Goal: Task Accomplishment & Management: Manage account settings

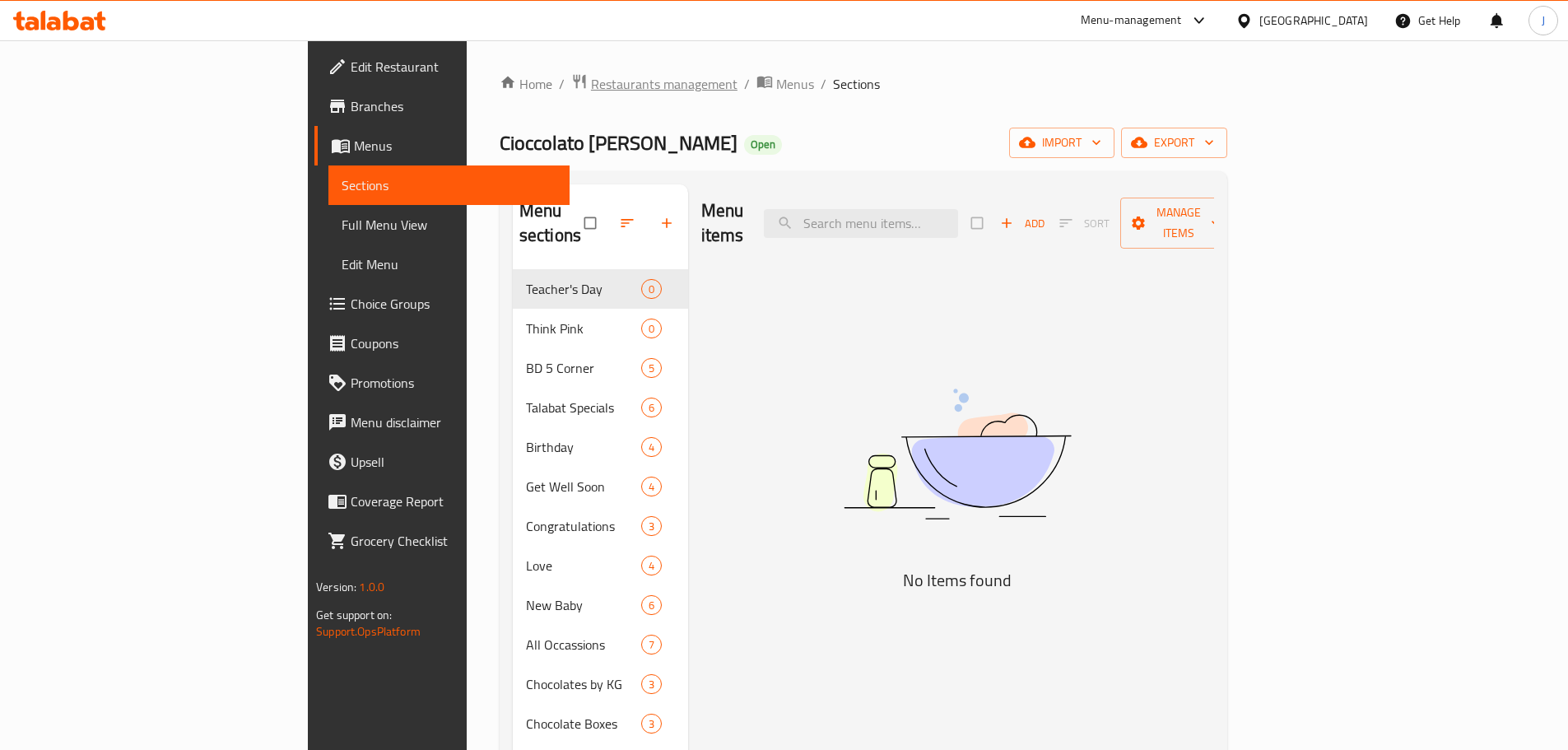
click at [591, 82] on span "Restaurants management" at bounding box center [664, 84] width 147 height 20
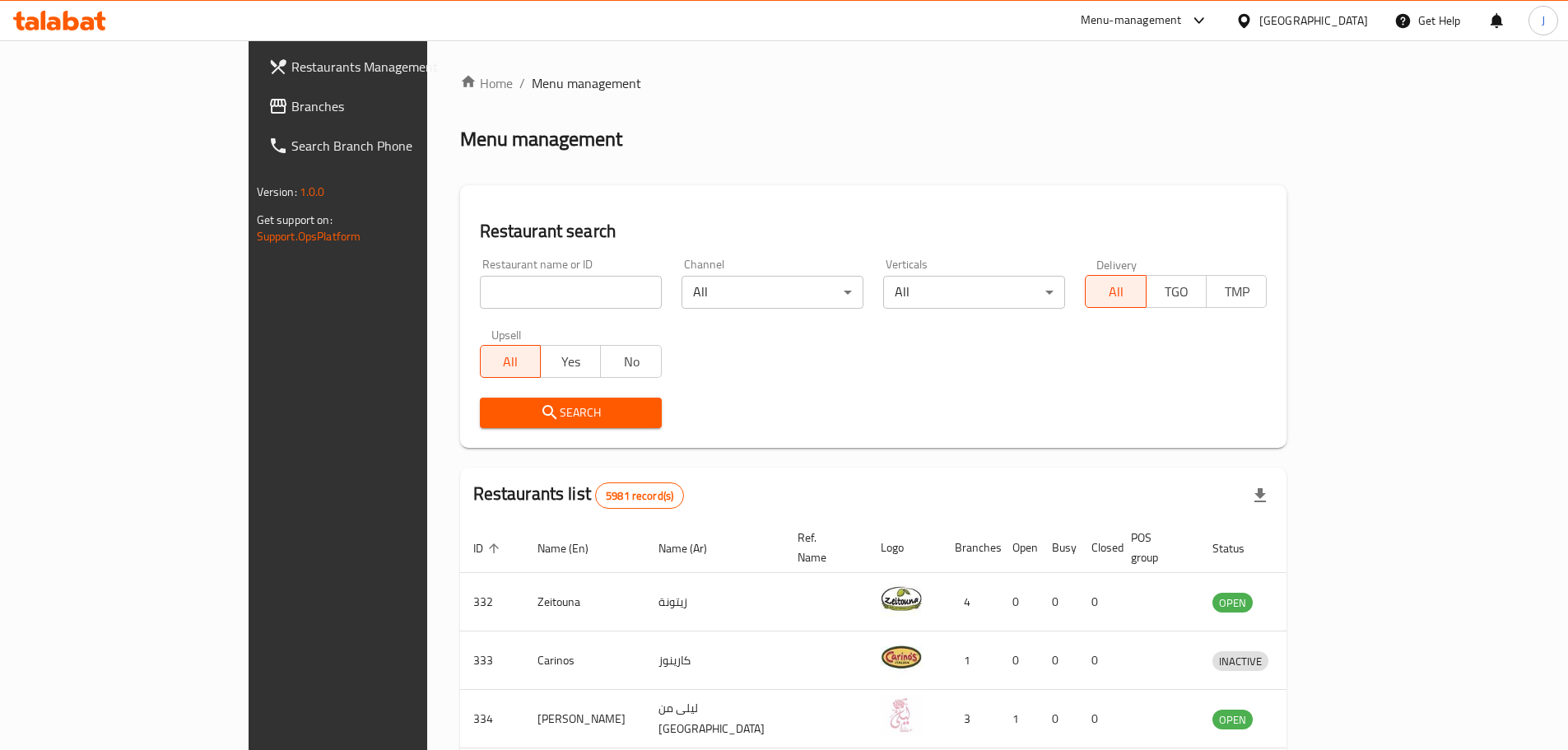
click at [549, 287] on input "search" at bounding box center [570, 293] width 182 height 33
type input "aile"
click button "Search" at bounding box center [570, 413] width 182 height 30
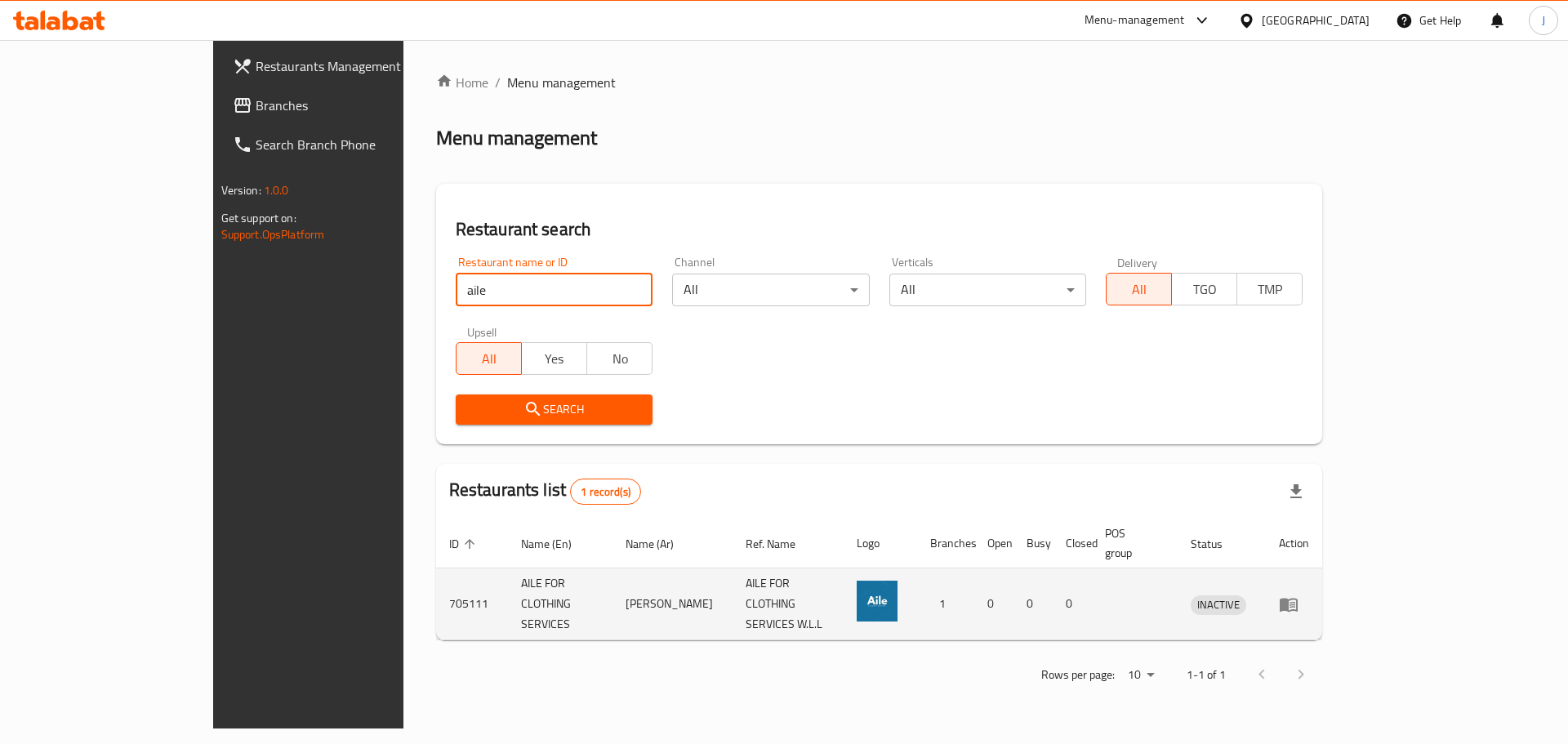
click at [1299, 594] on icon "enhanced table" at bounding box center [1289, 604] width 20 height 20
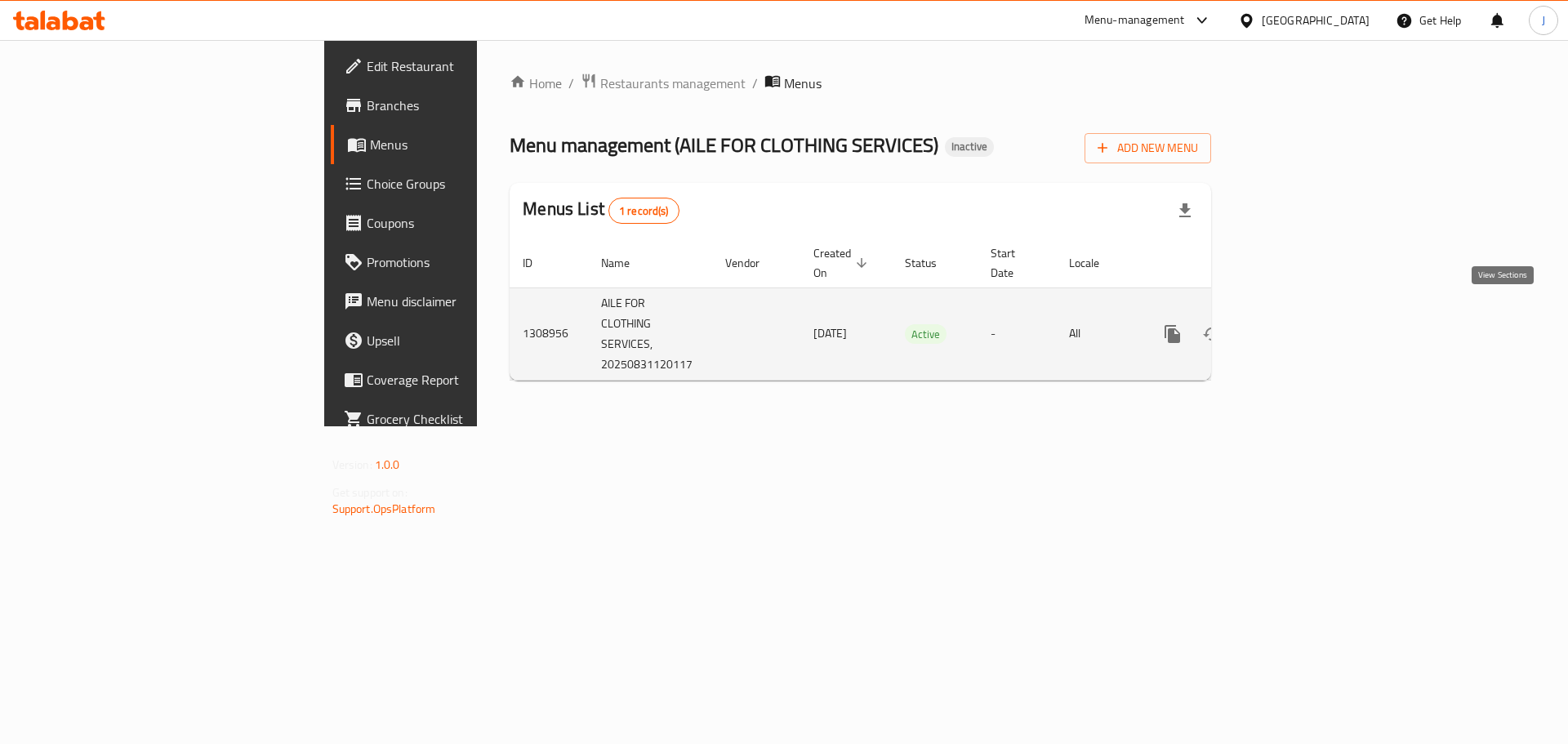
click at [1298, 327] on icon "enhanced table" at bounding box center [1290, 334] width 15 height 15
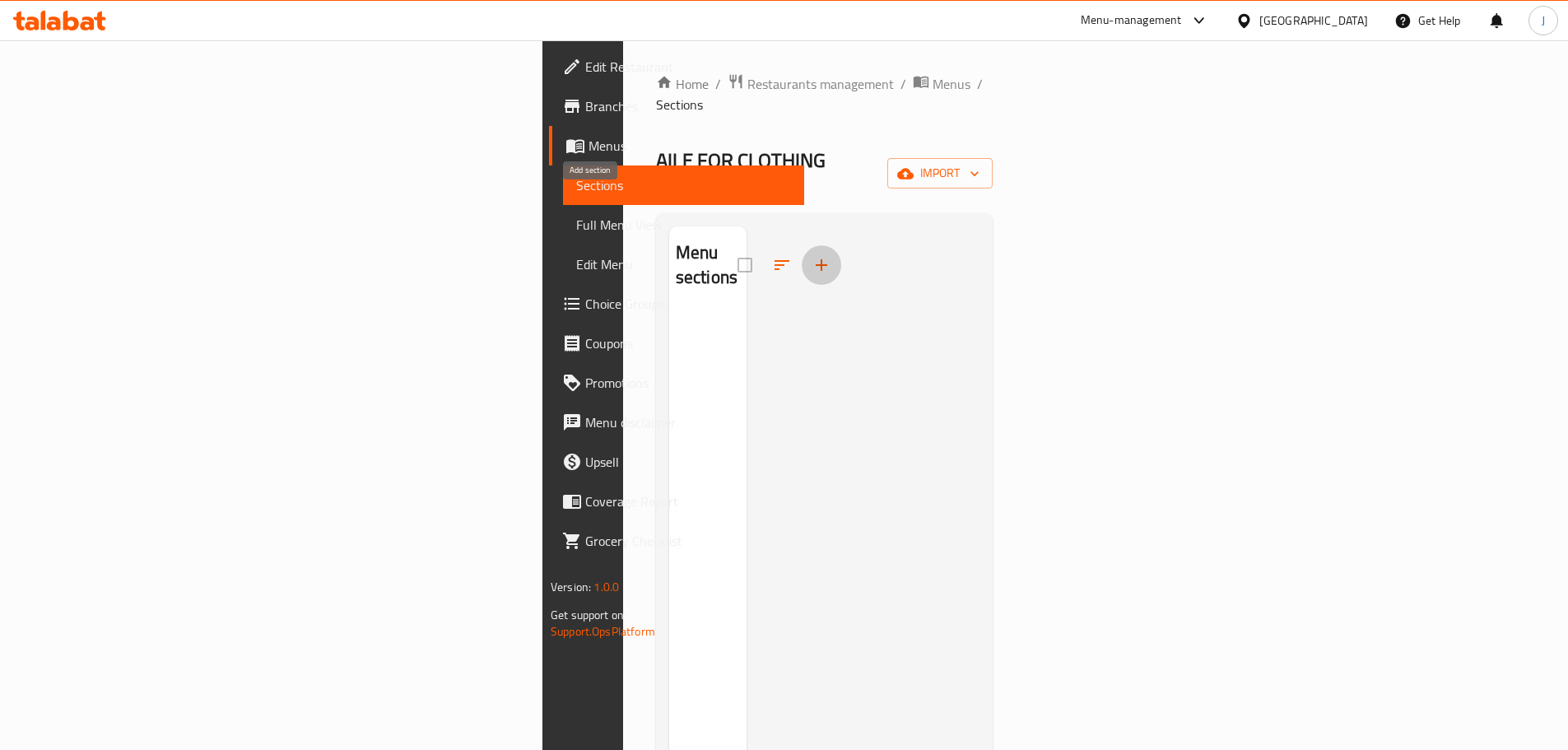
click at [811, 255] on icon "button" at bounding box center [821, 265] width 20 height 20
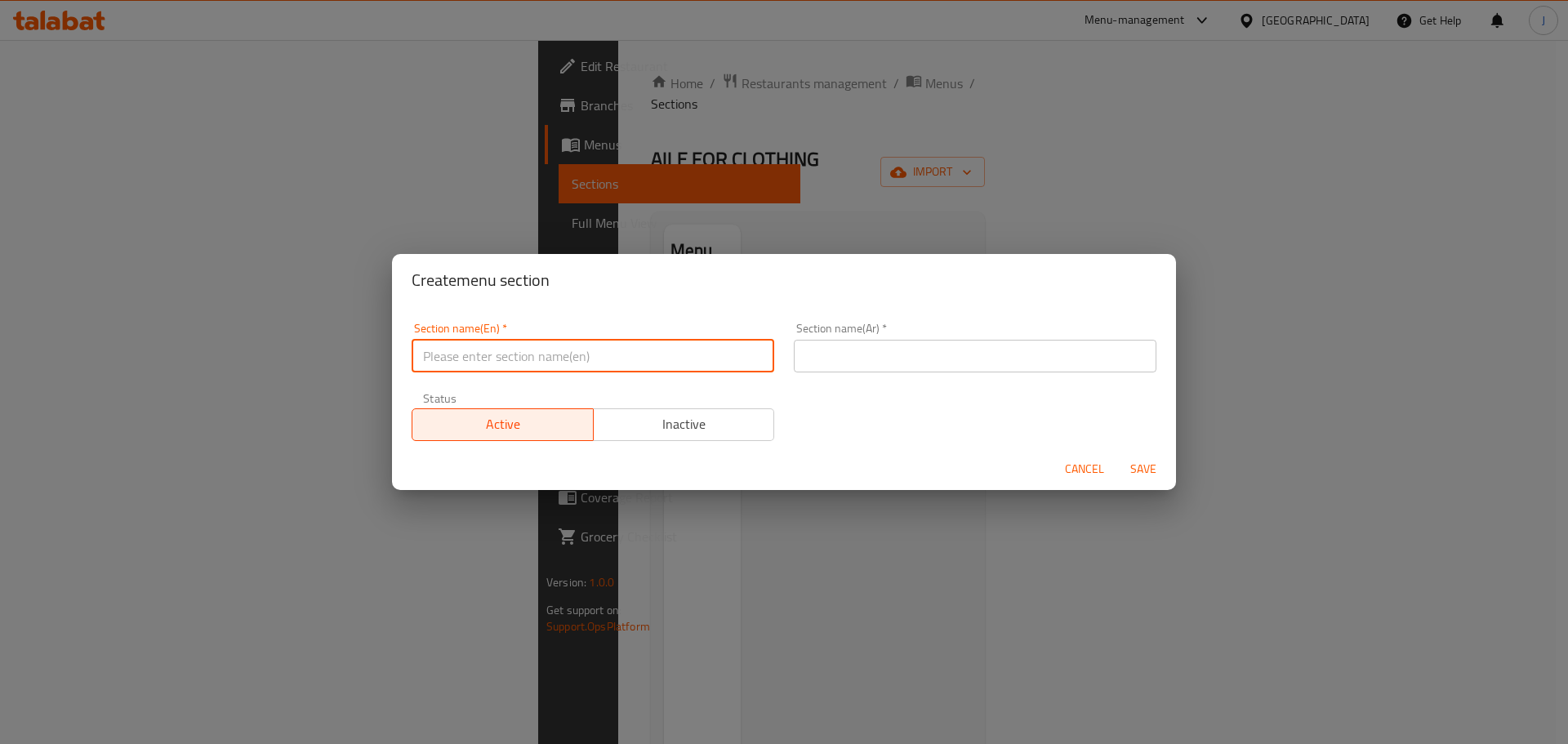
click at [595, 351] on input "text" at bounding box center [593, 356] width 363 height 33
paste input "Dry clean"
type input "Dry clean"
click at [856, 331] on div "Section name(Ar)   * Section name(Ar) *" at bounding box center [975, 348] width 363 height 50
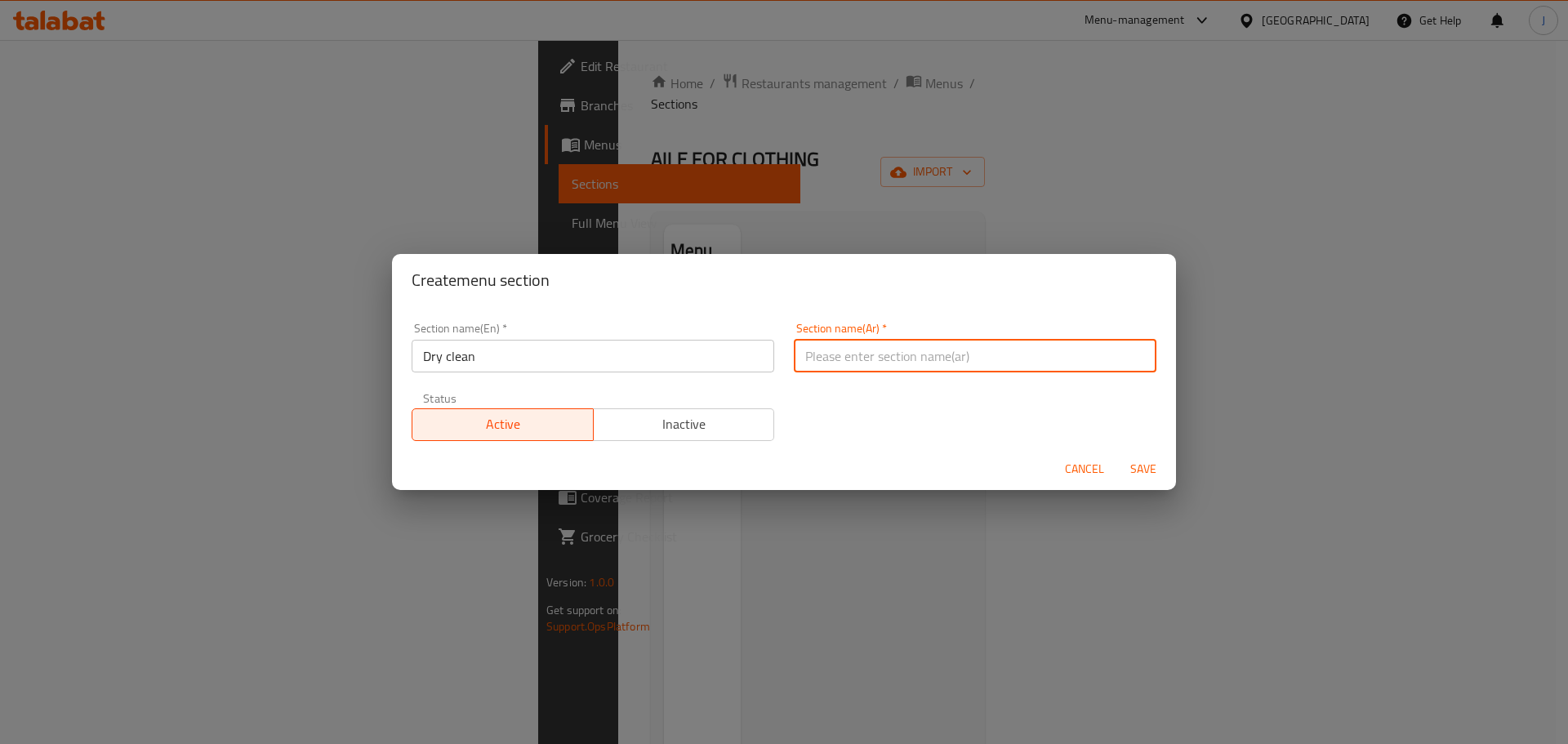
click at [858, 355] on input "text" at bounding box center [975, 356] width 363 height 33
paste input "تنظيف جاف"
type input "تنظيف جاف"
click at [1143, 469] on span "Save" at bounding box center [1143, 469] width 39 height 21
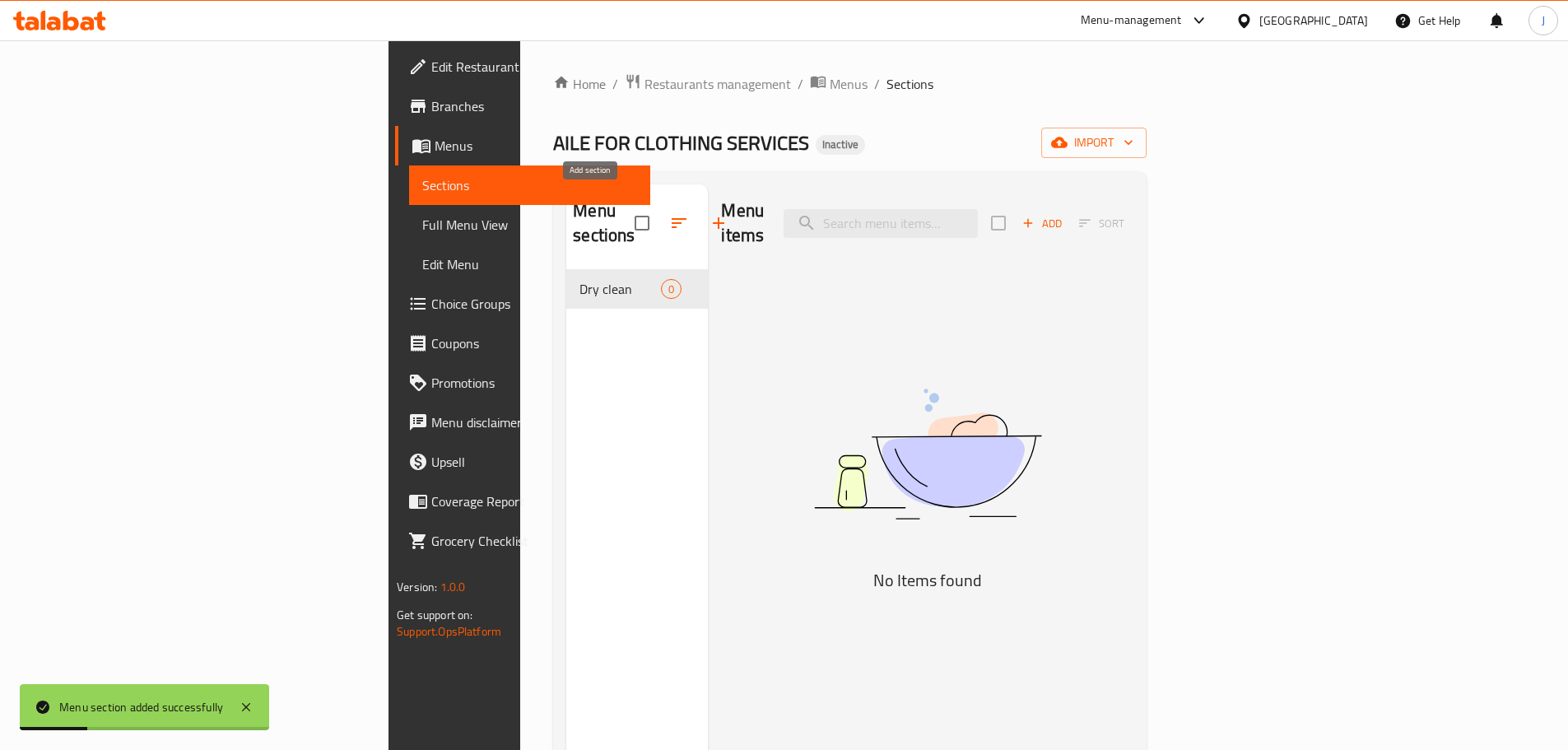
click at [708, 213] on icon "button" at bounding box center [718, 223] width 20 height 20
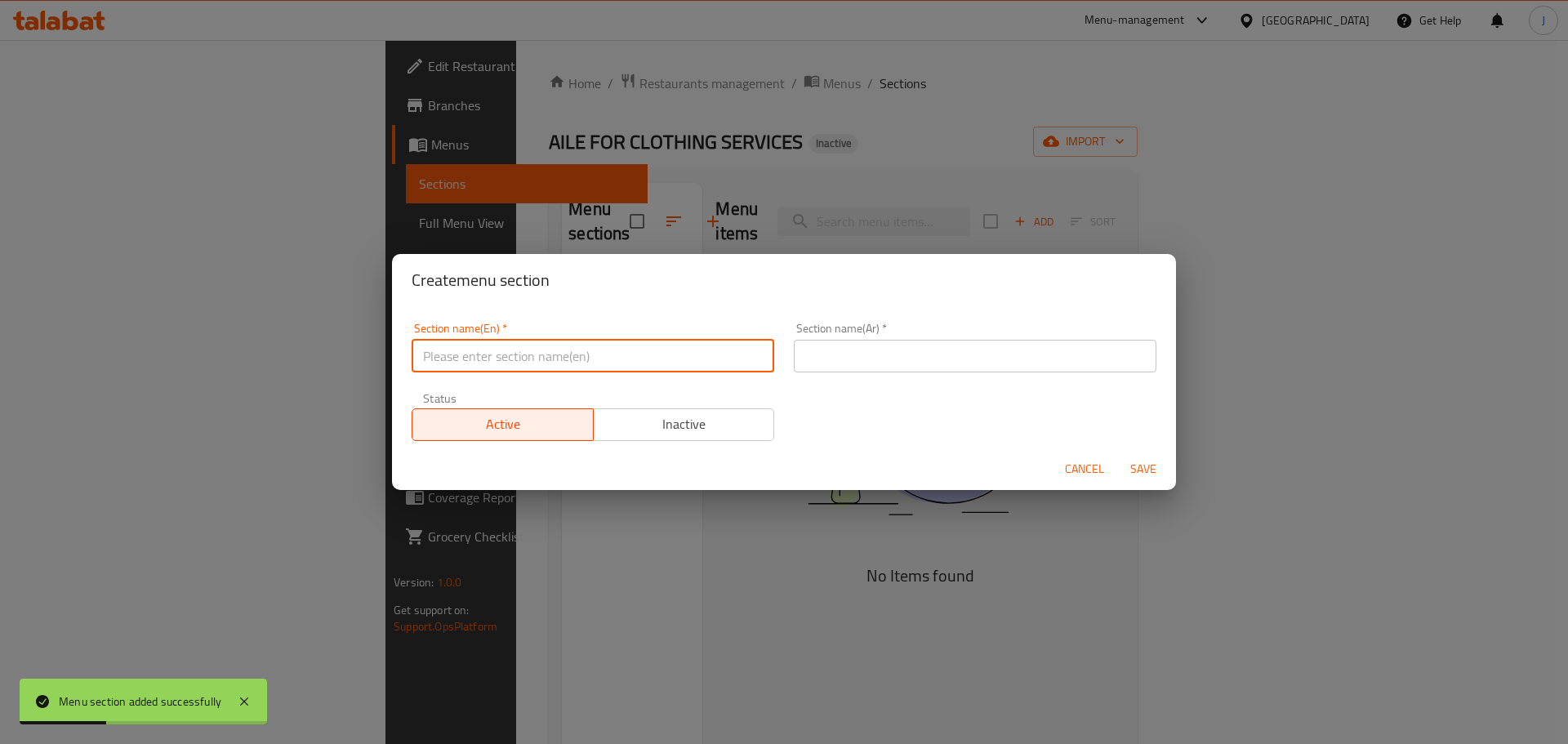
click at [593, 347] on input "text" at bounding box center [593, 356] width 363 height 33
paste input "Wash & Iron"
type input "Wash & Iron"
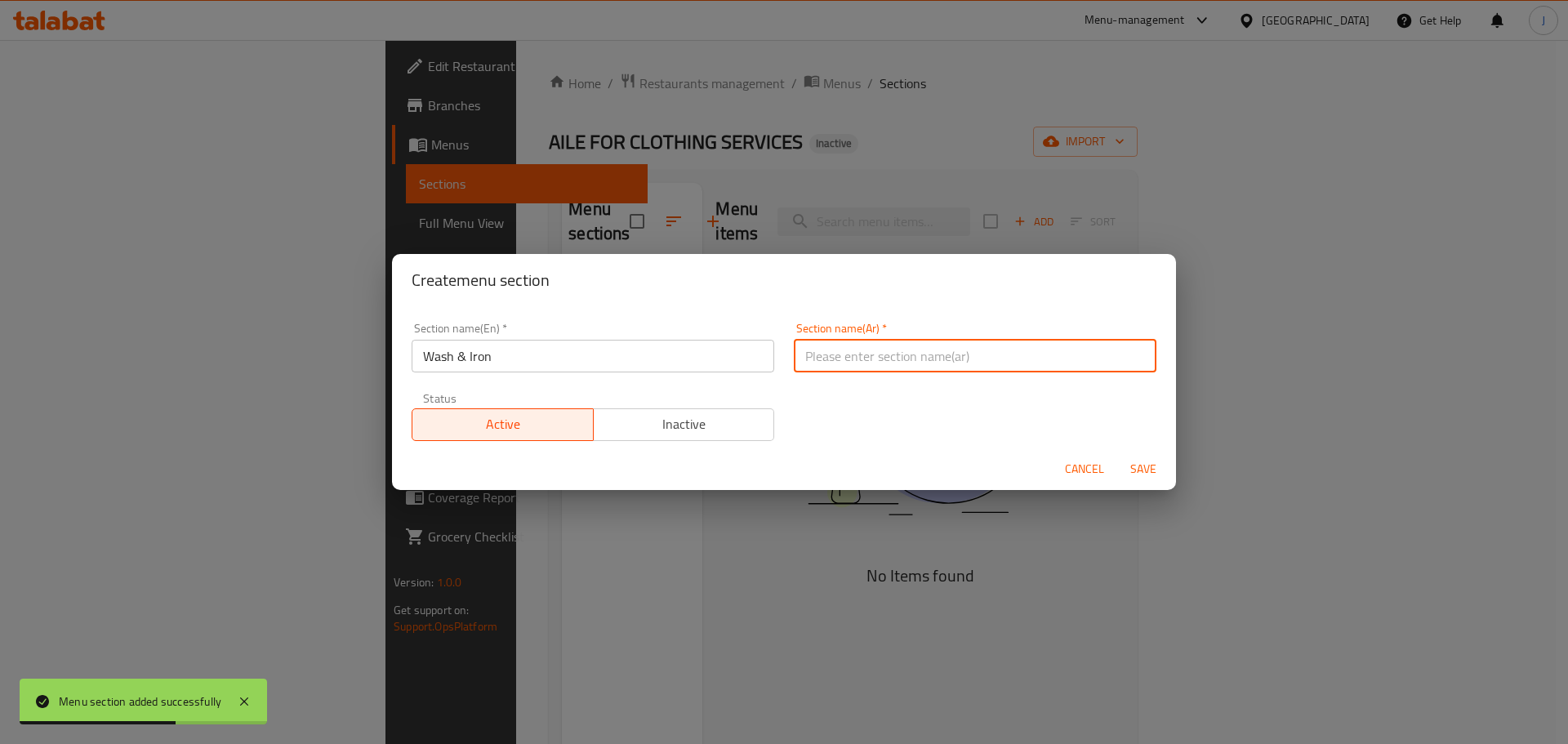
click at [1018, 345] on input "text" at bounding box center [975, 356] width 363 height 33
paste input "الغسيل والكي"
type input "الغسيل والكي"
click at [1148, 465] on div "Cancel Save" at bounding box center [784, 469] width 784 height 44
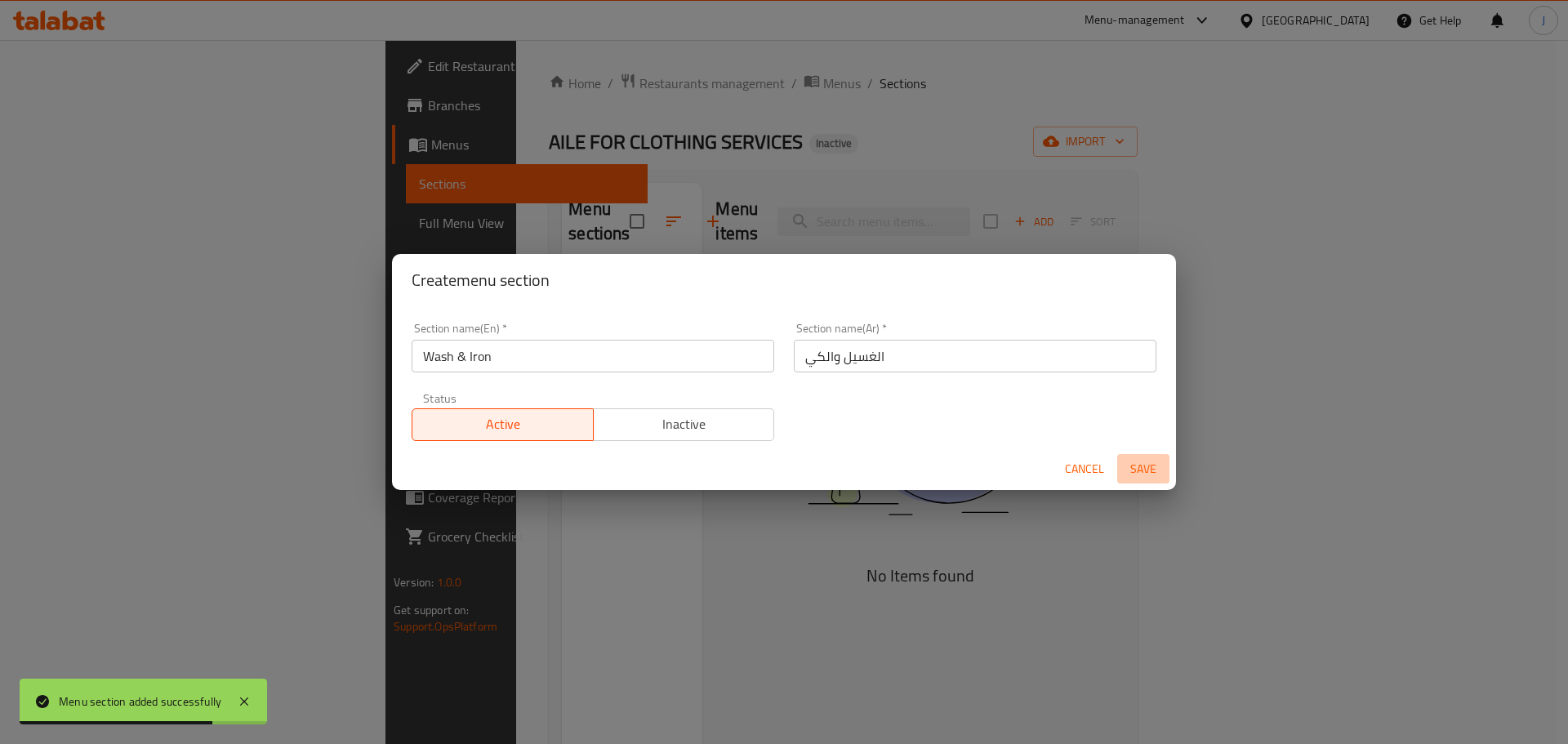
click at [1148, 465] on span "Save" at bounding box center [1143, 469] width 39 height 21
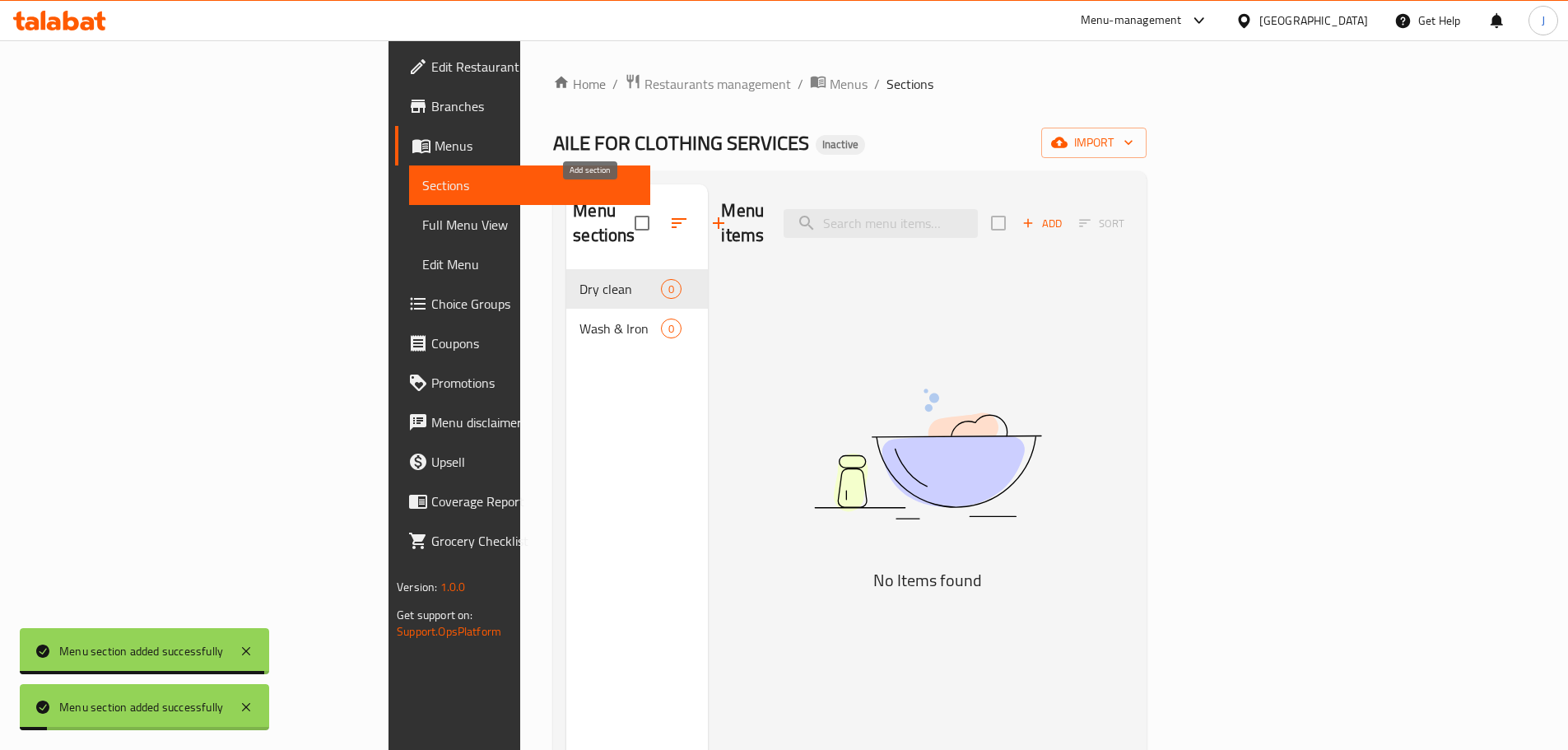
click at [708, 213] on icon "button" at bounding box center [718, 223] width 20 height 20
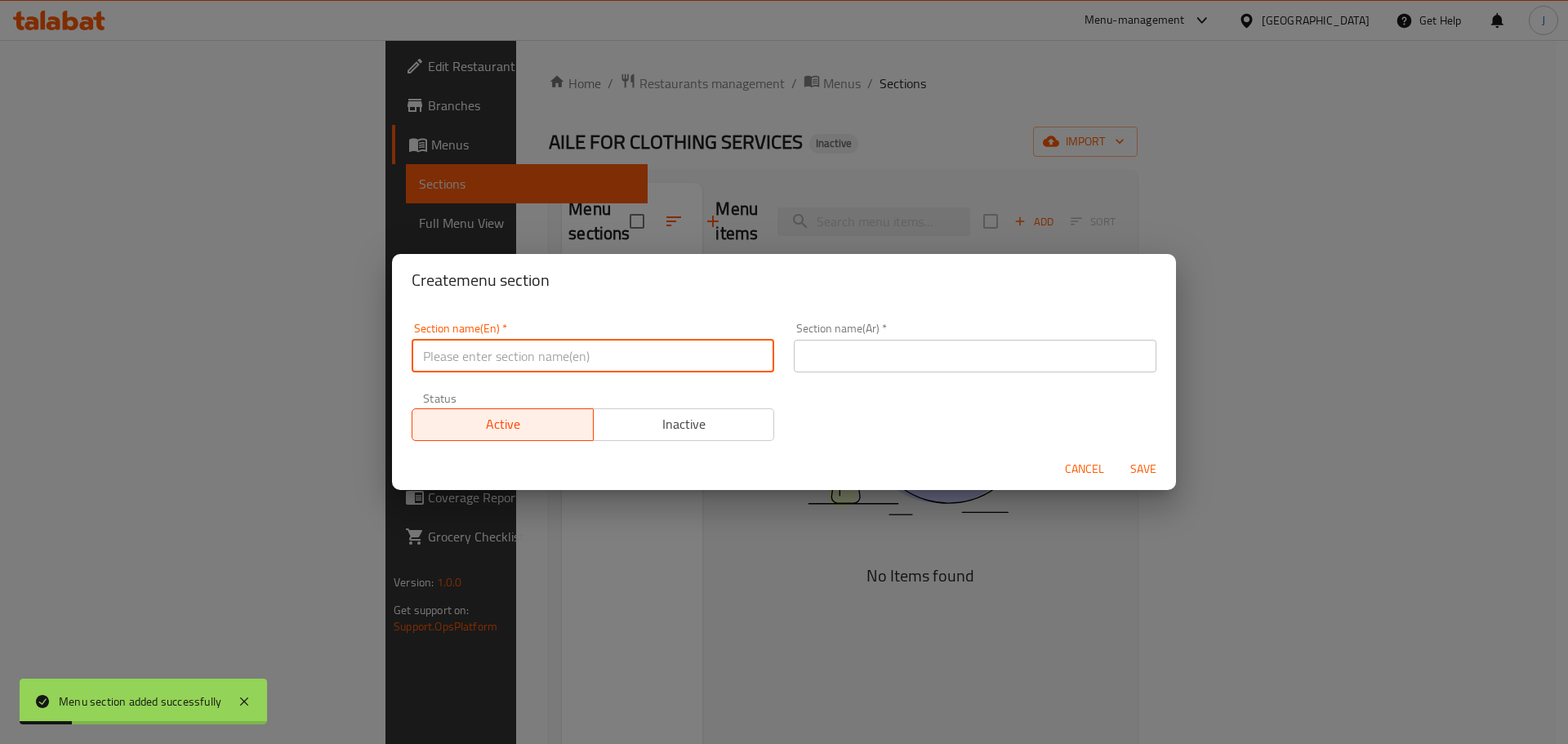
click at [557, 365] on input "text" at bounding box center [593, 356] width 363 height 33
type input "R"
type input "Ironing"
click at [878, 347] on input "text" at bounding box center [975, 356] width 363 height 33
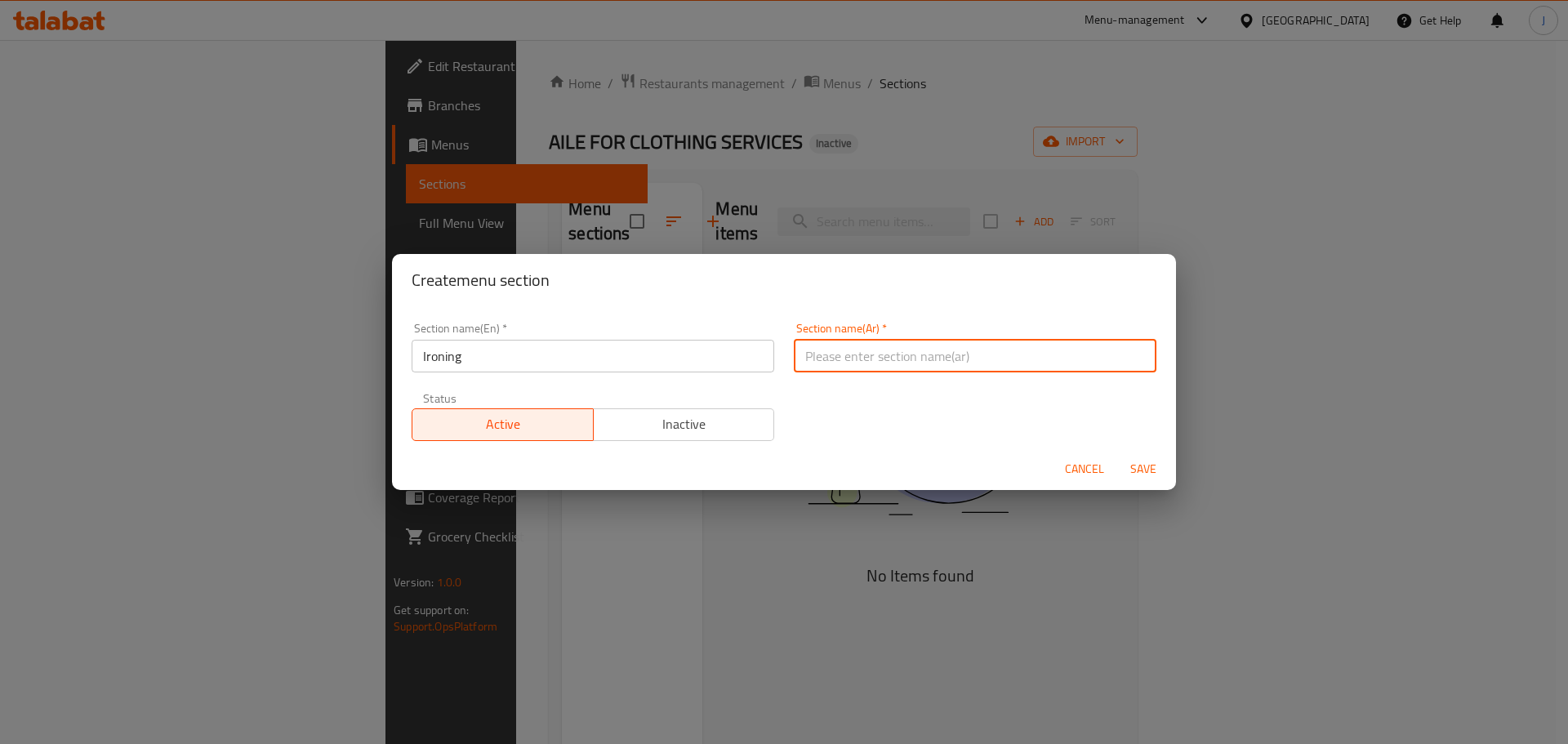
paste input "والكي"
click at [830, 362] on input "والكي" at bounding box center [975, 356] width 363 height 33
type input "الكي"
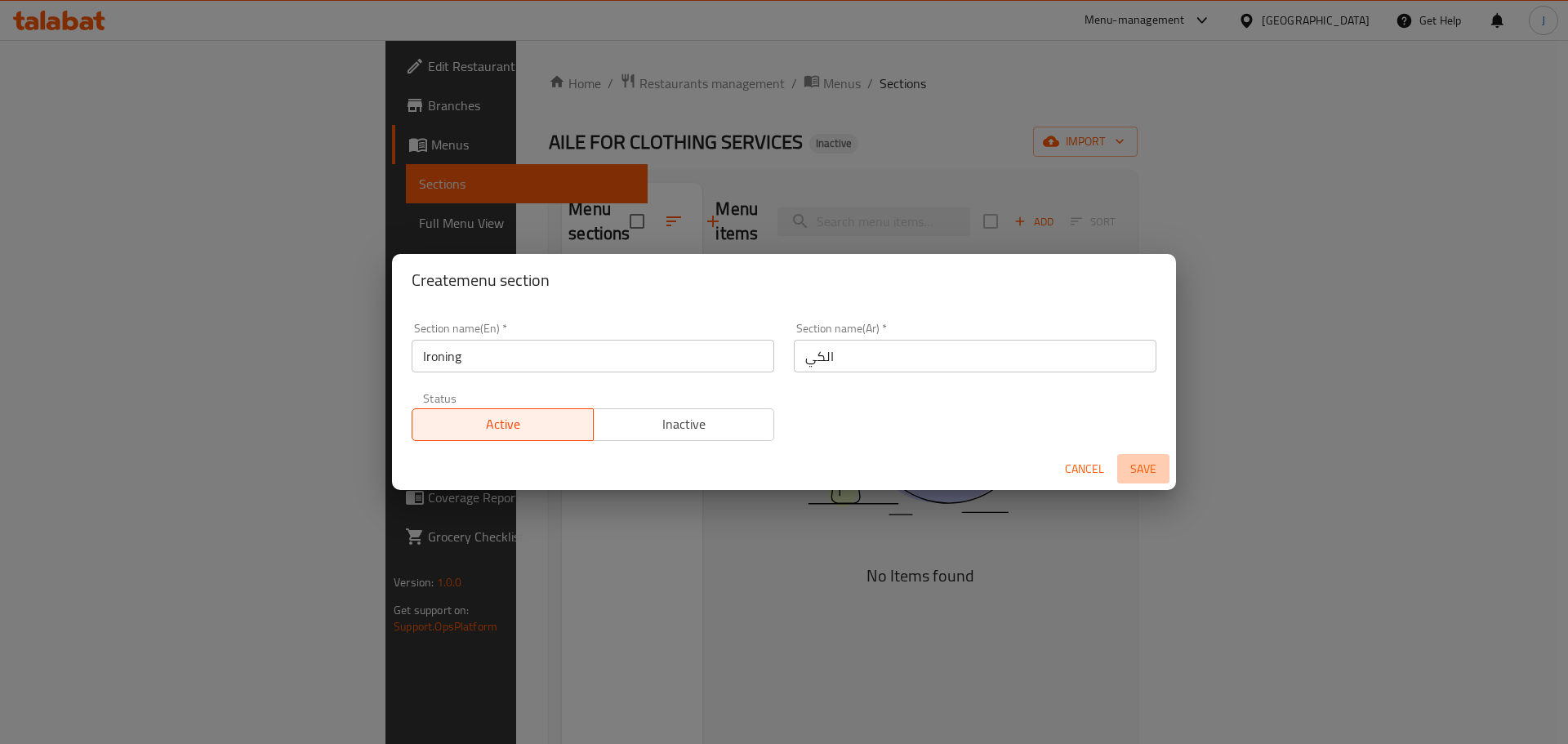
click at [1151, 467] on span "Save" at bounding box center [1143, 469] width 39 height 21
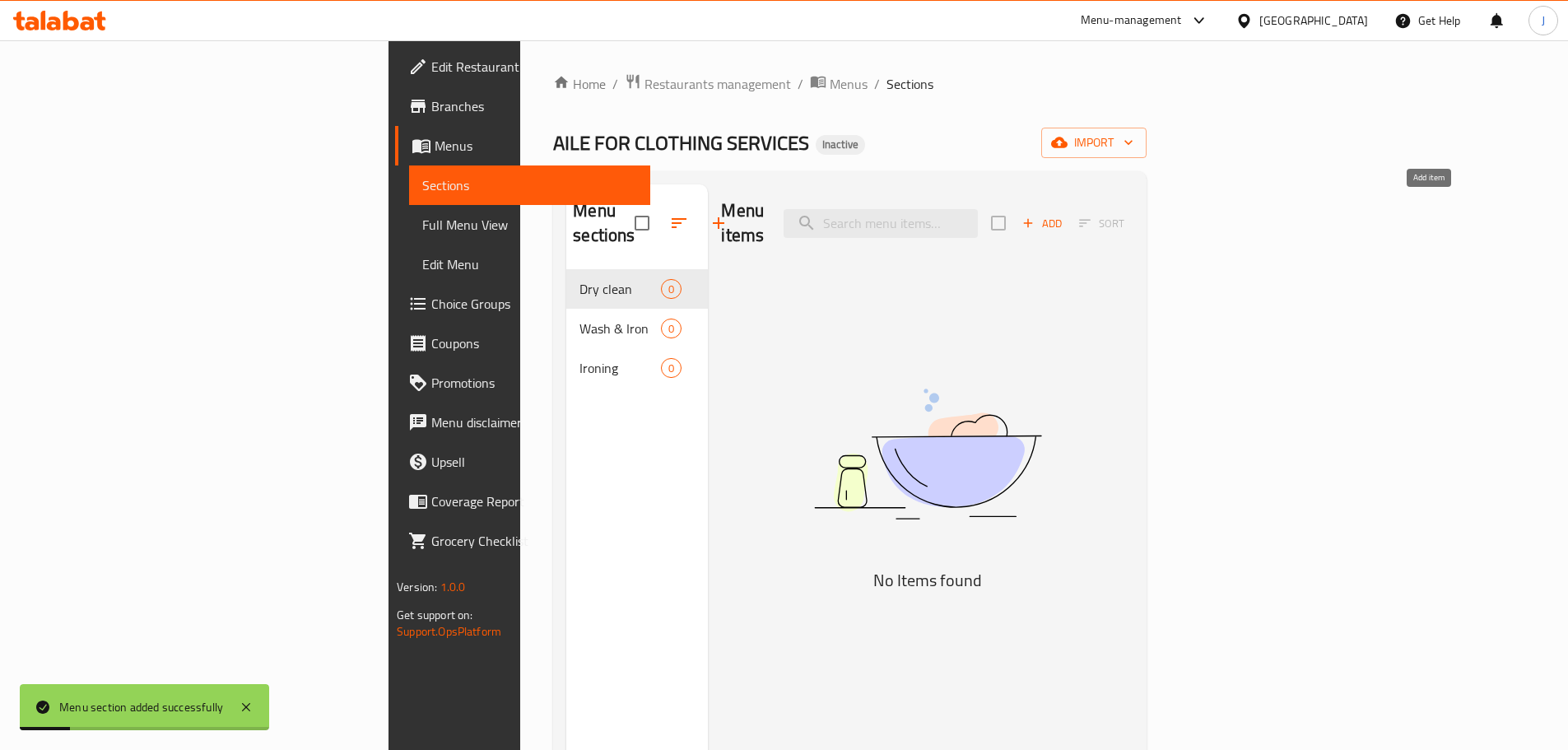
click at [1064, 214] on span "Add" at bounding box center [1042, 224] width 45 height 19
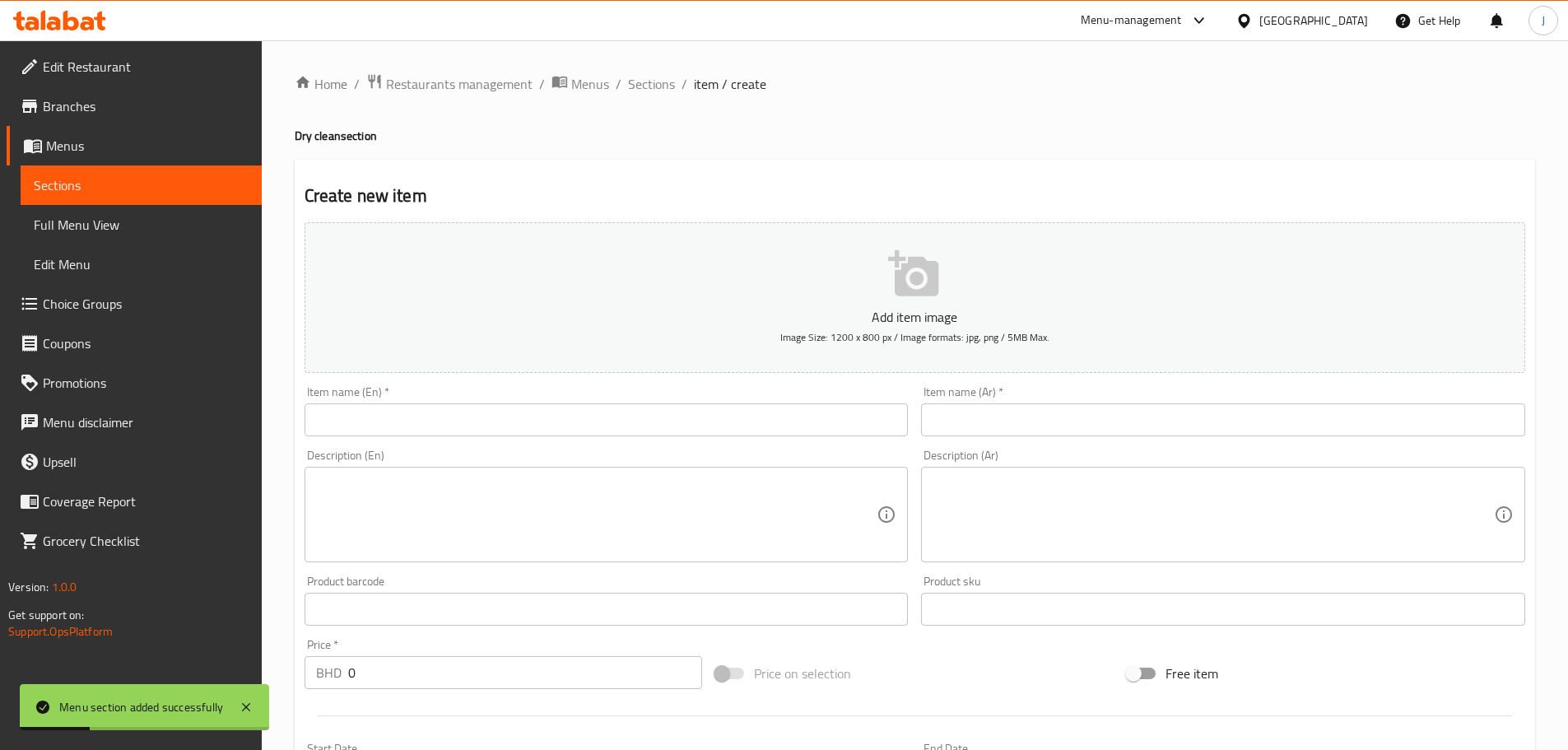
click at [583, 416] on input "text" at bounding box center [607, 419] width 604 height 33
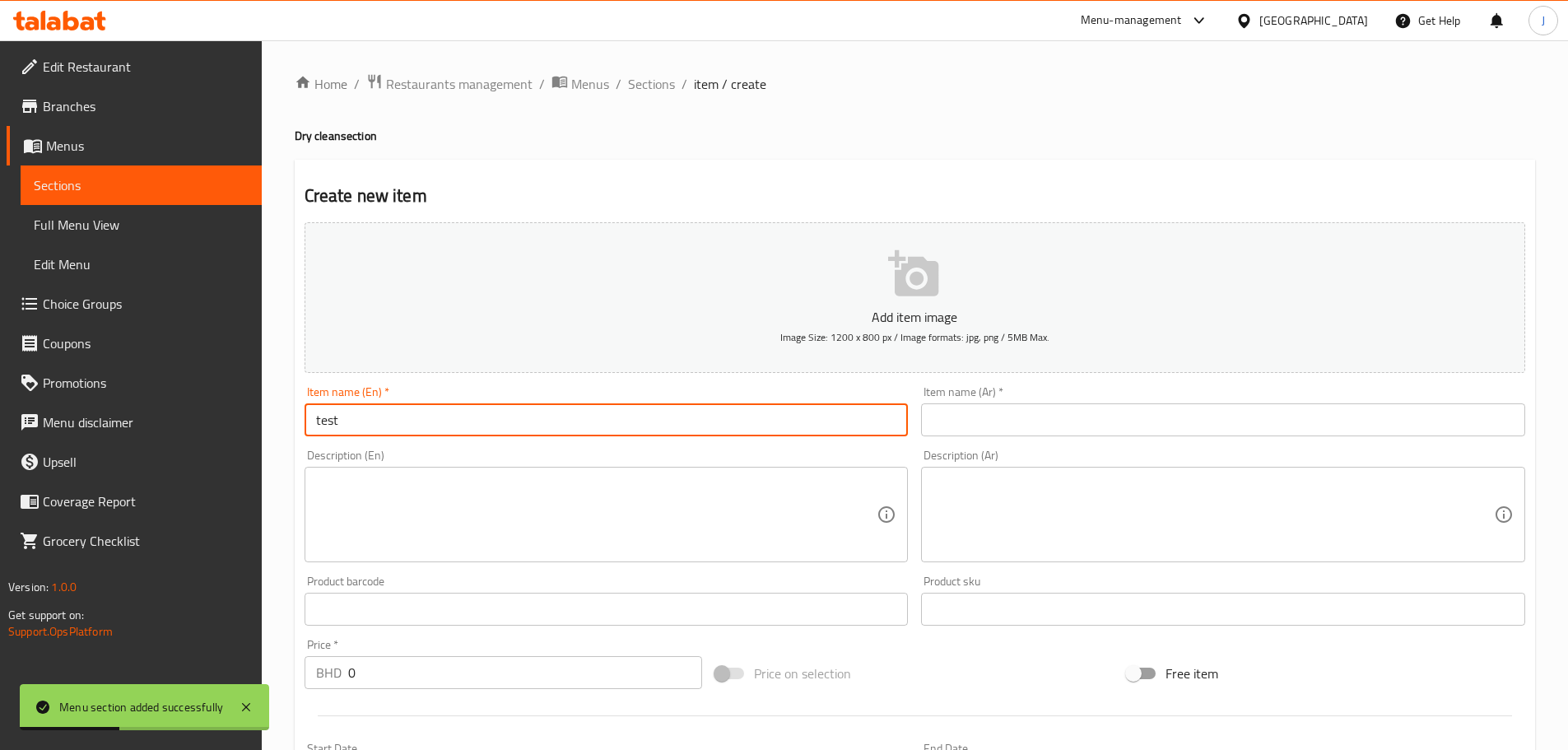
type input "test"
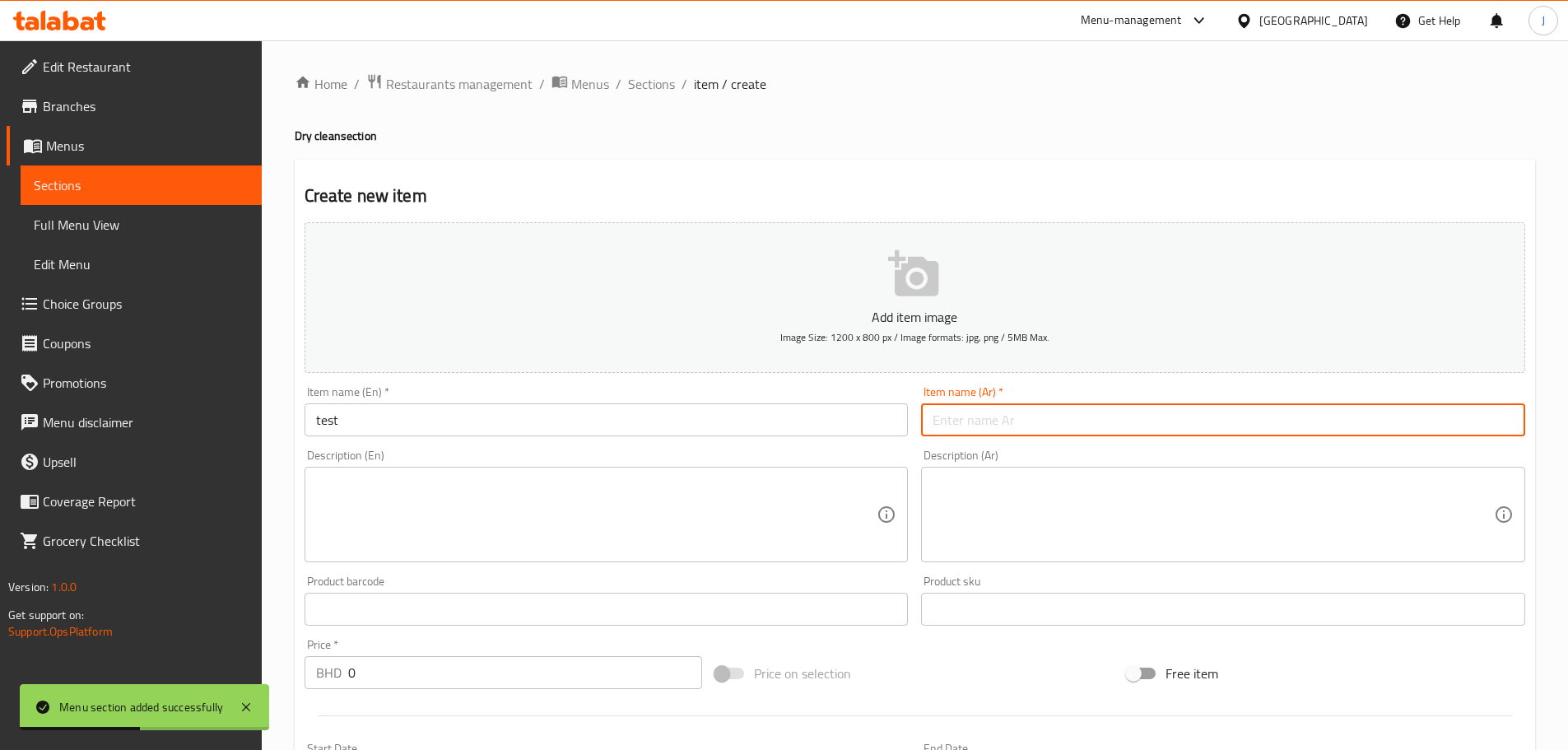
type input "t"
click at [567, 653] on div "Price   * BHD 0 Price *" at bounding box center [503, 664] width 412 height 63
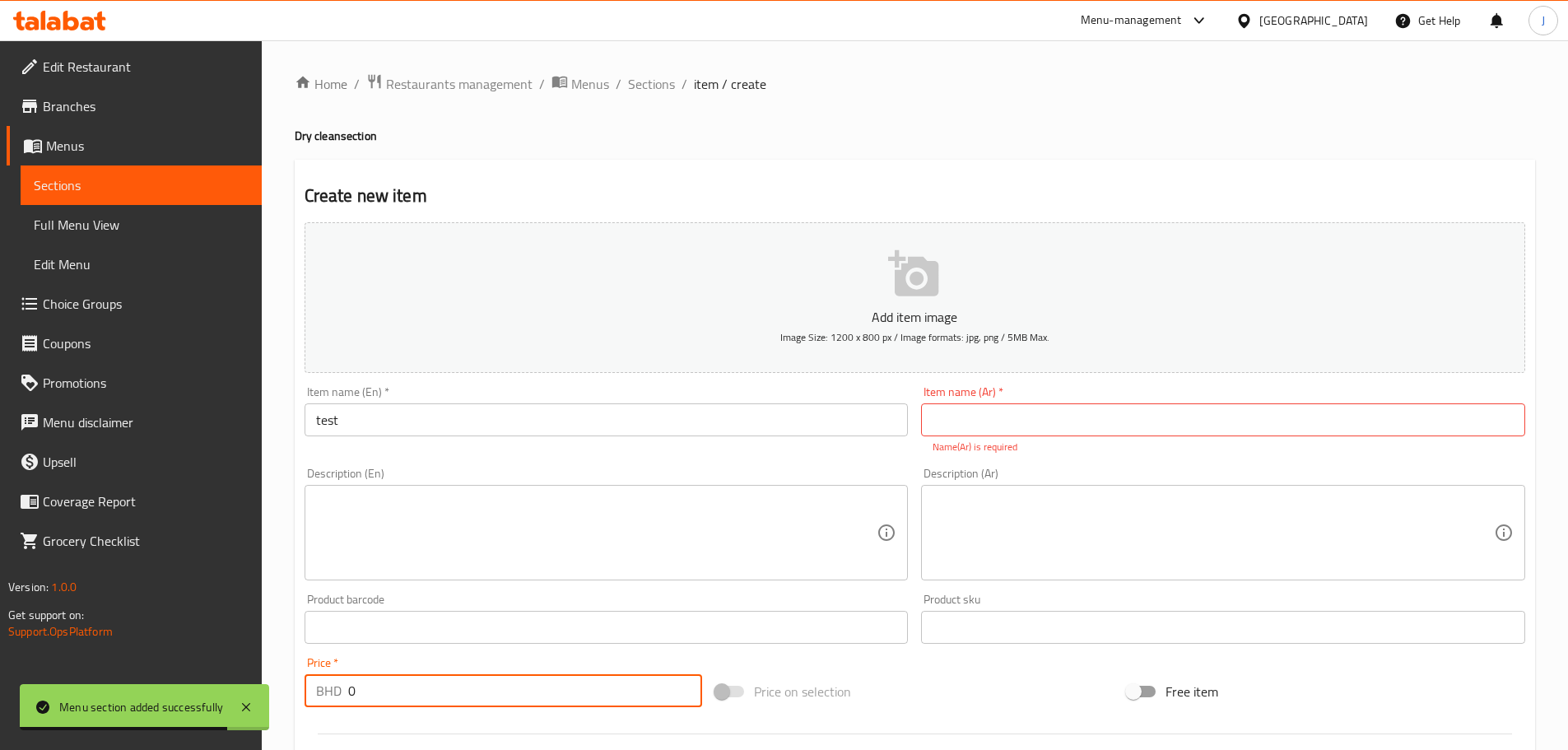
click at [570, 687] on input "0" at bounding box center [525, 690] width 355 height 33
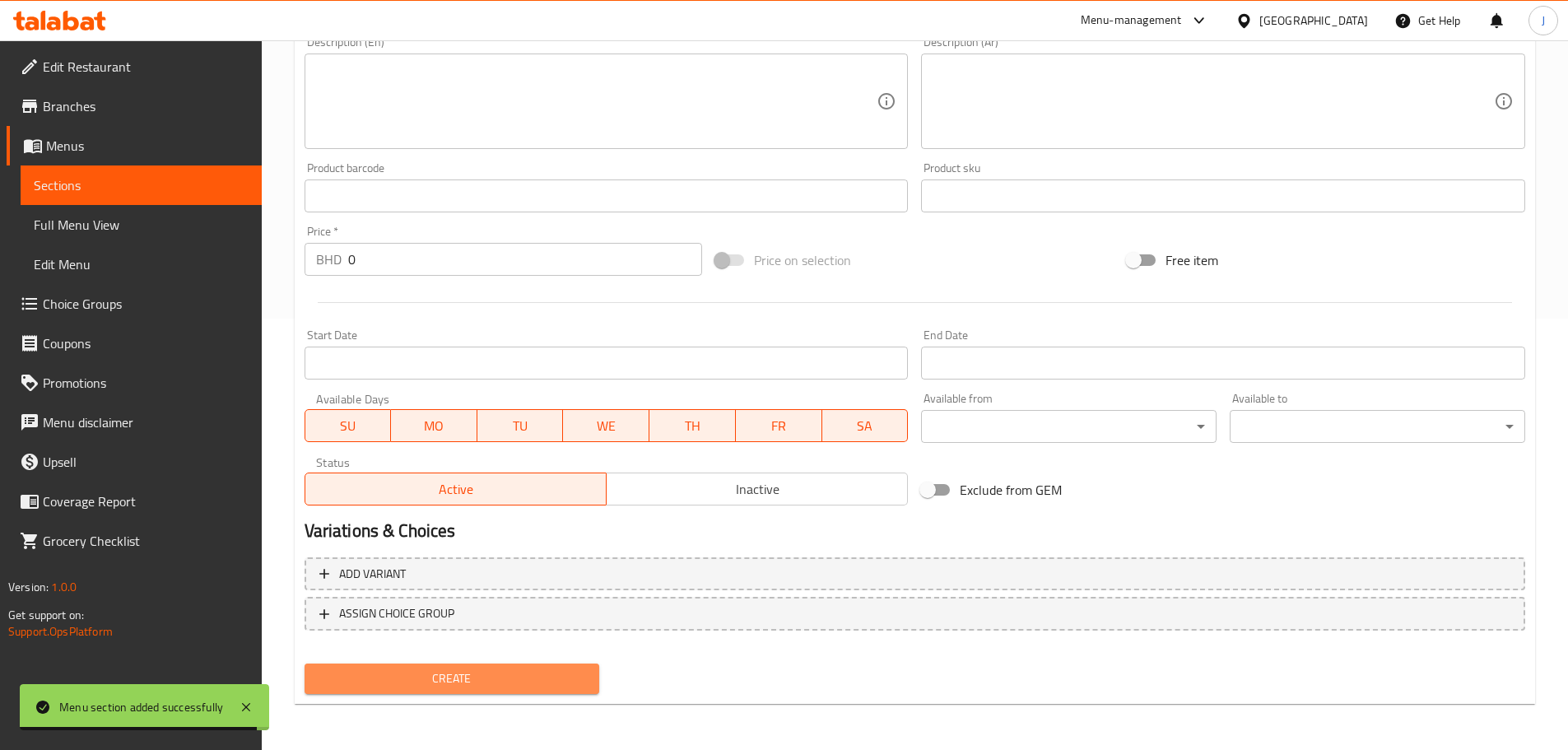
click at [502, 683] on span "Create" at bounding box center [452, 679] width 269 height 21
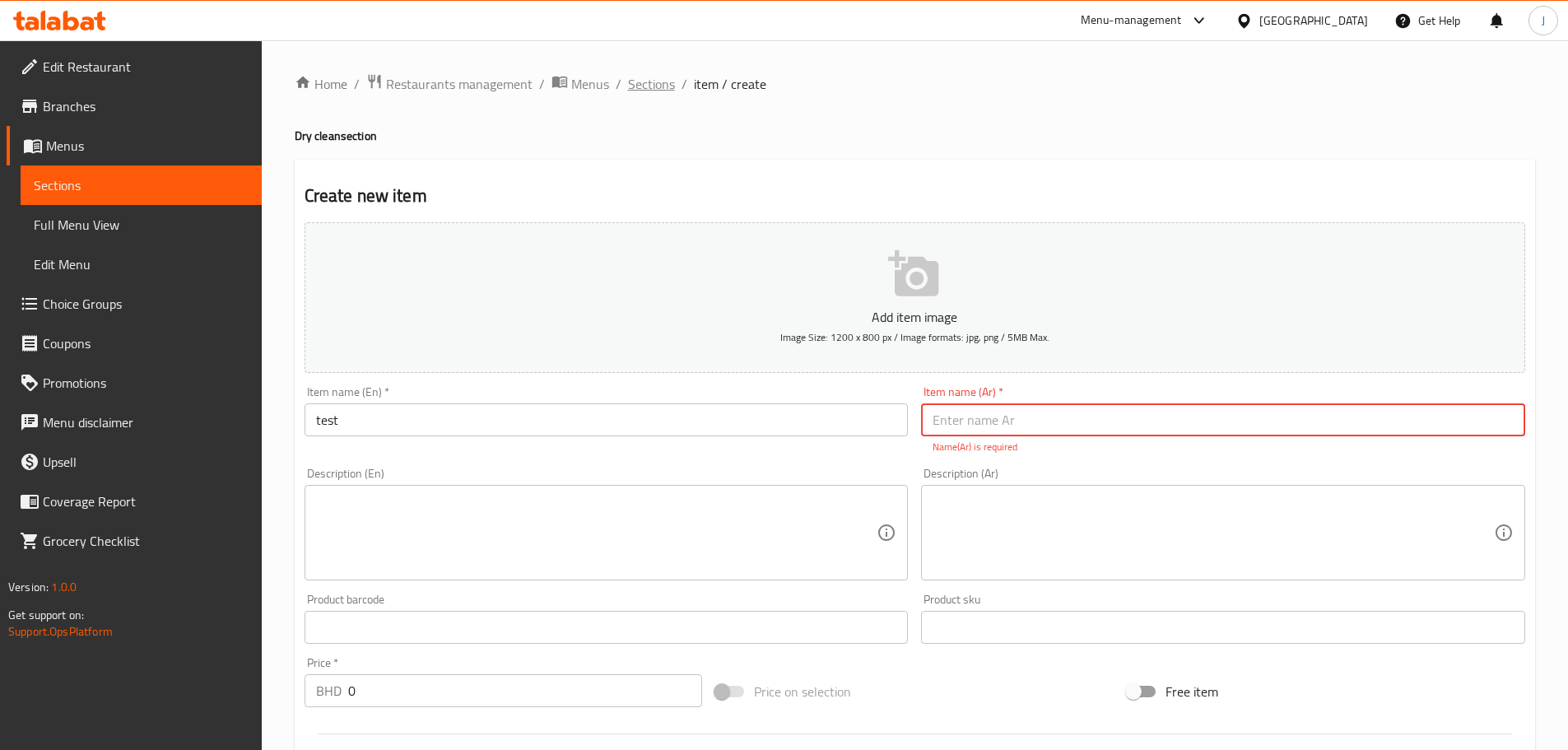
click at [648, 85] on span "Sections" at bounding box center [652, 84] width 47 height 20
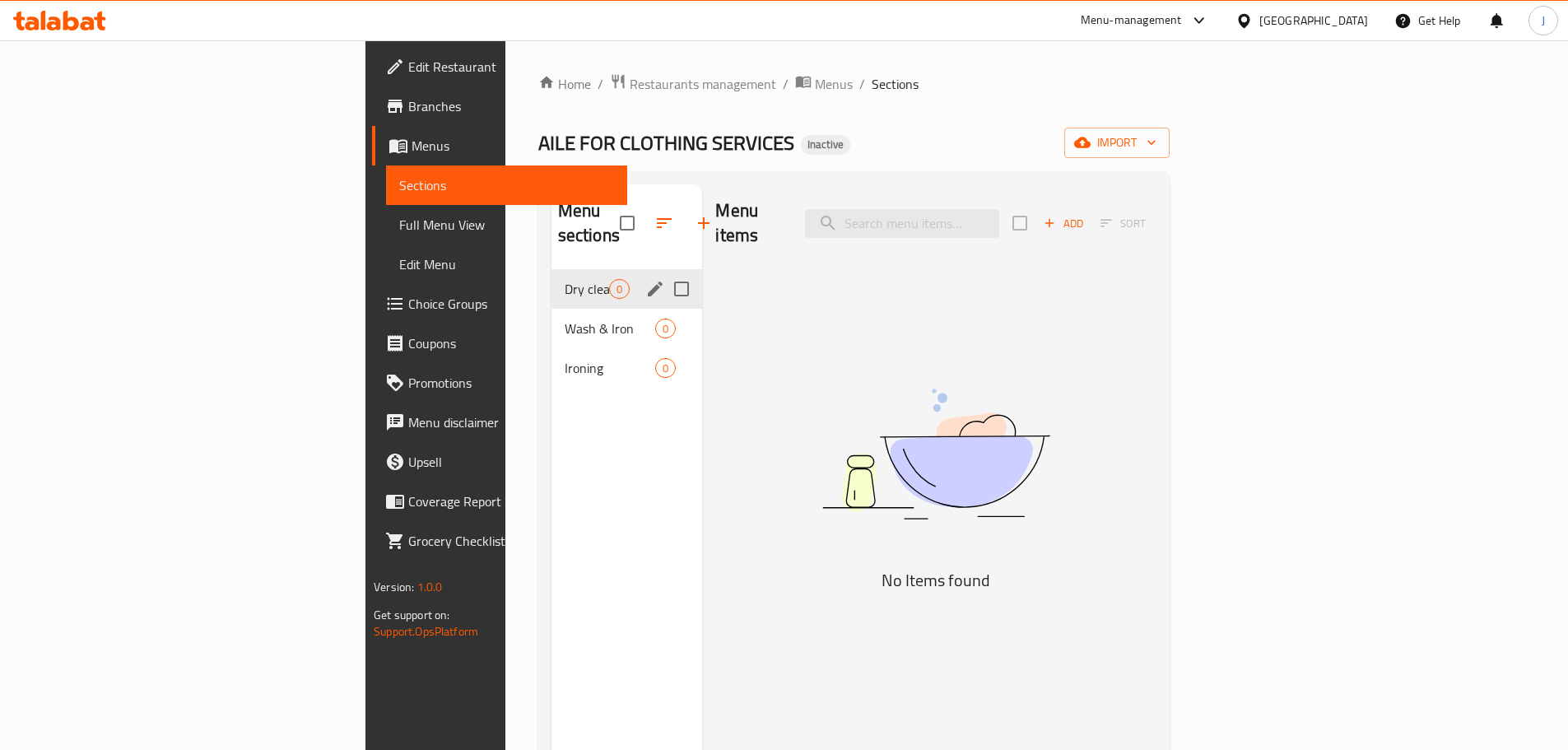
click at [551, 278] on div "Dry clean 0" at bounding box center [627, 289] width 152 height 40
click at [551, 309] on div "Wash & Iron 0" at bounding box center [627, 329] width 152 height 40
click at [564, 279] on span "Dry clean" at bounding box center [587, 288] width 45 height 20
click at [551, 309] on div "Wash & Iron 0" at bounding box center [627, 329] width 152 height 40
click at [564, 279] on span "Dry clean" at bounding box center [587, 288] width 45 height 20
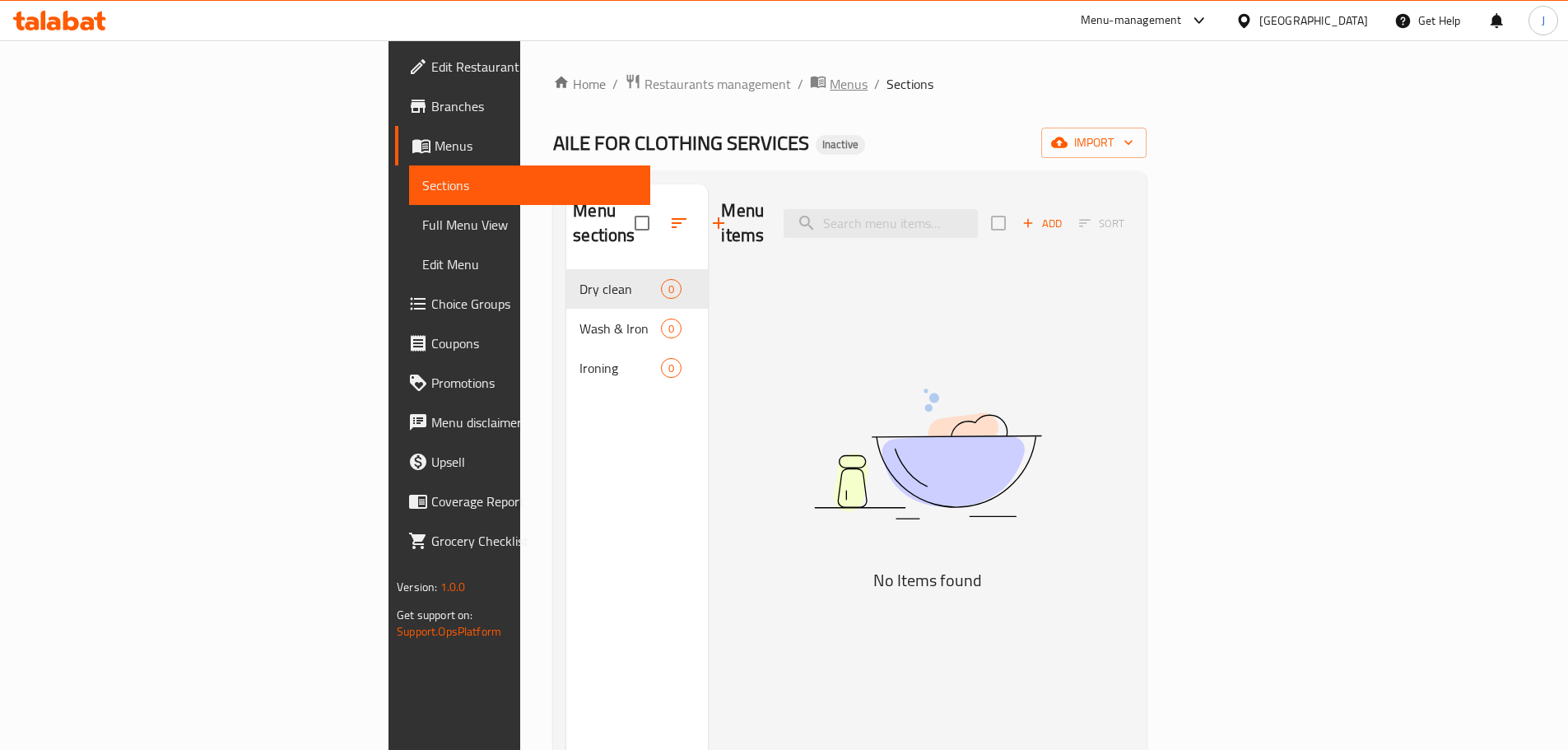
click at [829, 88] on span "Menus" at bounding box center [848, 84] width 38 height 20
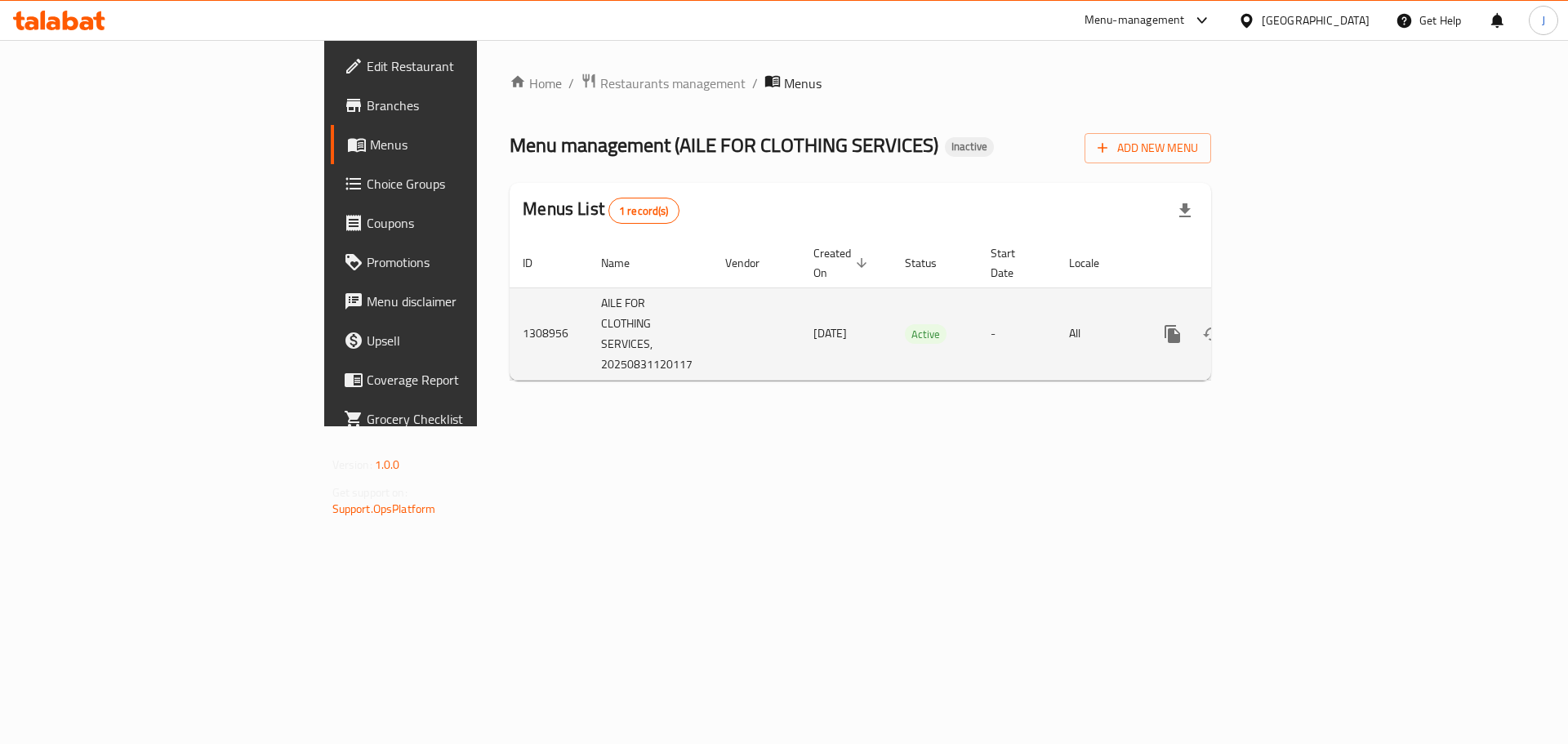
click at [1310, 314] on link "enhanced table" at bounding box center [1291, 334] width 39 height 39
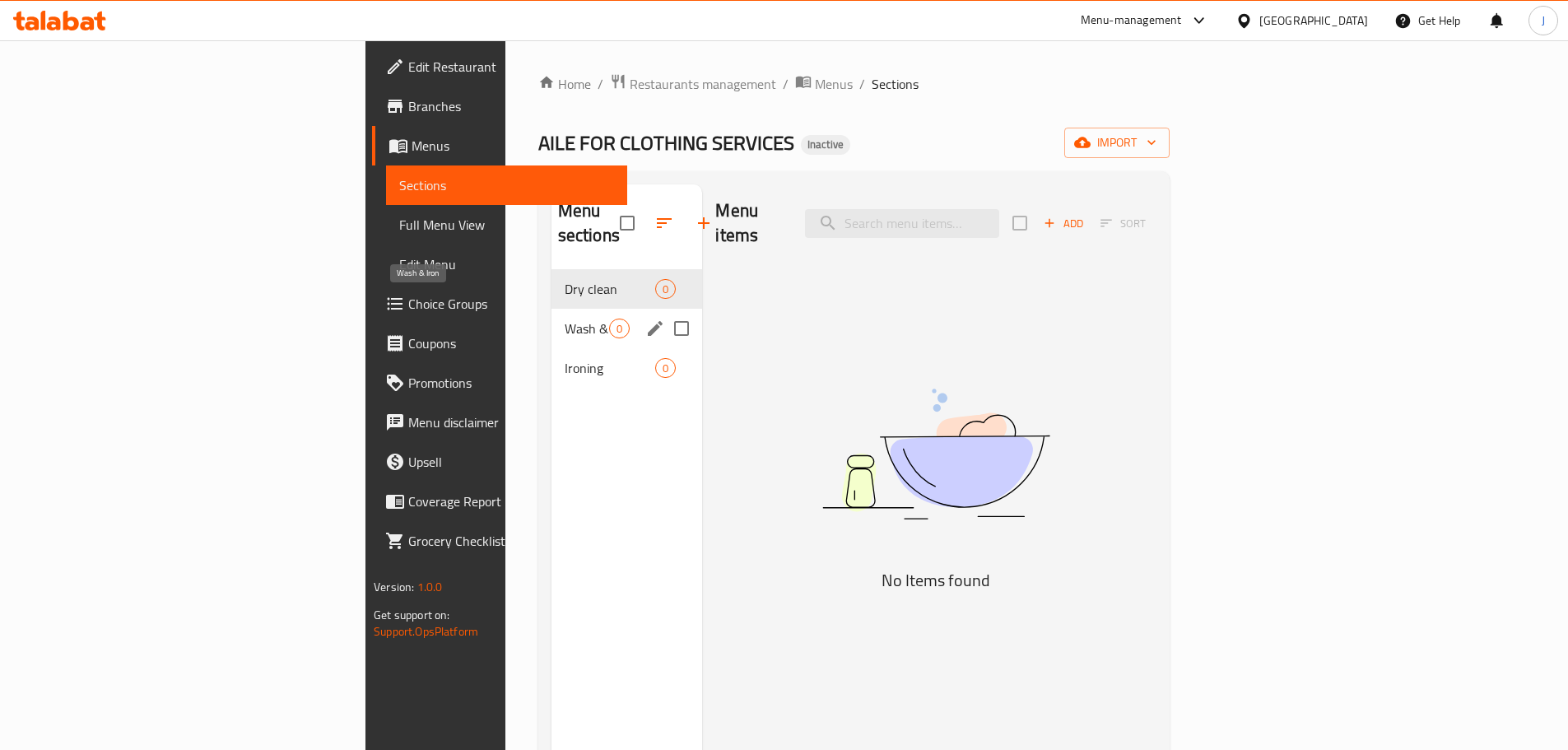
click at [564, 318] on span "Wash & Iron" at bounding box center [587, 328] width 45 height 20
click at [564, 358] on span "Ironing" at bounding box center [587, 368] width 45 height 20
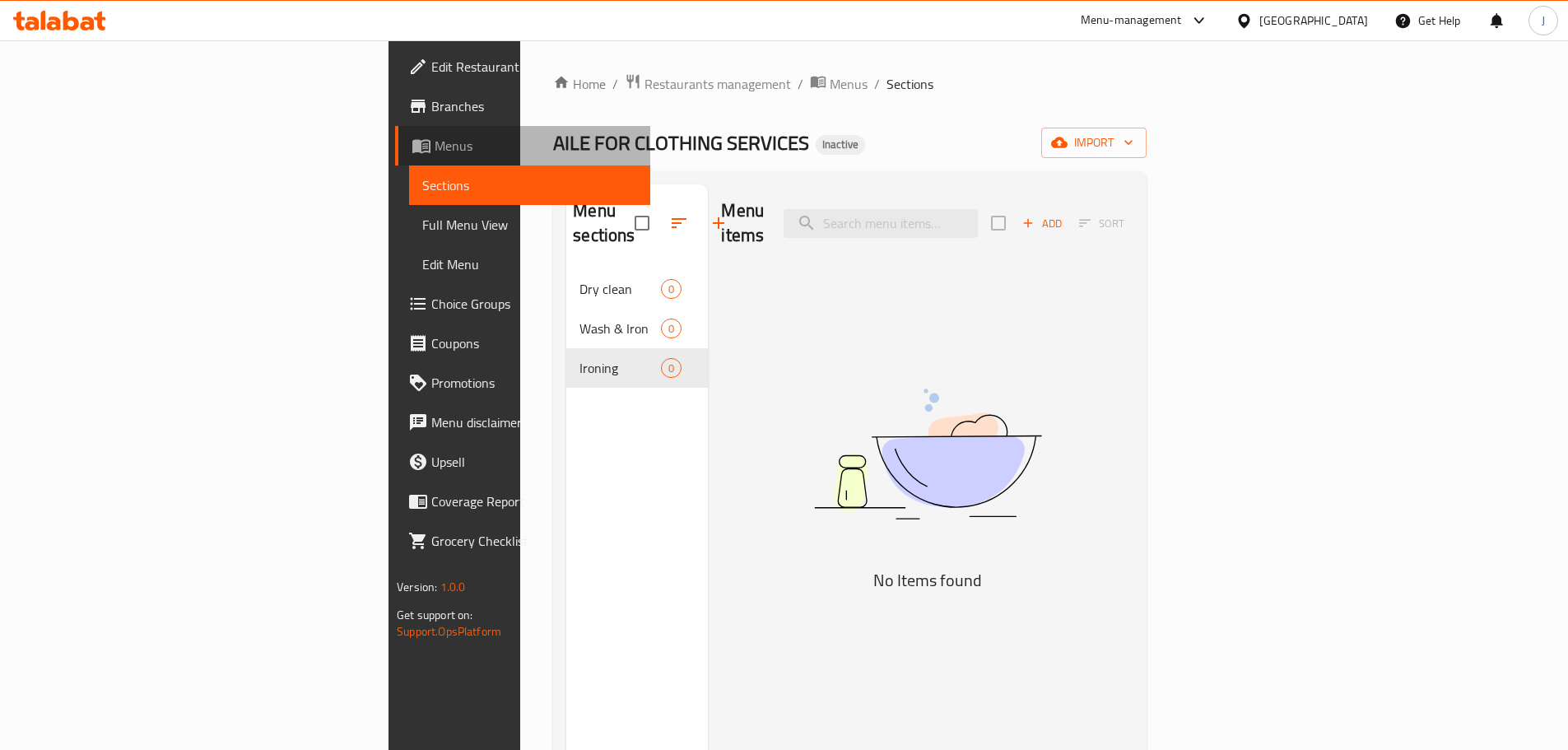
click at [395, 135] on link "Menus" at bounding box center [523, 146] width 255 height 40
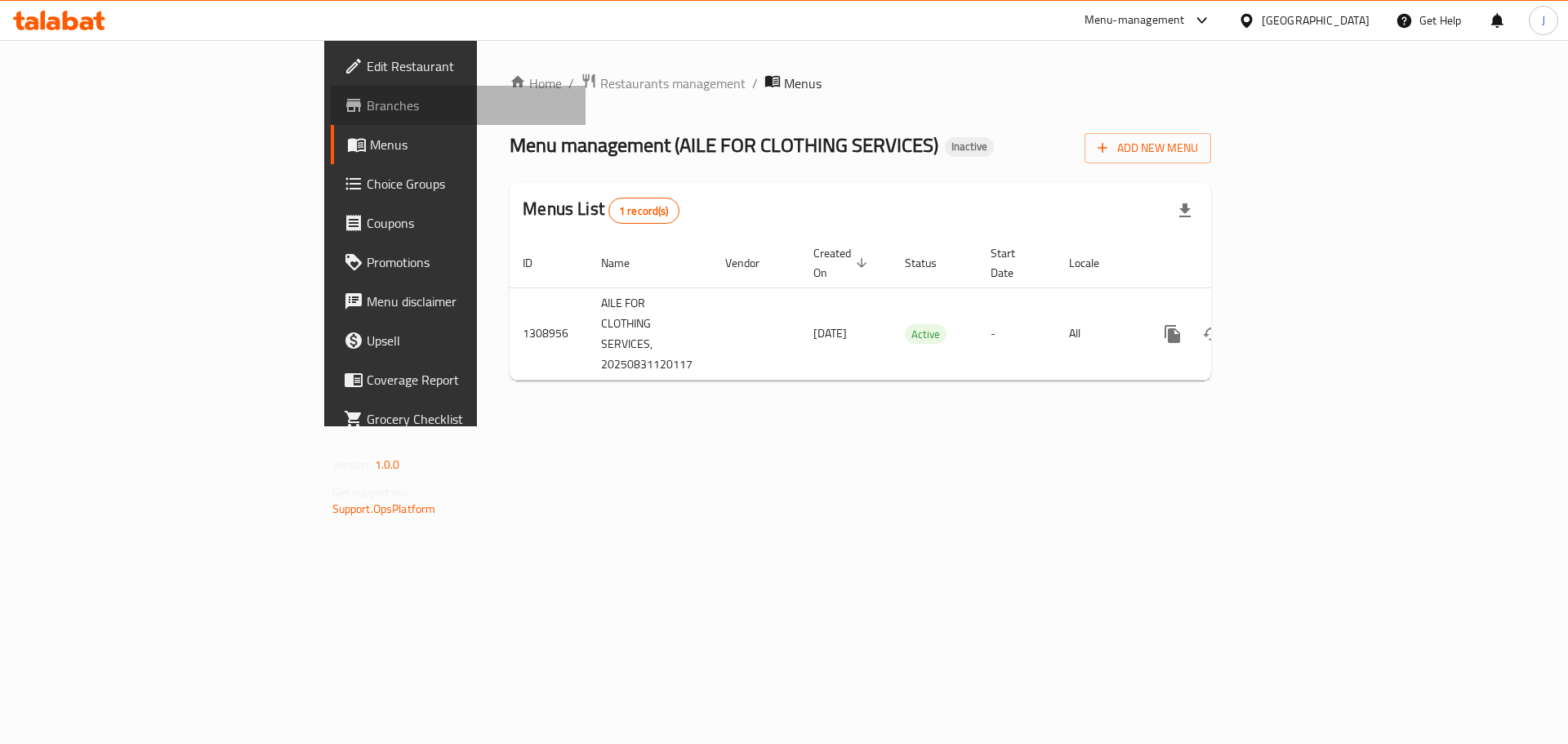
click at [367, 104] on span "Branches" at bounding box center [469, 105] width 206 height 20
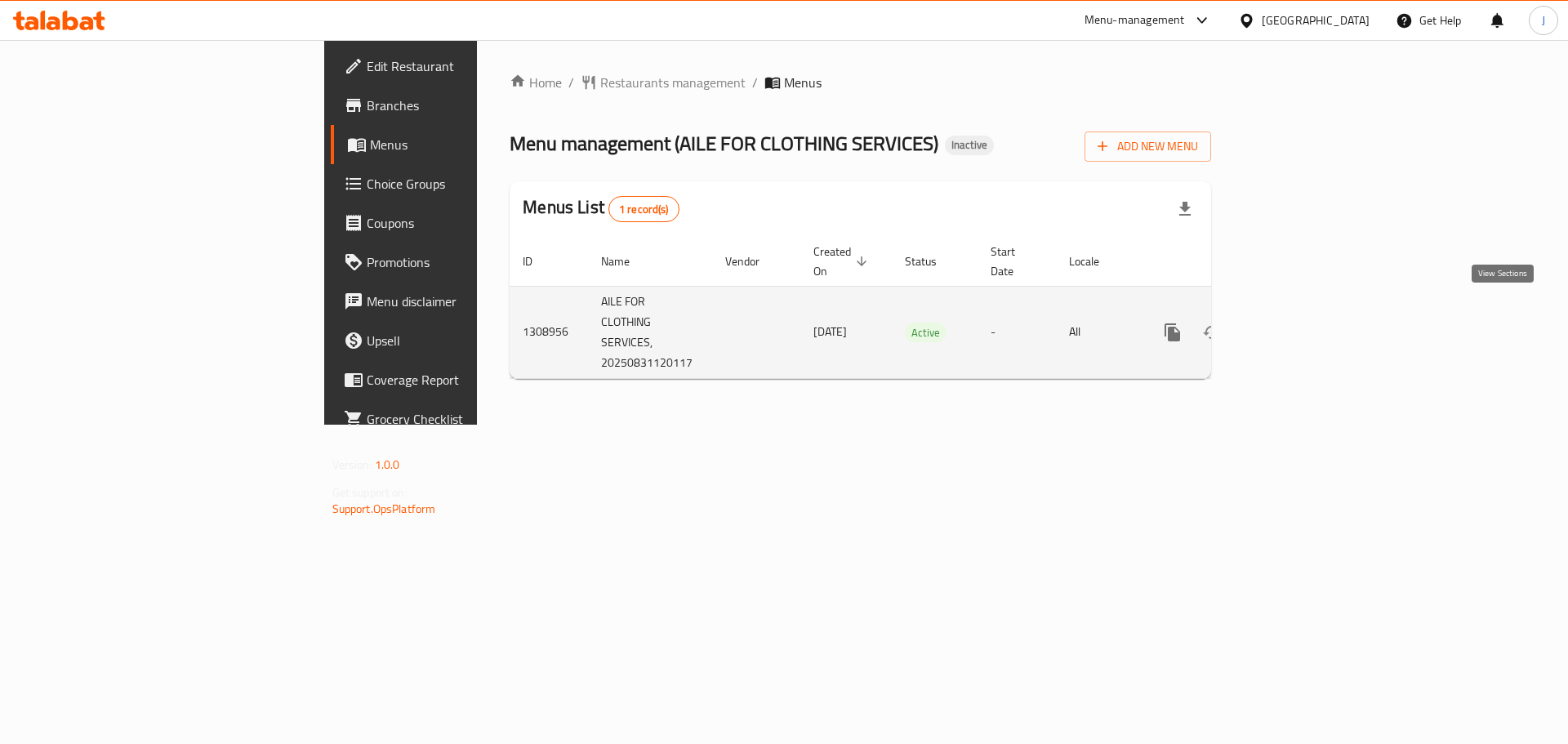
click at [1301, 323] on icon "enhanced table" at bounding box center [1291, 332] width 20 height 20
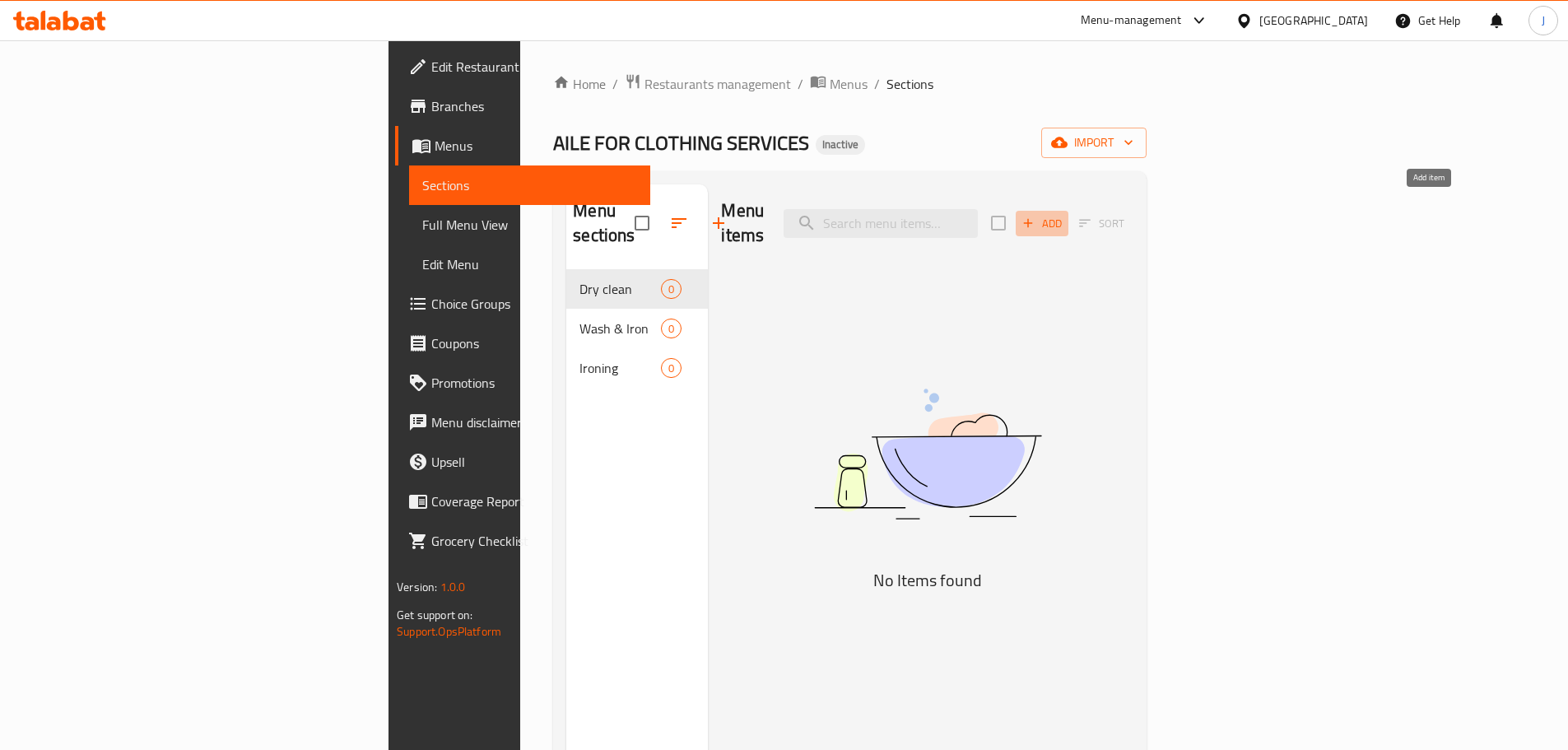
click at [1064, 214] on span "Add" at bounding box center [1042, 224] width 45 height 19
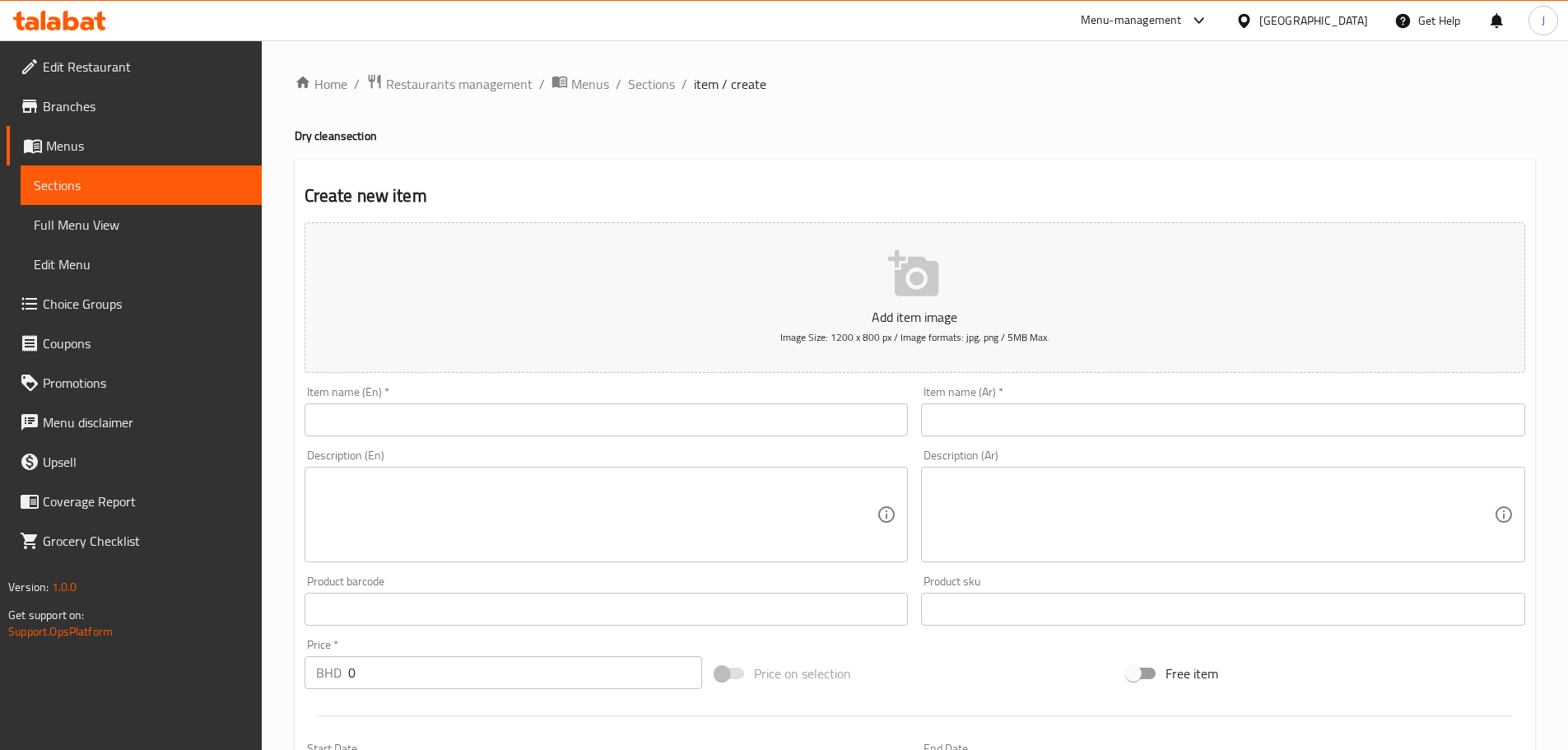
click at [553, 401] on div "Item name (En)   * Item name (En) *" at bounding box center [607, 411] width 604 height 50
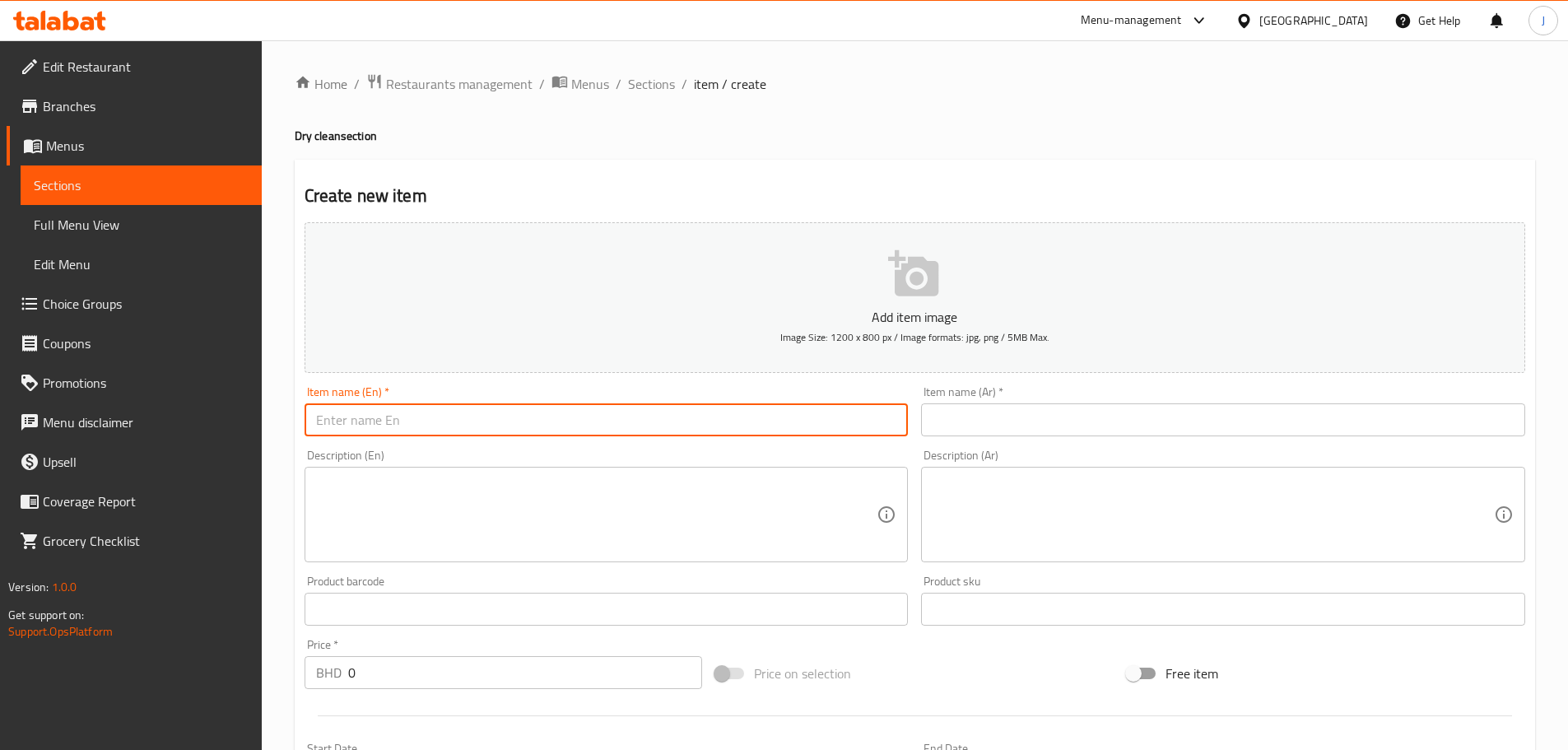
click at [552, 409] on input "text" at bounding box center [607, 419] width 604 height 33
type input "test"
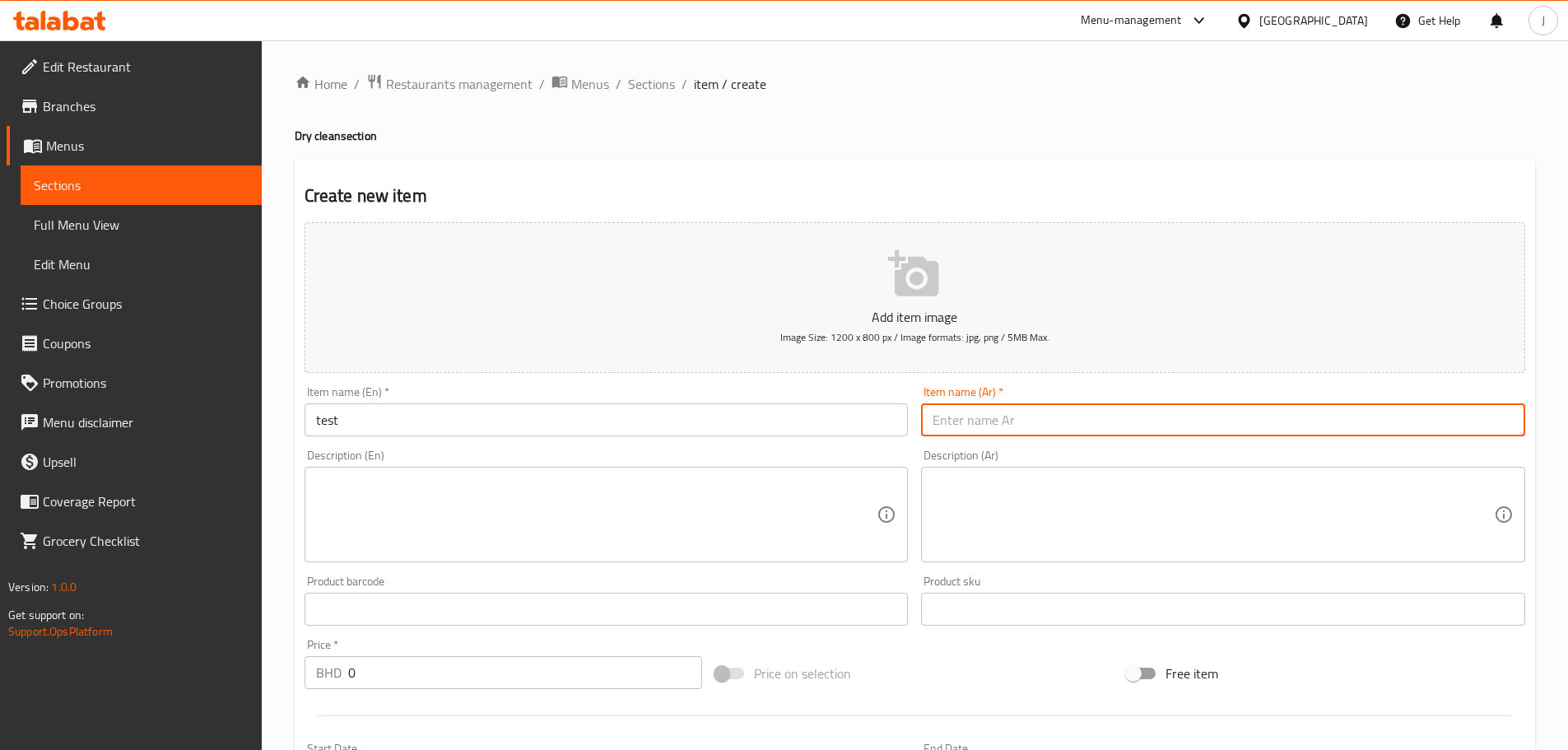
click at [982, 421] on input "text" at bounding box center [1223, 419] width 604 height 33
type input "شاني"
click at [529, 670] on input "0" at bounding box center [525, 672] width 355 height 33
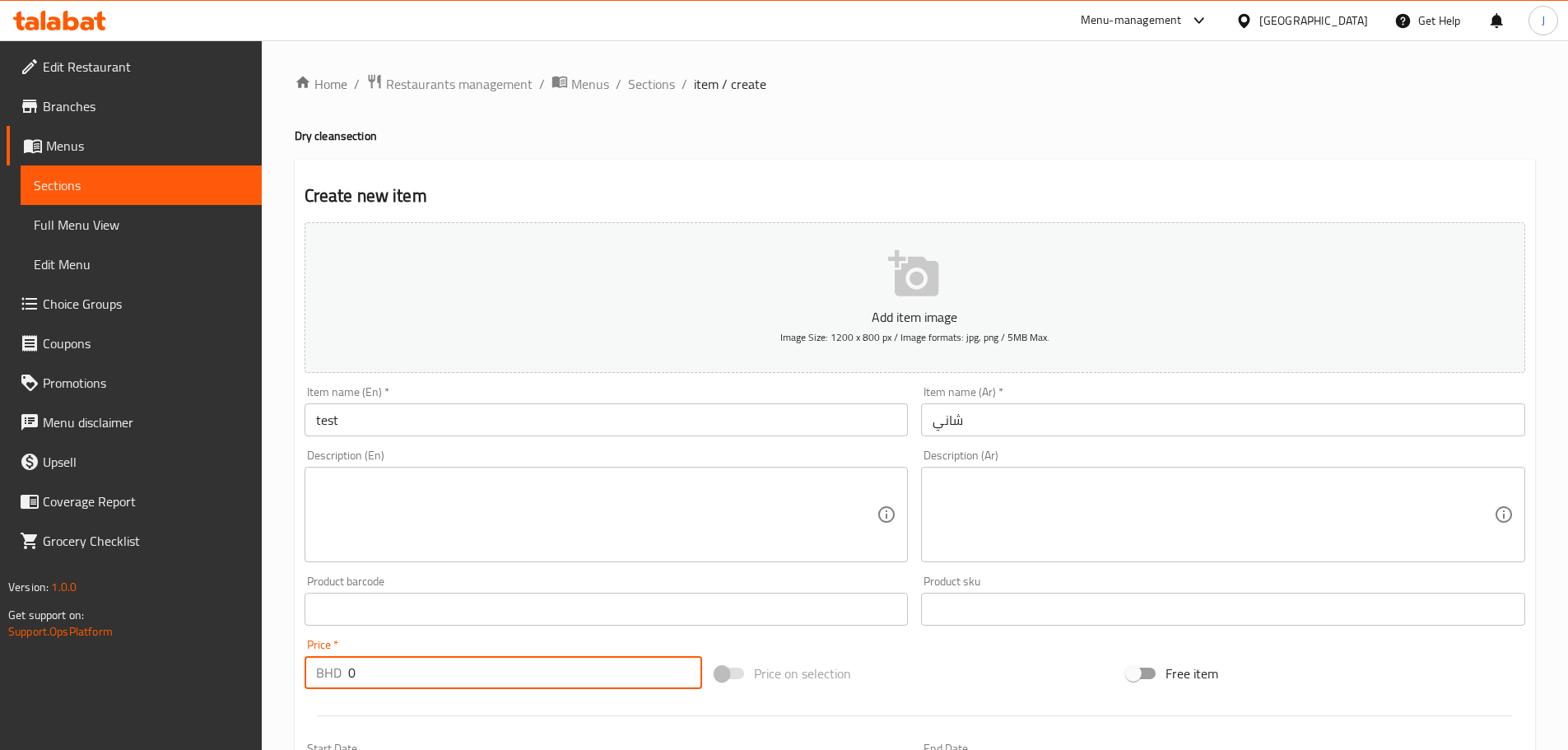
scroll to position [412, 0]
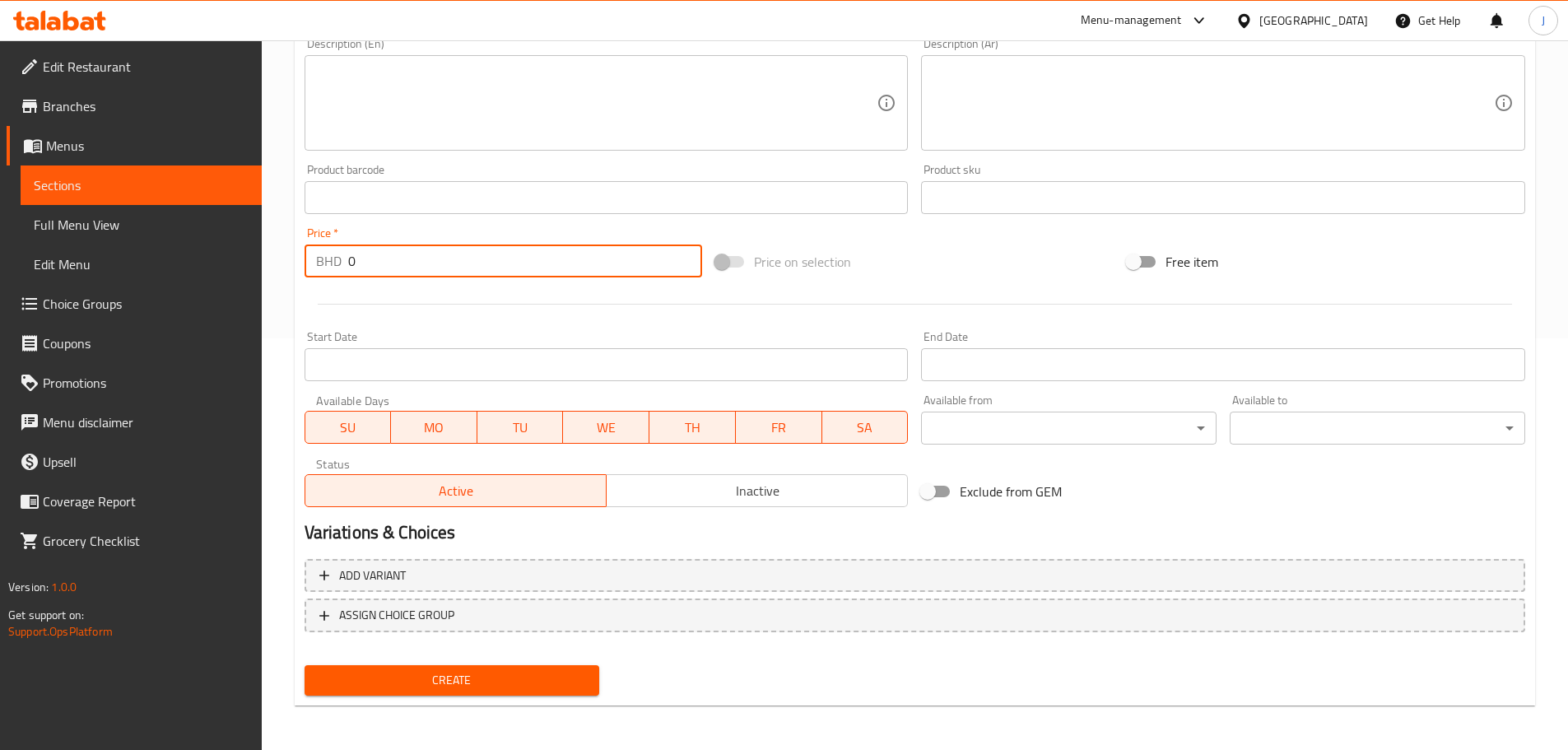
click at [473, 684] on span "Create" at bounding box center [452, 680] width 269 height 21
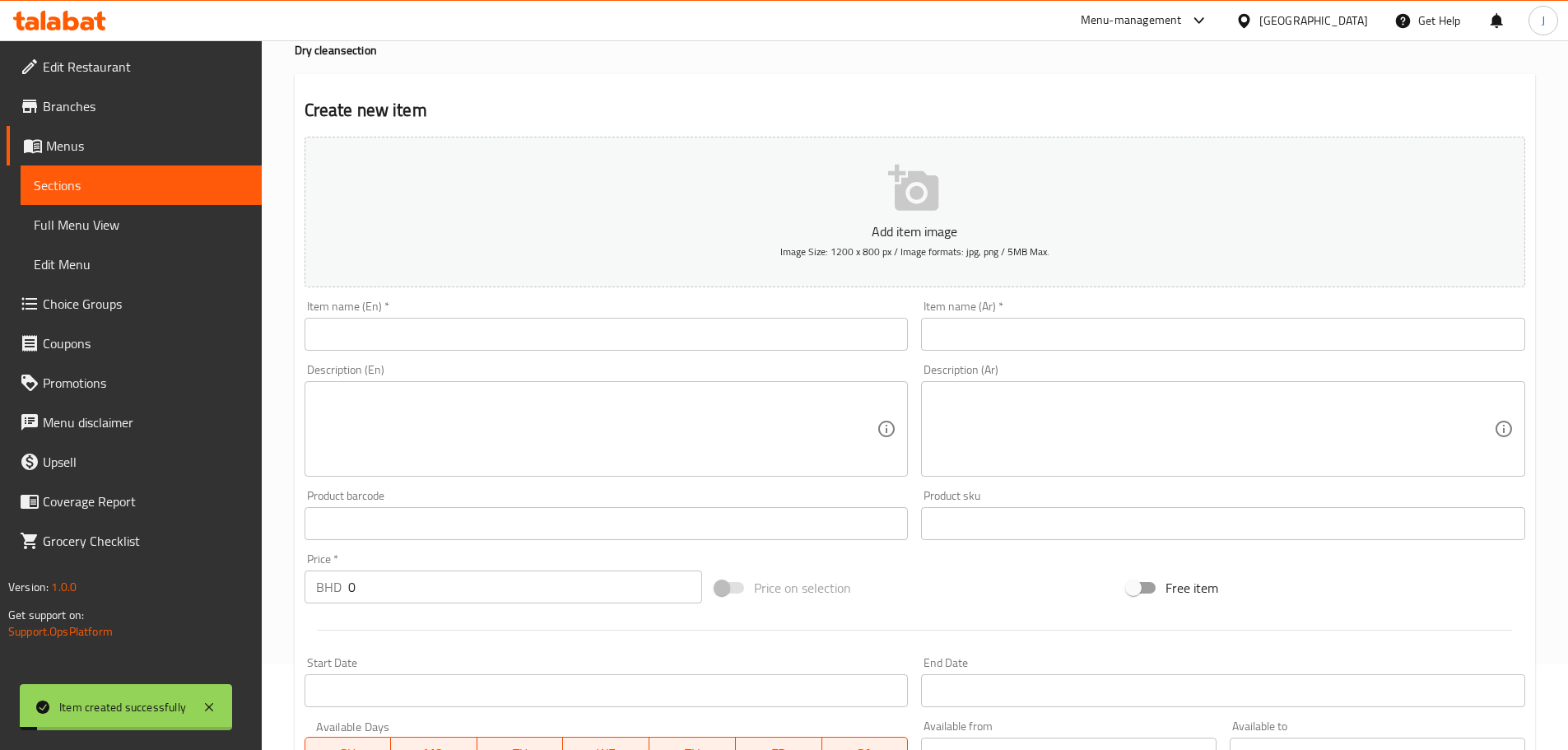
scroll to position [0, 0]
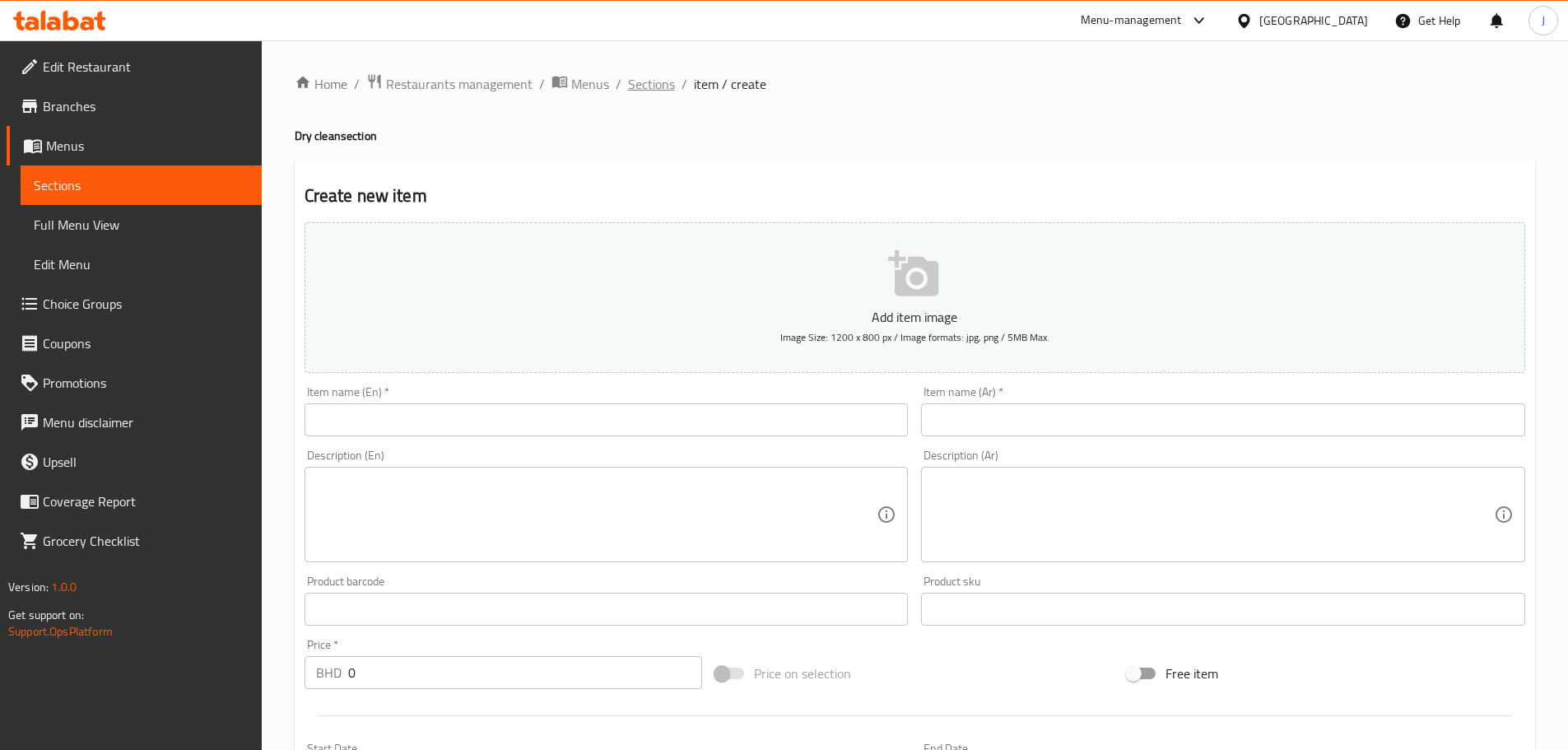
click at [651, 85] on span "Sections" at bounding box center [652, 84] width 47 height 20
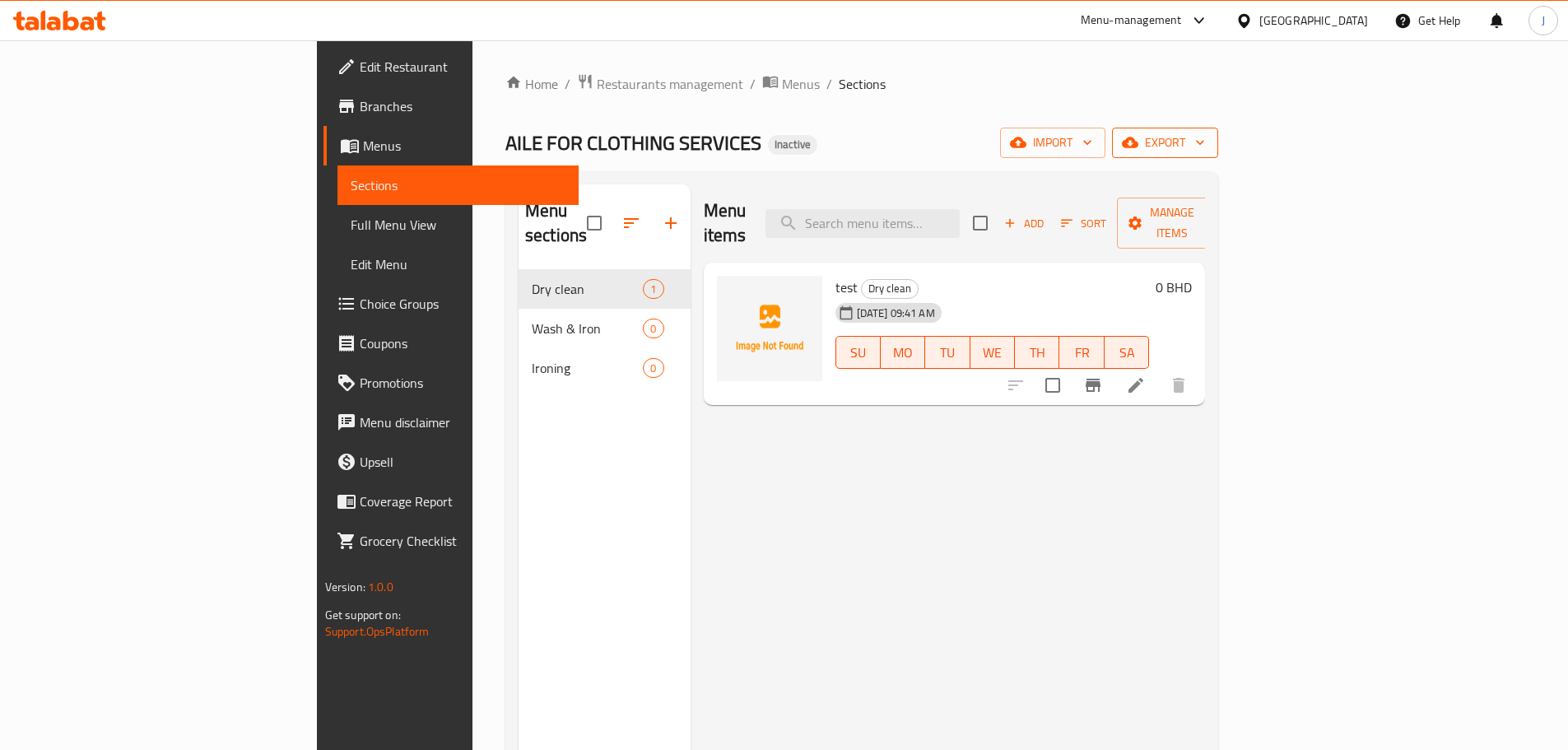
click at [1219, 152] on button "export" at bounding box center [1165, 142] width 106 height 30
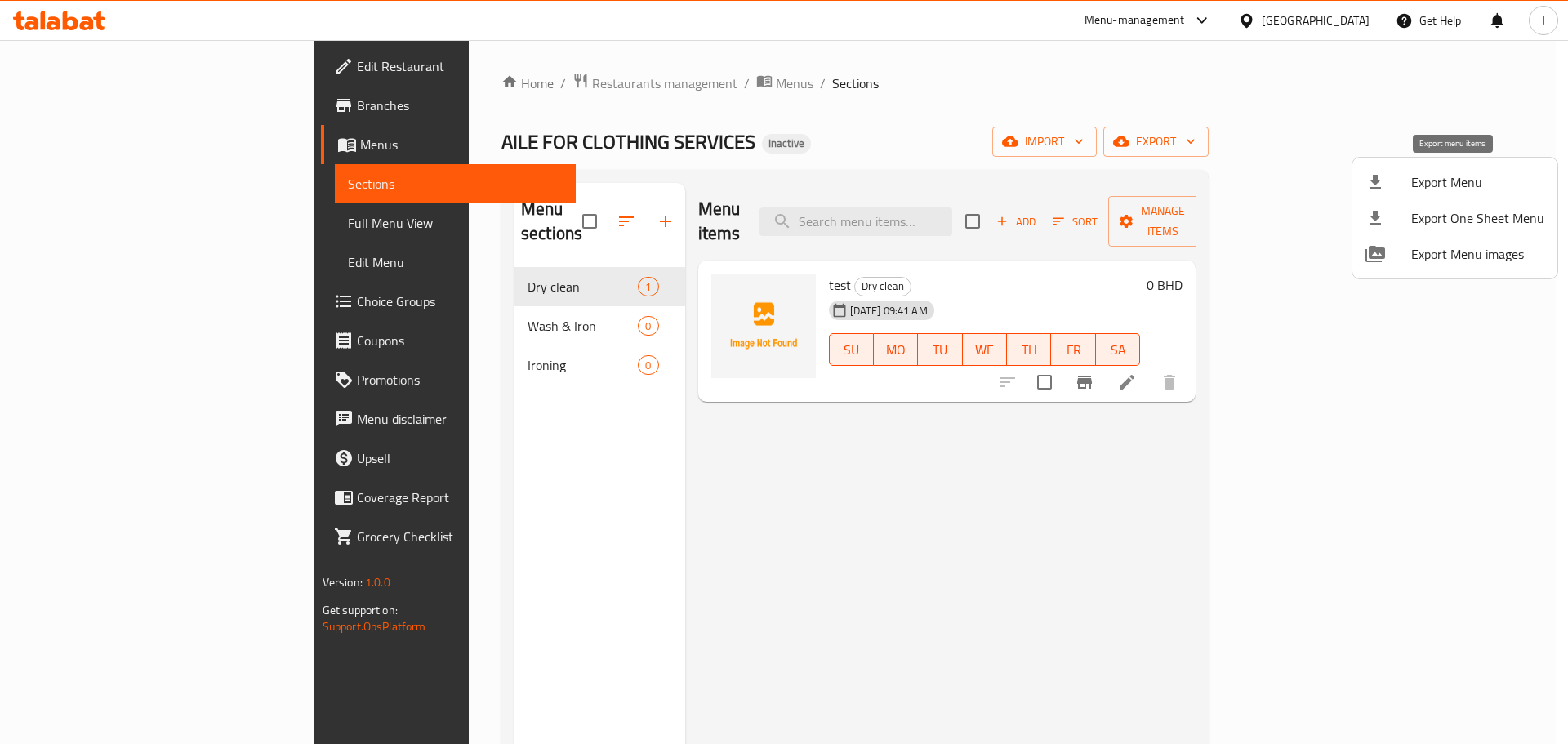
click at [1495, 187] on span "Export Menu" at bounding box center [1477, 182] width 133 height 20
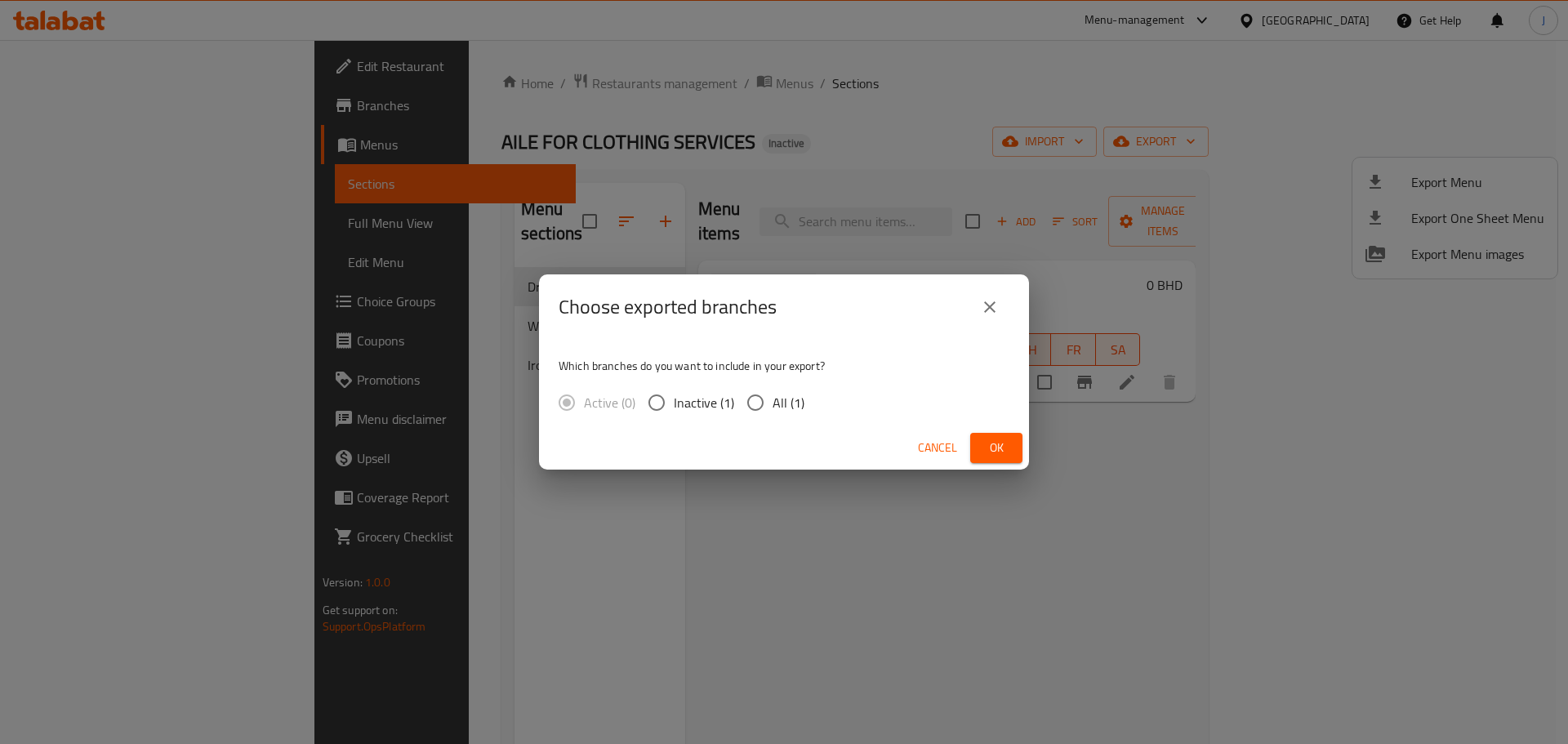
click at [790, 397] on span "All (1)" at bounding box center [788, 402] width 32 height 20
click at [772, 397] on input "All (1)" at bounding box center [755, 402] width 34 height 34
radio input "true"
click at [1015, 448] on button "Ok" at bounding box center [996, 448] width 52 height 30
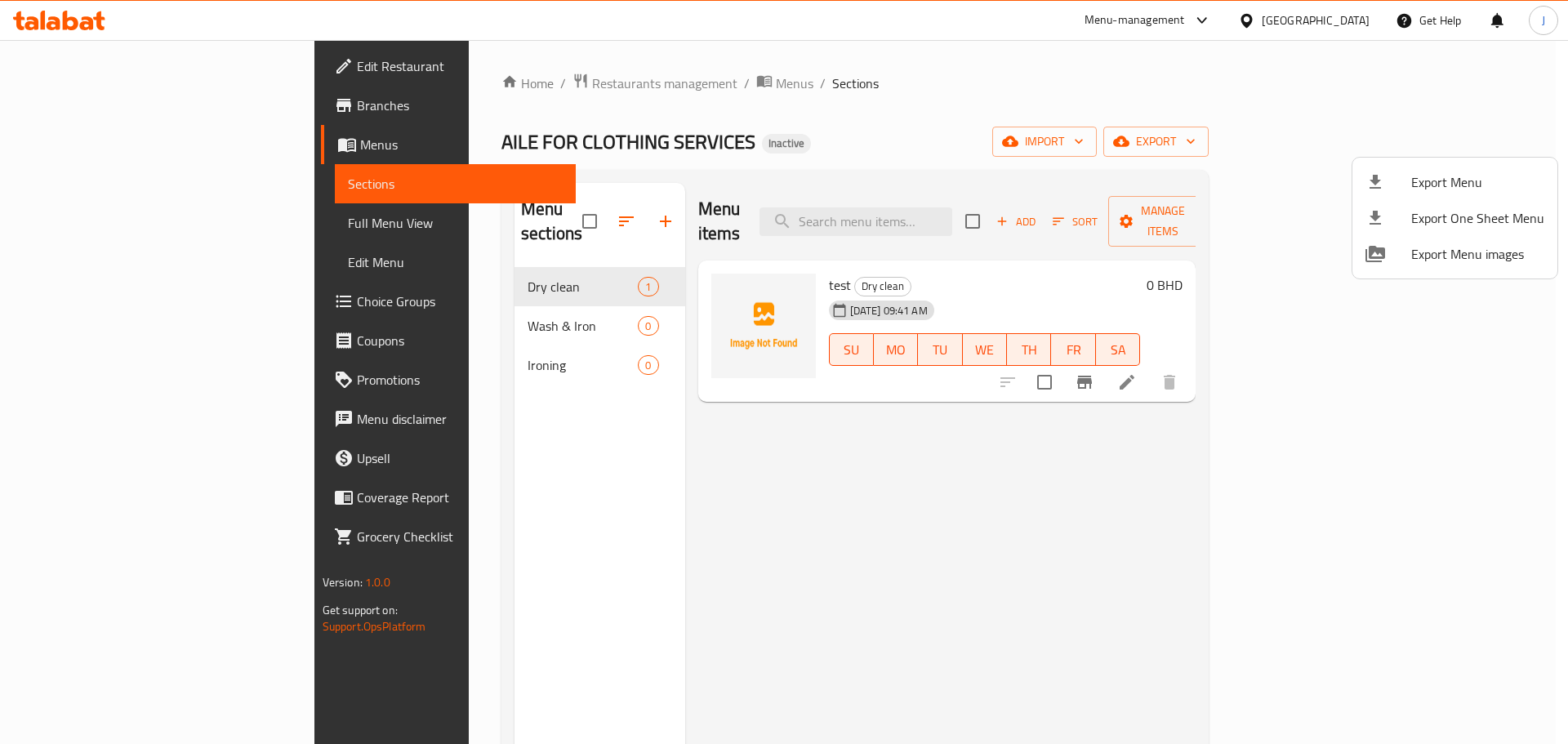
click at [1381, 137] on div at bounding box center [784, 372] width 1568 height 744
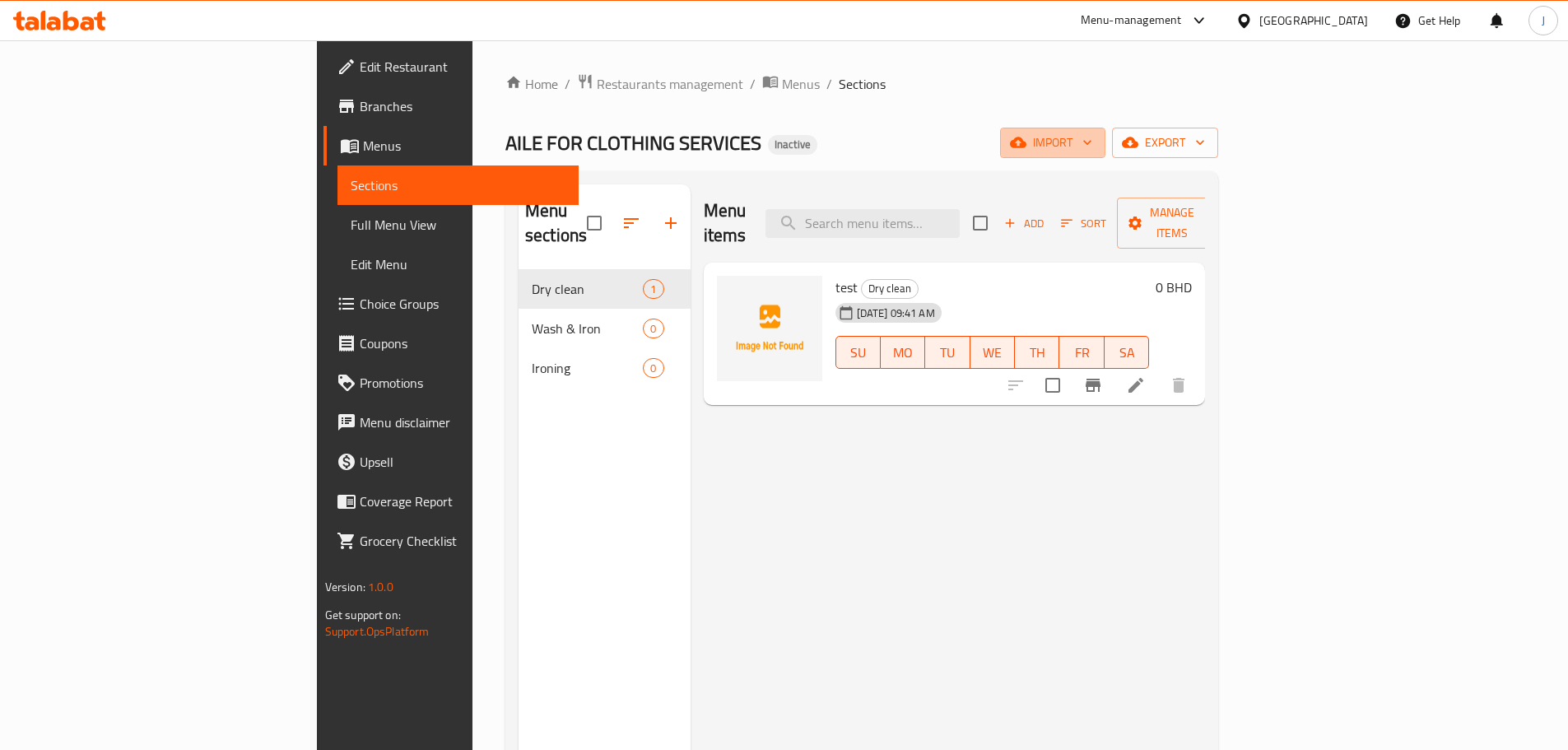
click at [1093, 138] on span "import" at bounding box center [1053, 143] width 79 height 21
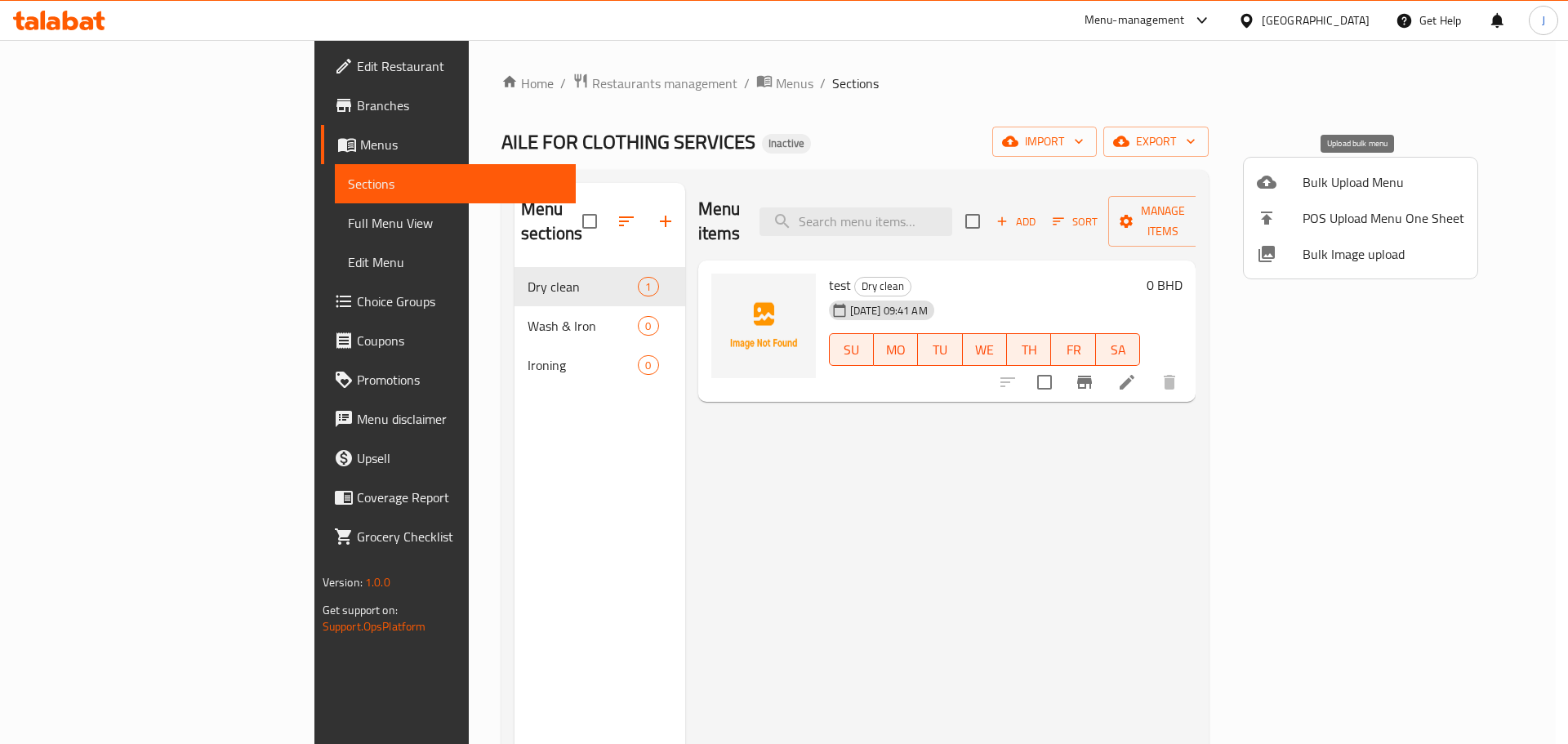
click at [1394, 185] on span "Bulk Upload Menu" at bounding box center [1383, 182] width 162 height 20
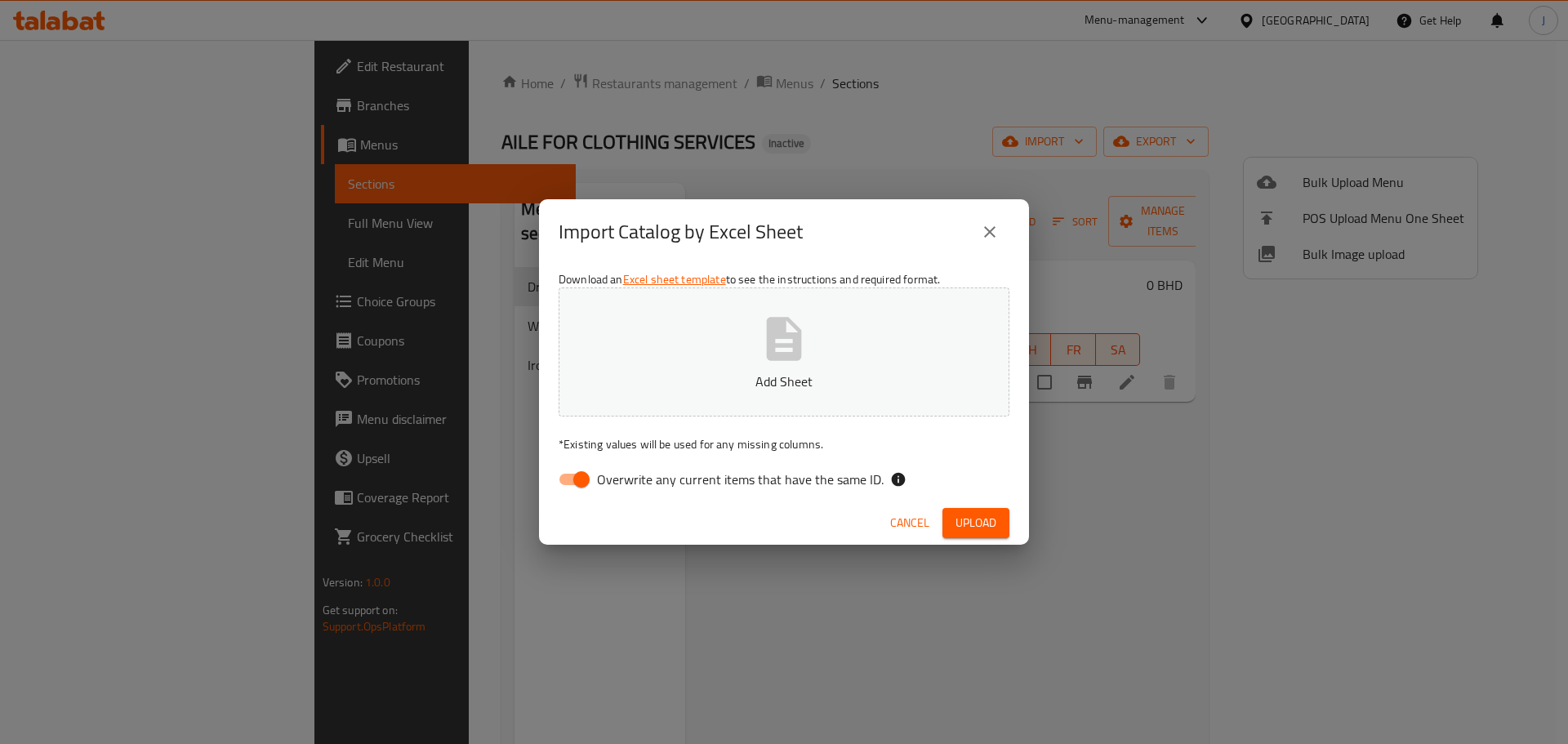
click at [788, 389] on p "Add Sheet" at bounding box center [784, 381] width 400 height 20
click at [980, 529] on span "Upload" at bounding box center [976, 523] width 41 height 21
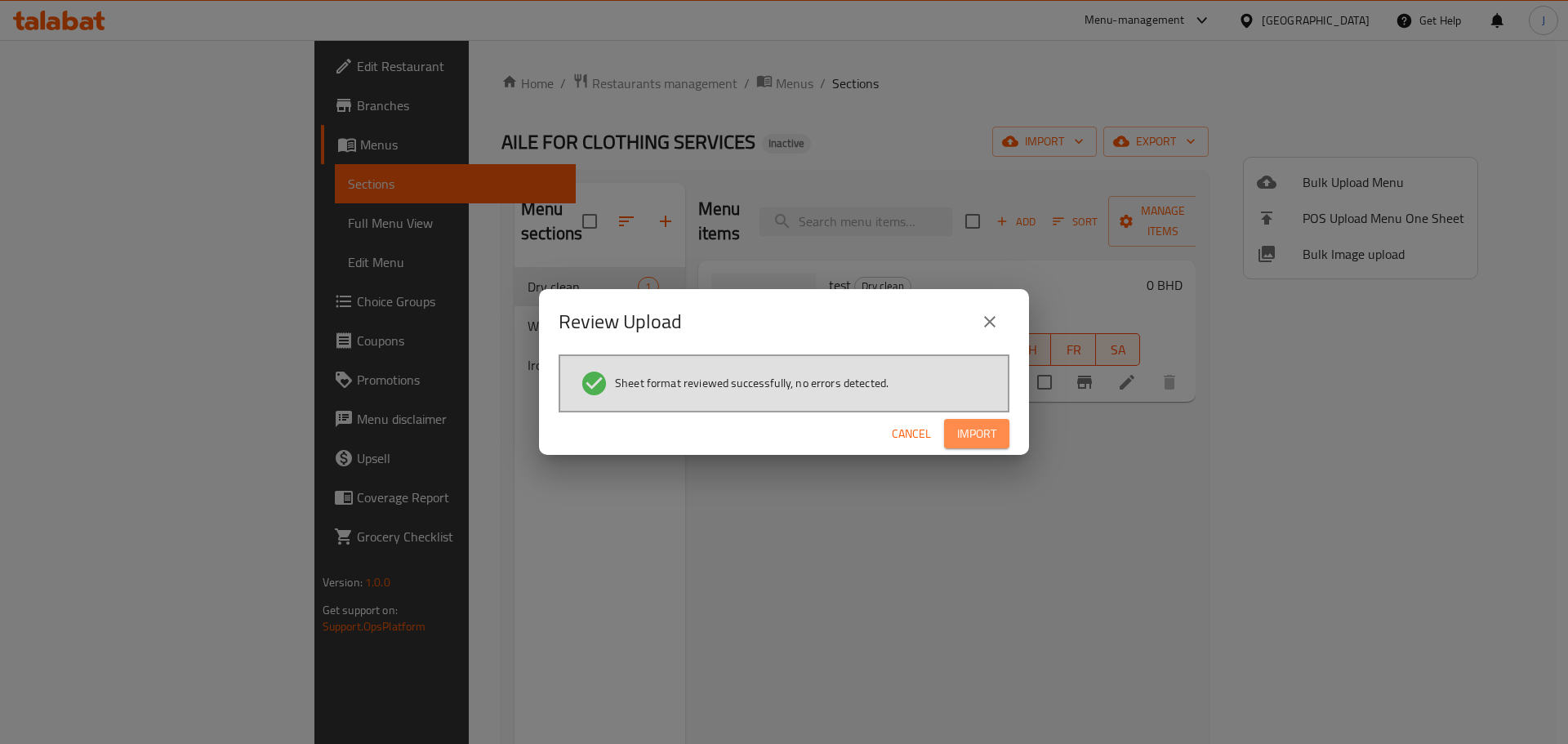
click at [969, 434] on span "Import" at bounding box center [977, 434] width 39 height 21
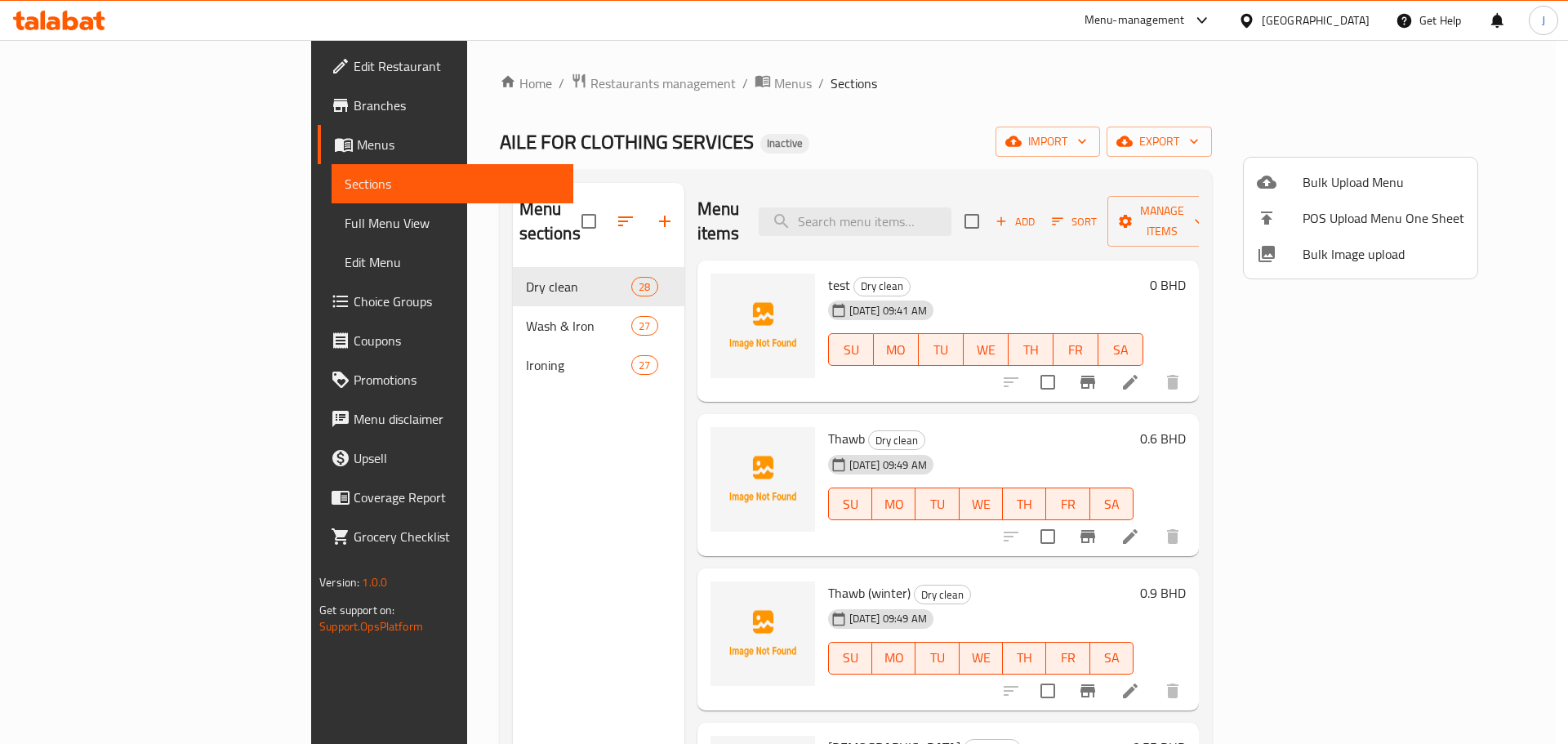
click at [1351, 364] on div at bounding box center [784, 372] width 1568 height 744
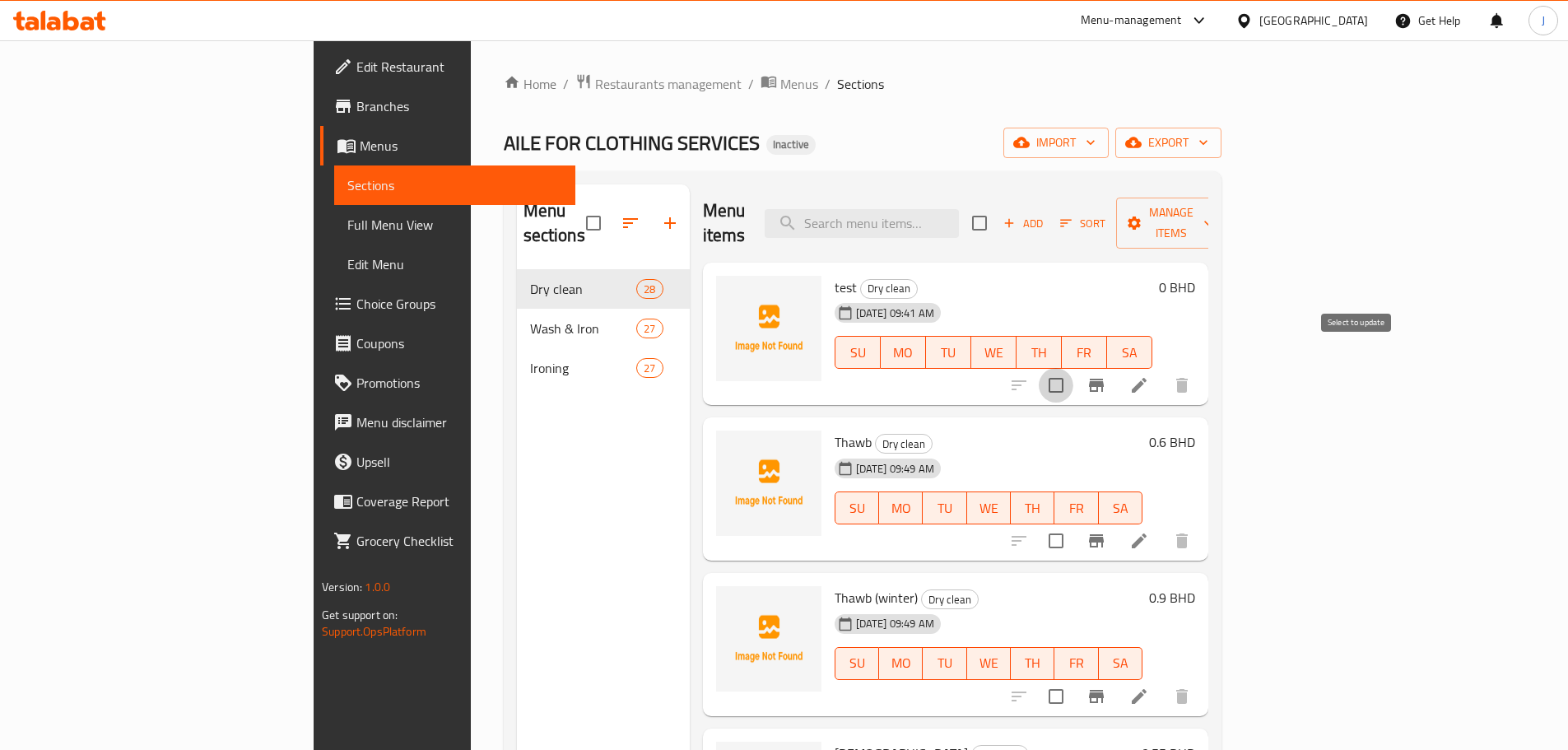
click at [1074, 368] on input "checkbox" at bounding box center [1056, 385] width 35 height 35
checkbox input "true"
click at [1106, 375] on icon "Branch-specific-item" at bounding box center [1096, 385] width 20 height 20
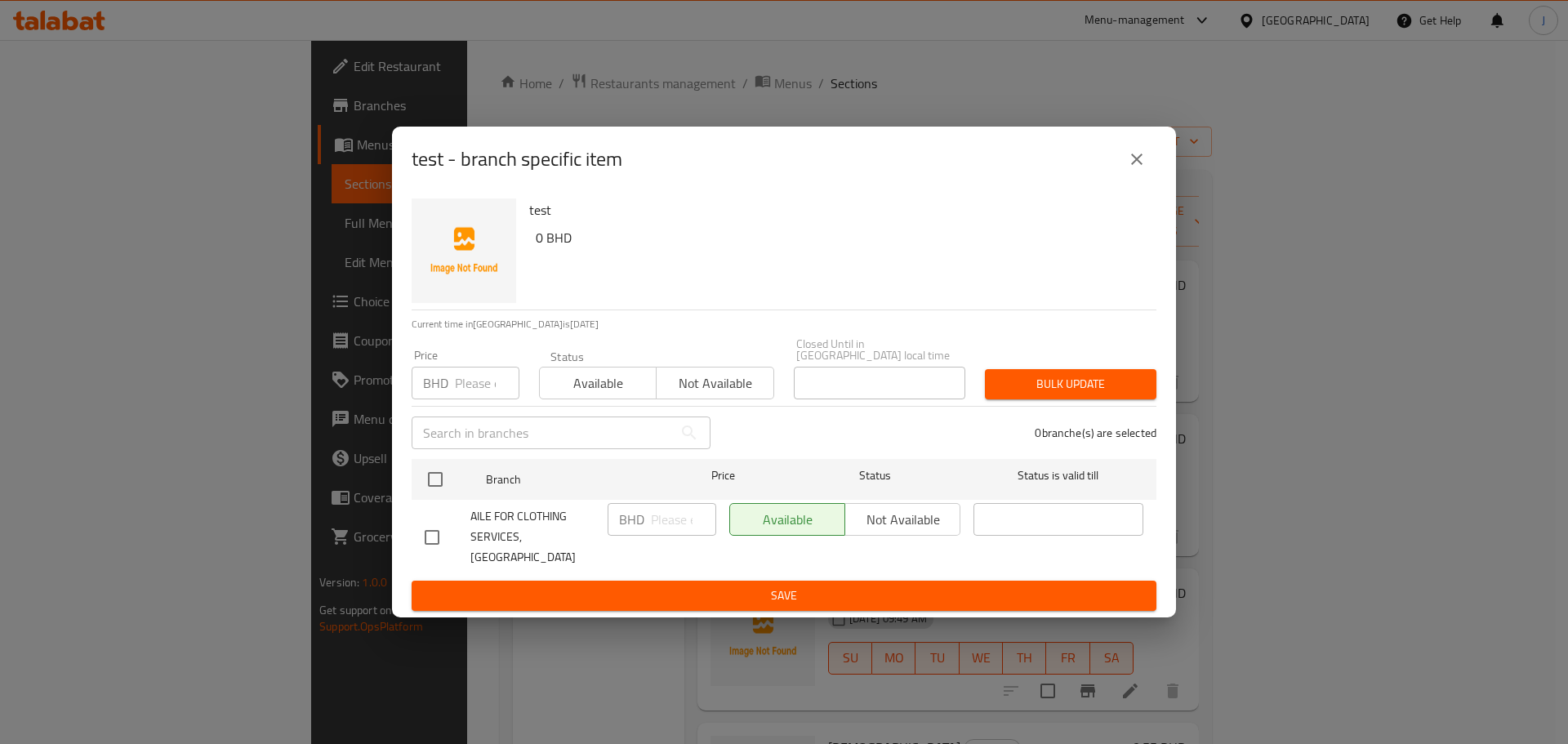
click at [888, 523] on div "Available Not available" at bounding box center [845, 520] width 231 height 33
click at [431, 523] on input "checkbox" at bounding box center [432, 538] width 34 height 34
checkbox input "true"
click at [911, 531] on span "Not available" at bounding box center [903, 520] width 102 height 24
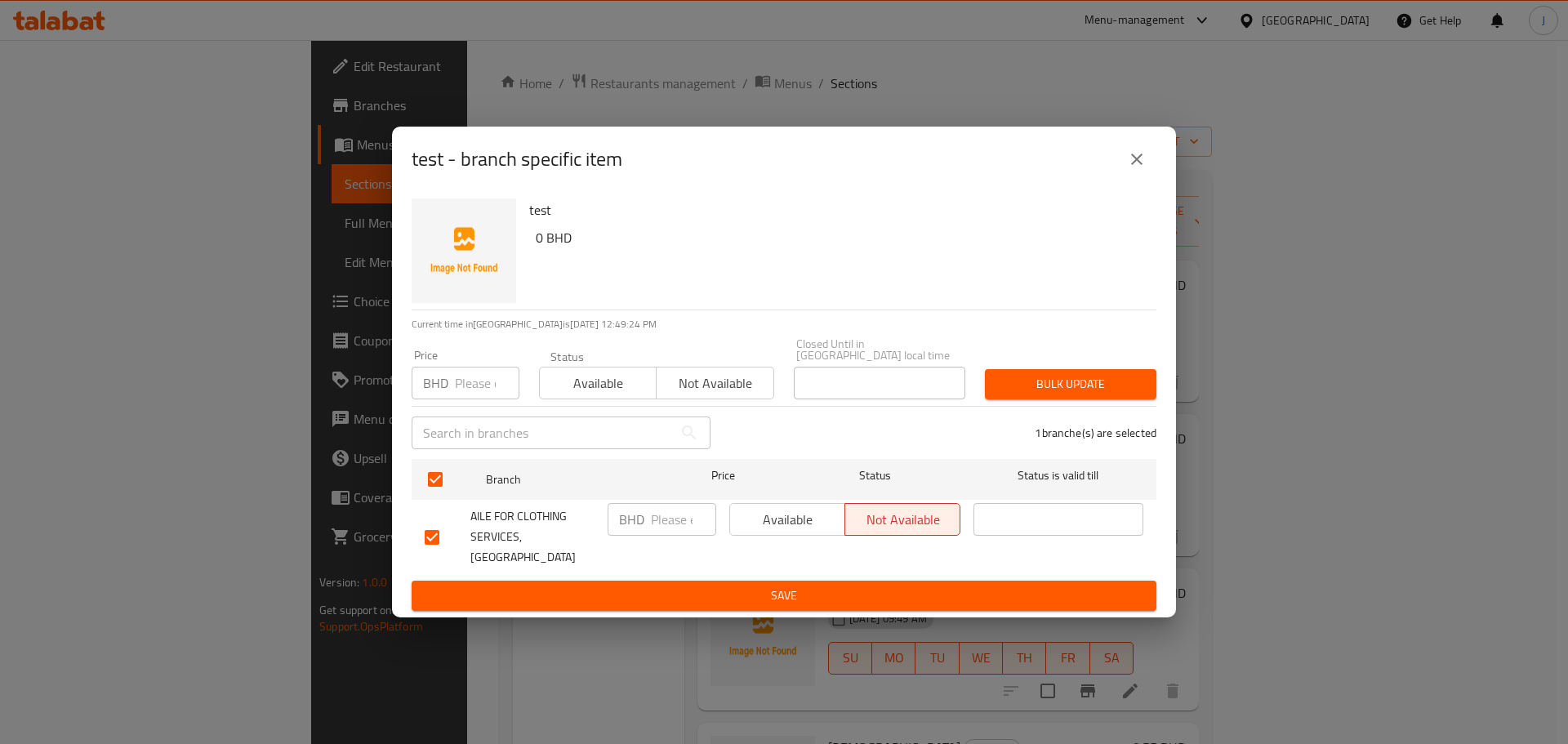
click at [906, 586] on span "Save" at bounding box center [784, 596] width 718 height 21
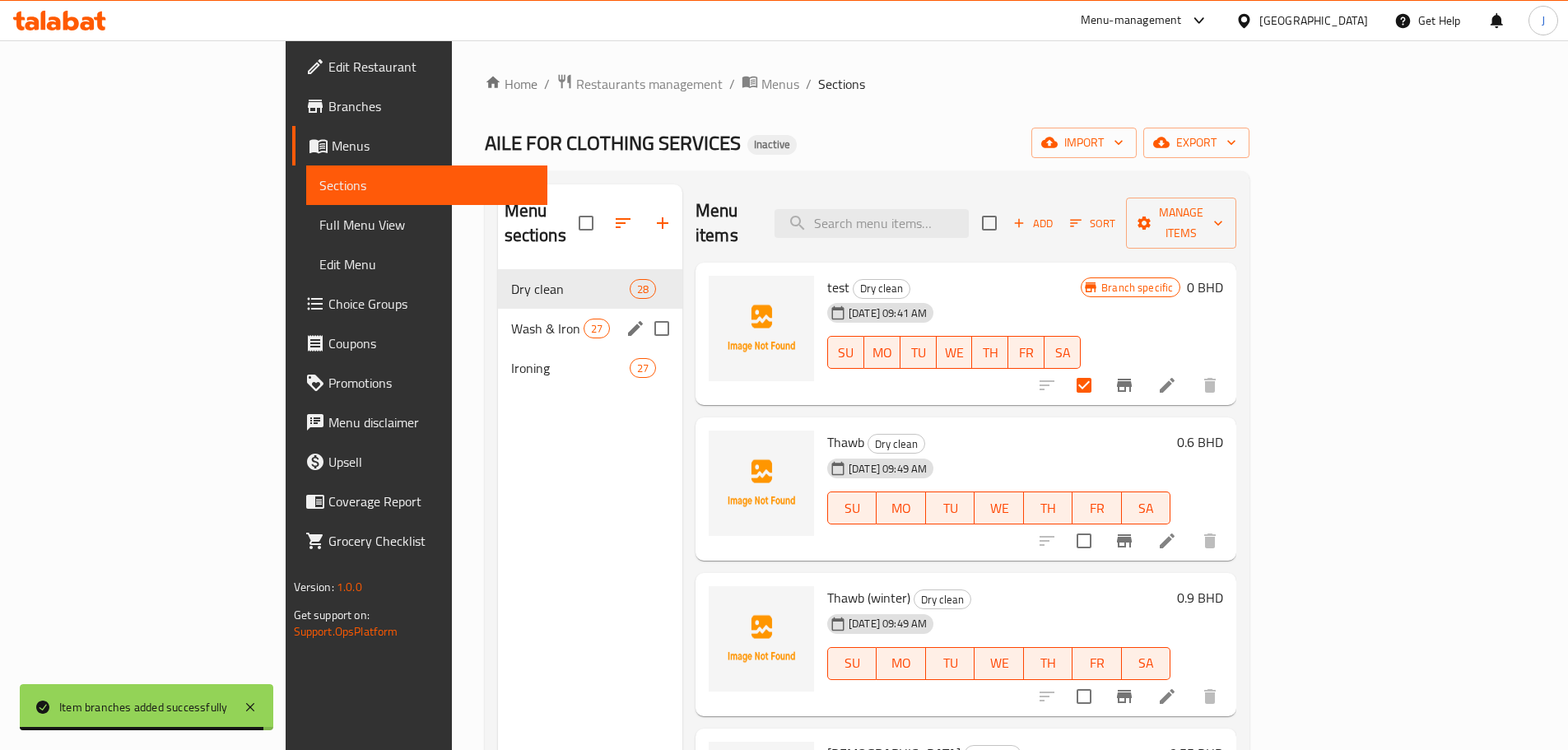
click at [511, 318] on span "Wash & Iron" at bounding box center [547, 328] width 72 height 20
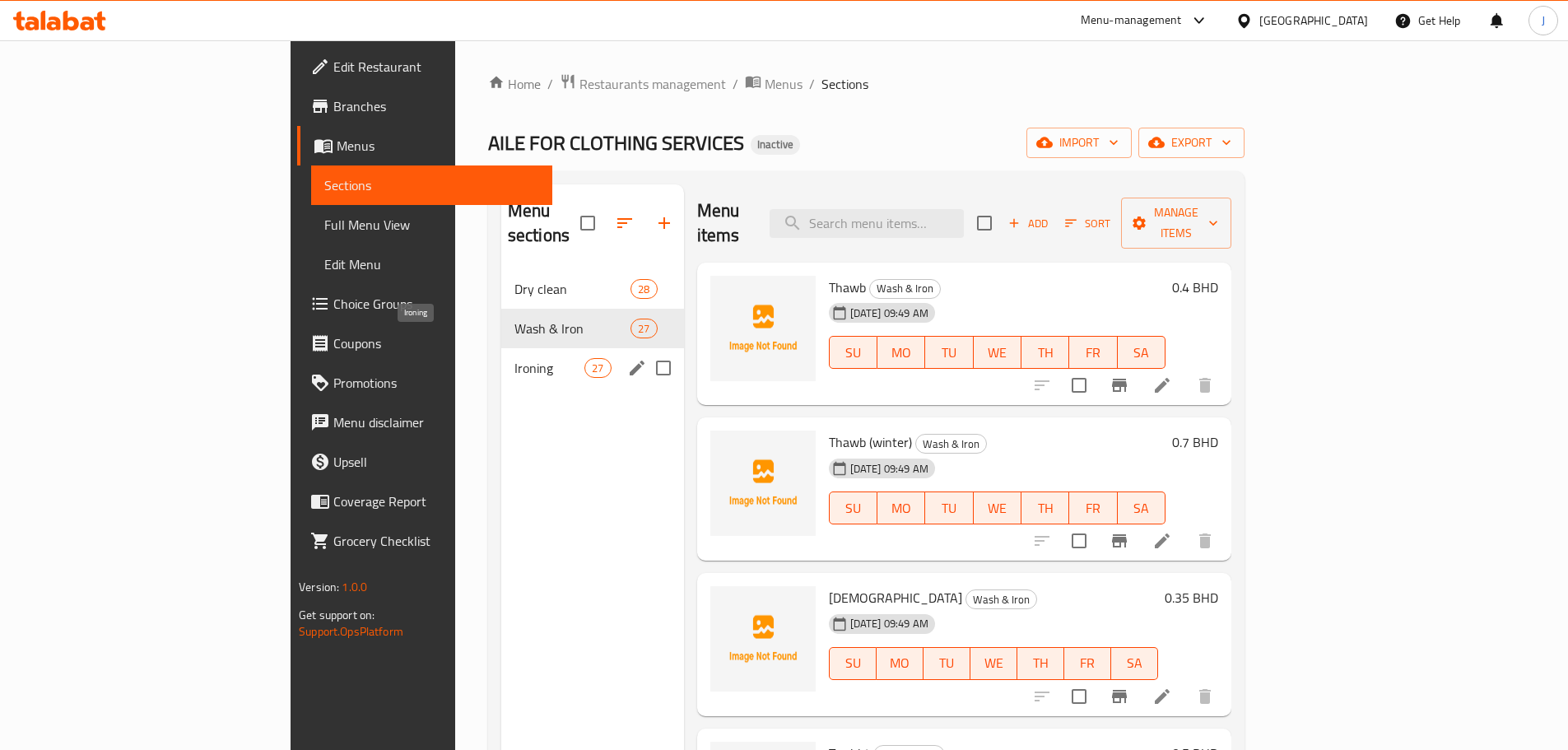
click at [514, 358] on span "Ironing" at bounding box center [549, 368] width 70 height 20
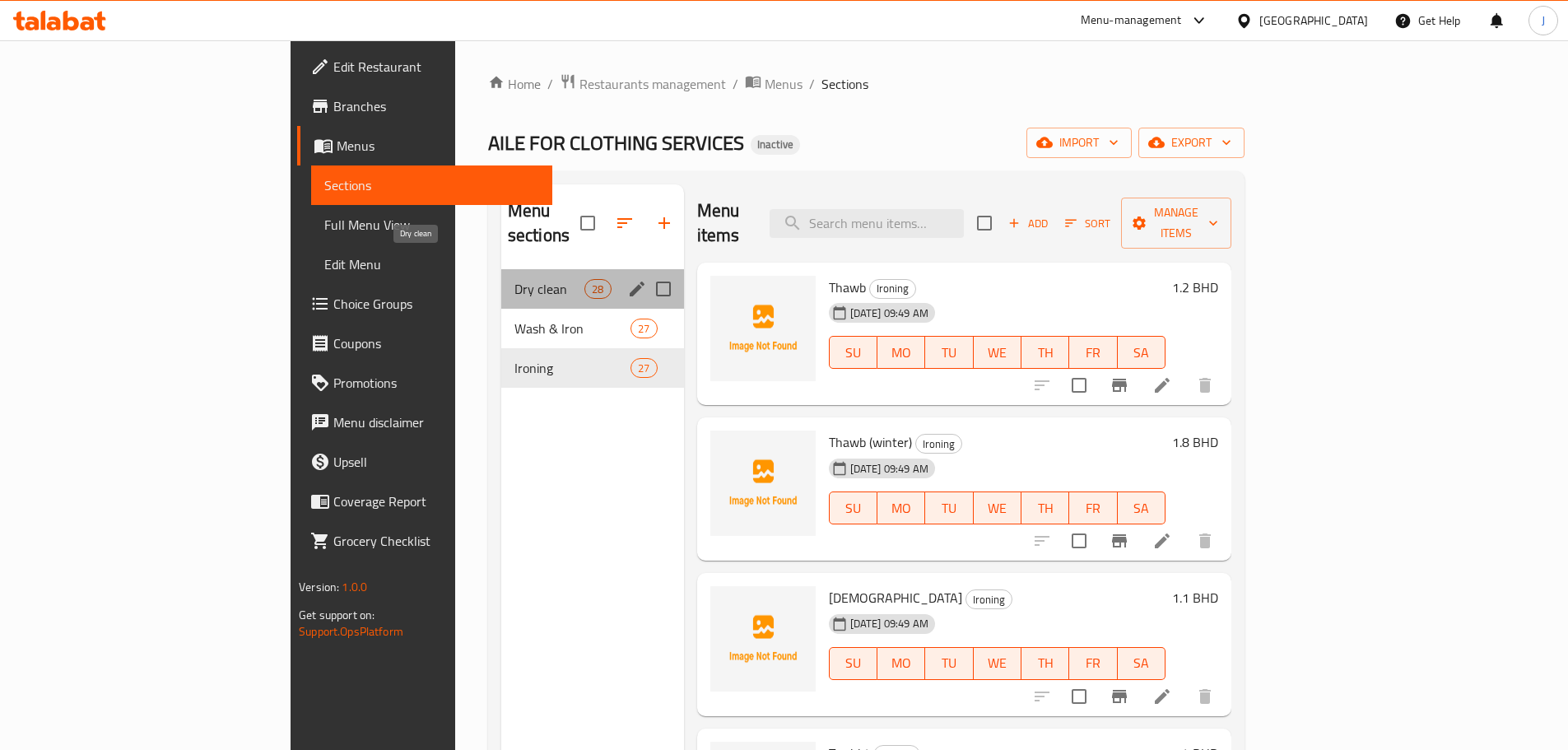
click at [514, 279] on span "Dry clean" at bounding box center [549, 288] width 70 height 20
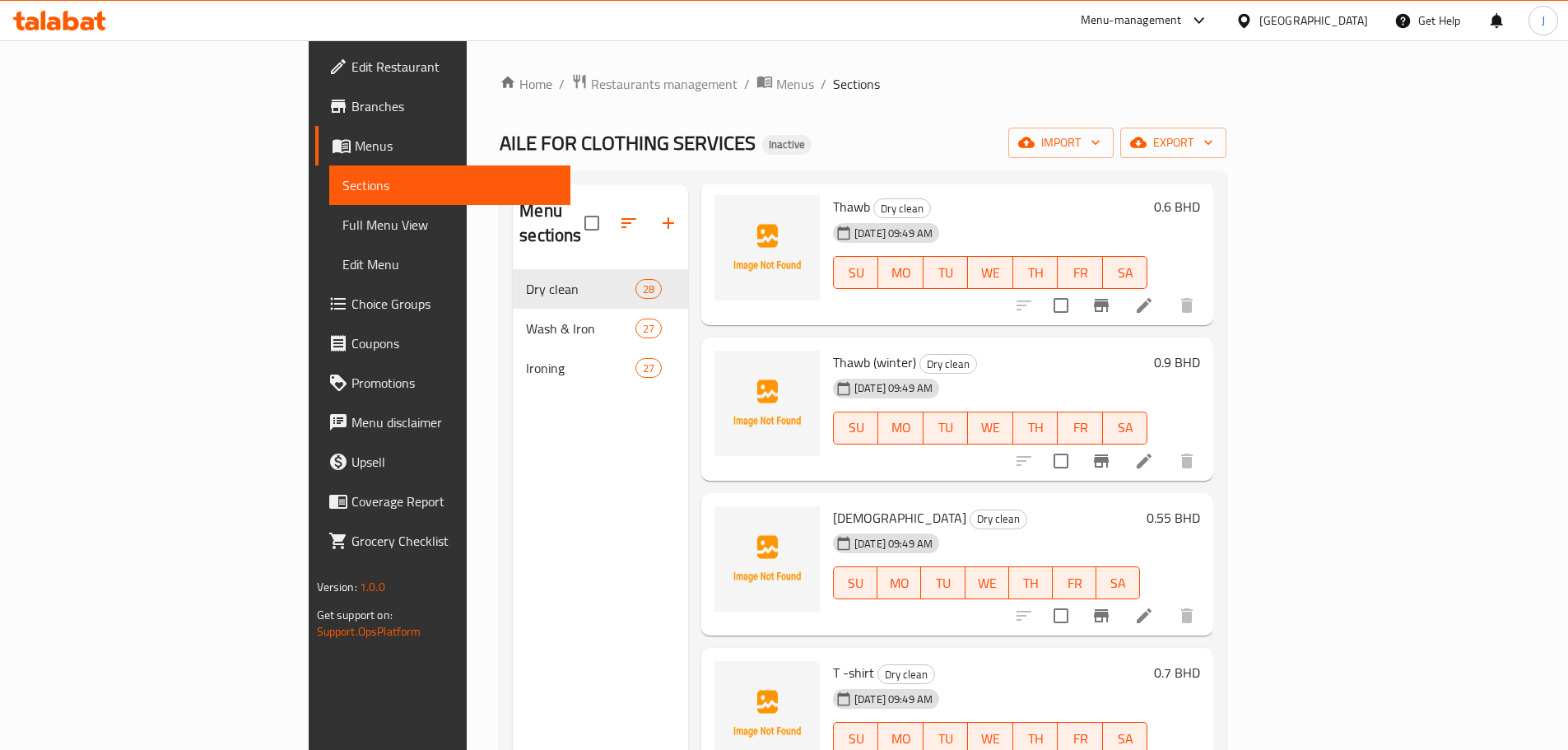
scroll to position [247, 0]
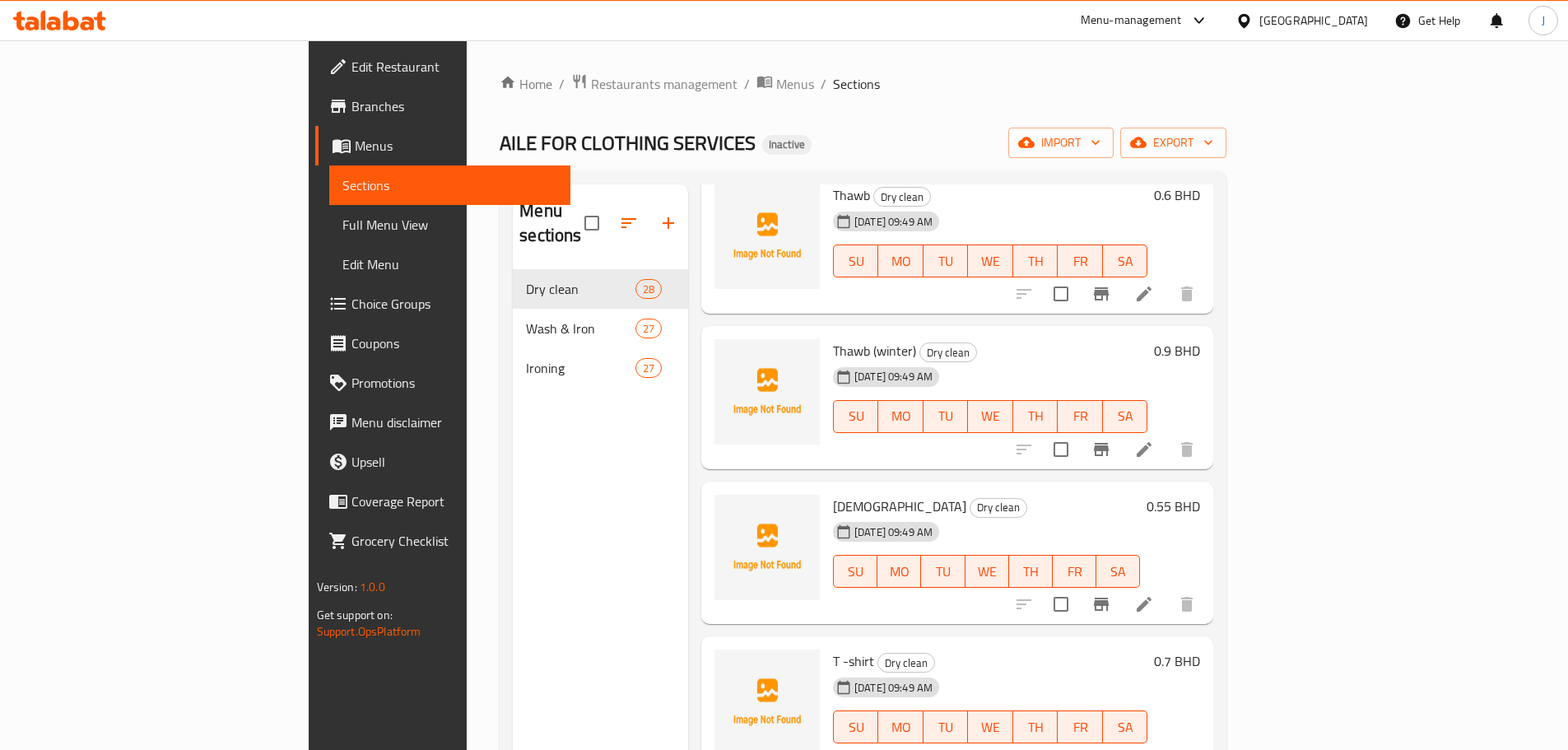
click at [833, 494] on span "[DEMOGRAPHIC_DATA]" at bounding box center [899, 506] width 134 height 25
copy h6 "[DEMOGRAPHIC_DATA]"
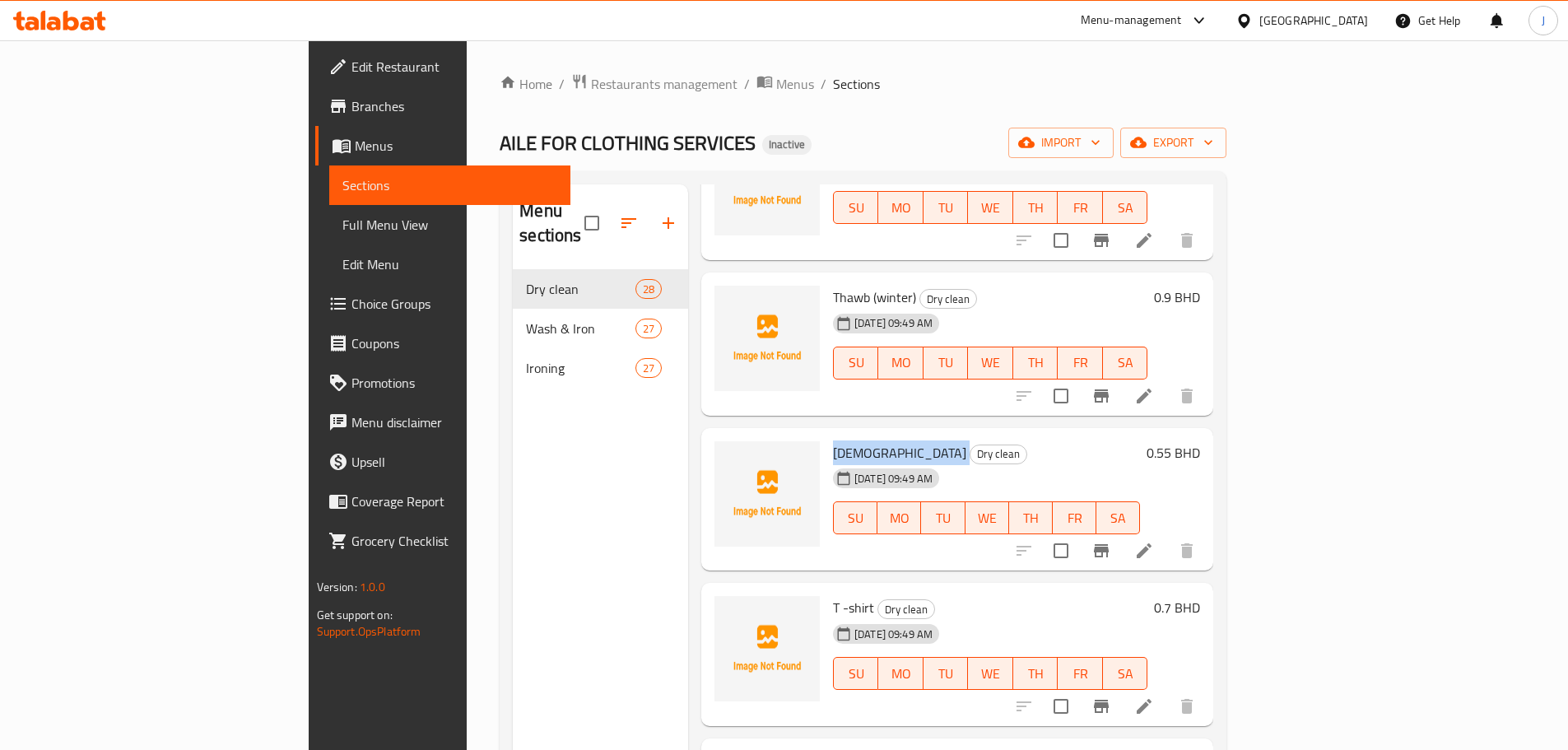
scroll to position [412, 0]
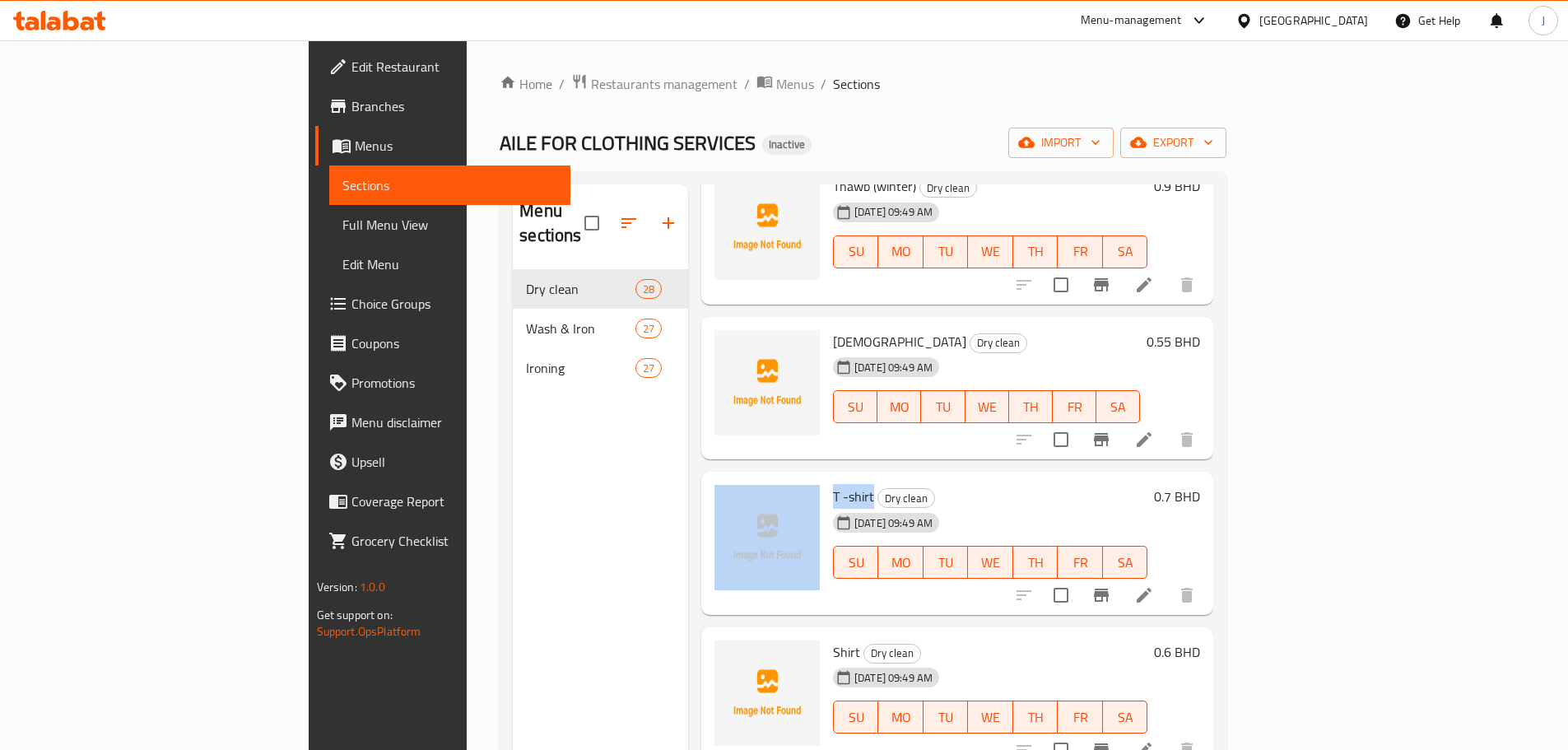
drag, startPoint x: 797, startPoint y: 476, endPoint x: 744, endPoint y: 469, distance: 53.5
click at [744, 478] on div "T -shirt Dry clean [DATE] 09:49 AM SU MO TU WE TH FR SA 0.7 BHD" at bounding box center [957, 543] width 499 height 130
copy div "T -shirt"
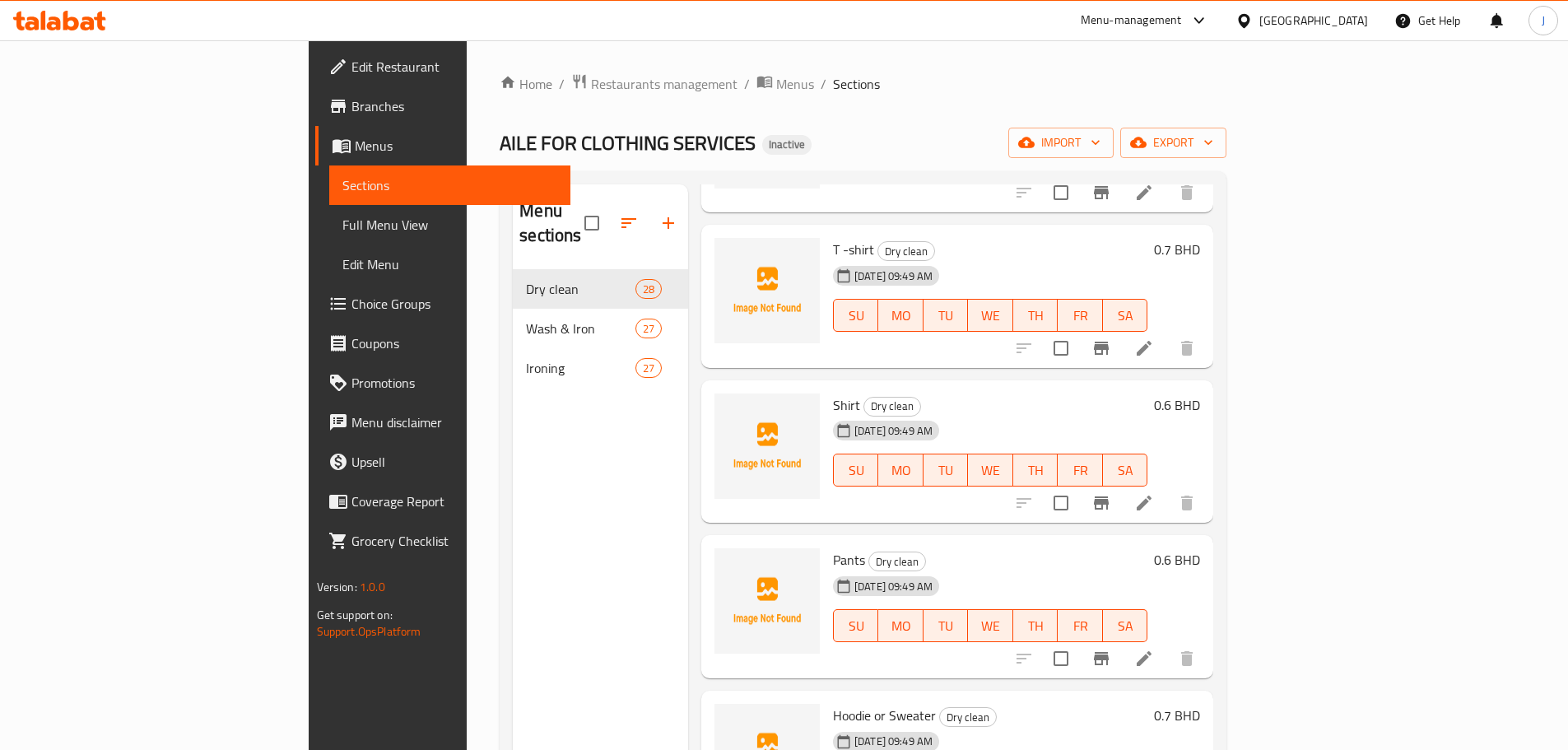
click at [833, 393] on span "Shirt" at bounding box center [846, 405] width 27 height 25
copy h6 "Shirt"
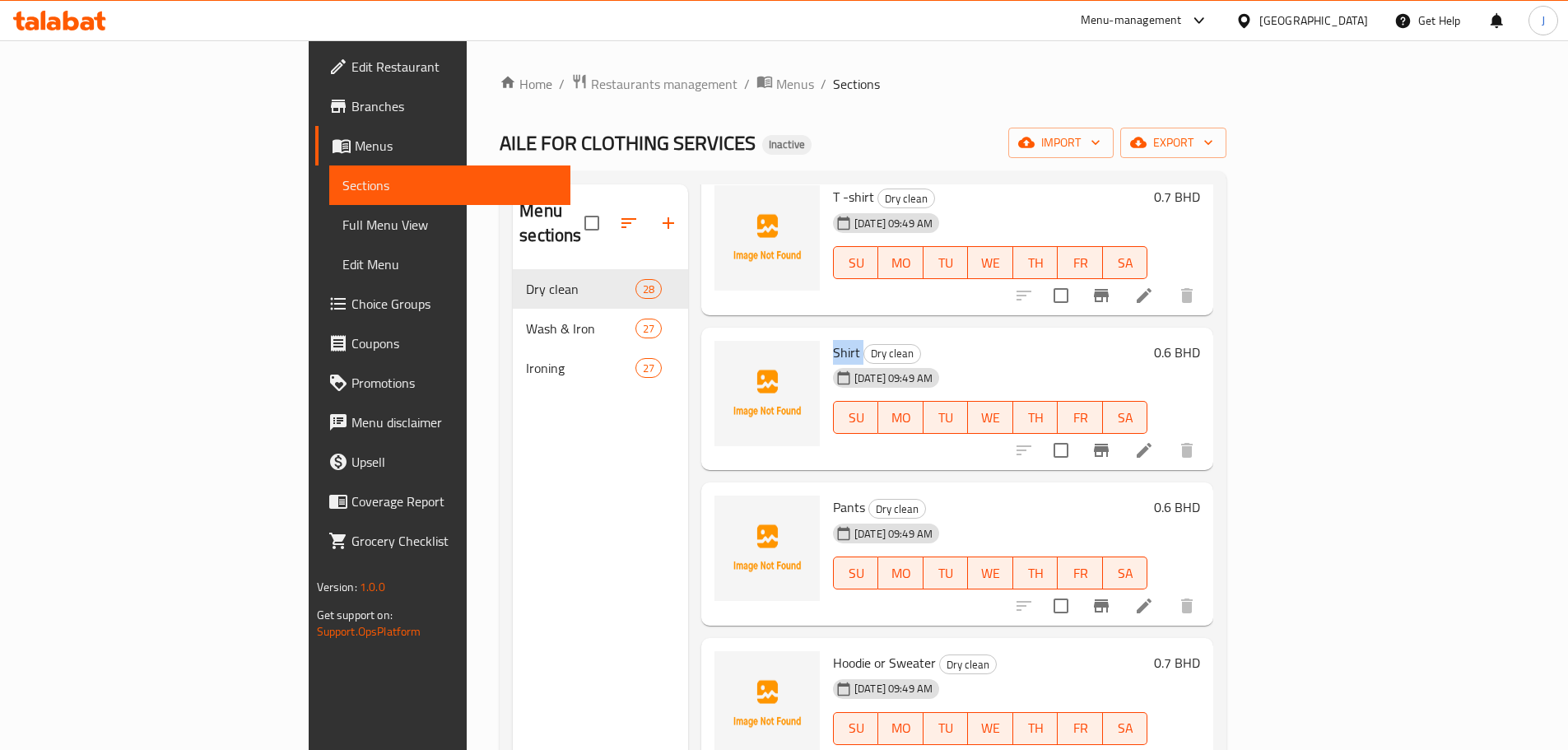
scroll to position [741, 0]
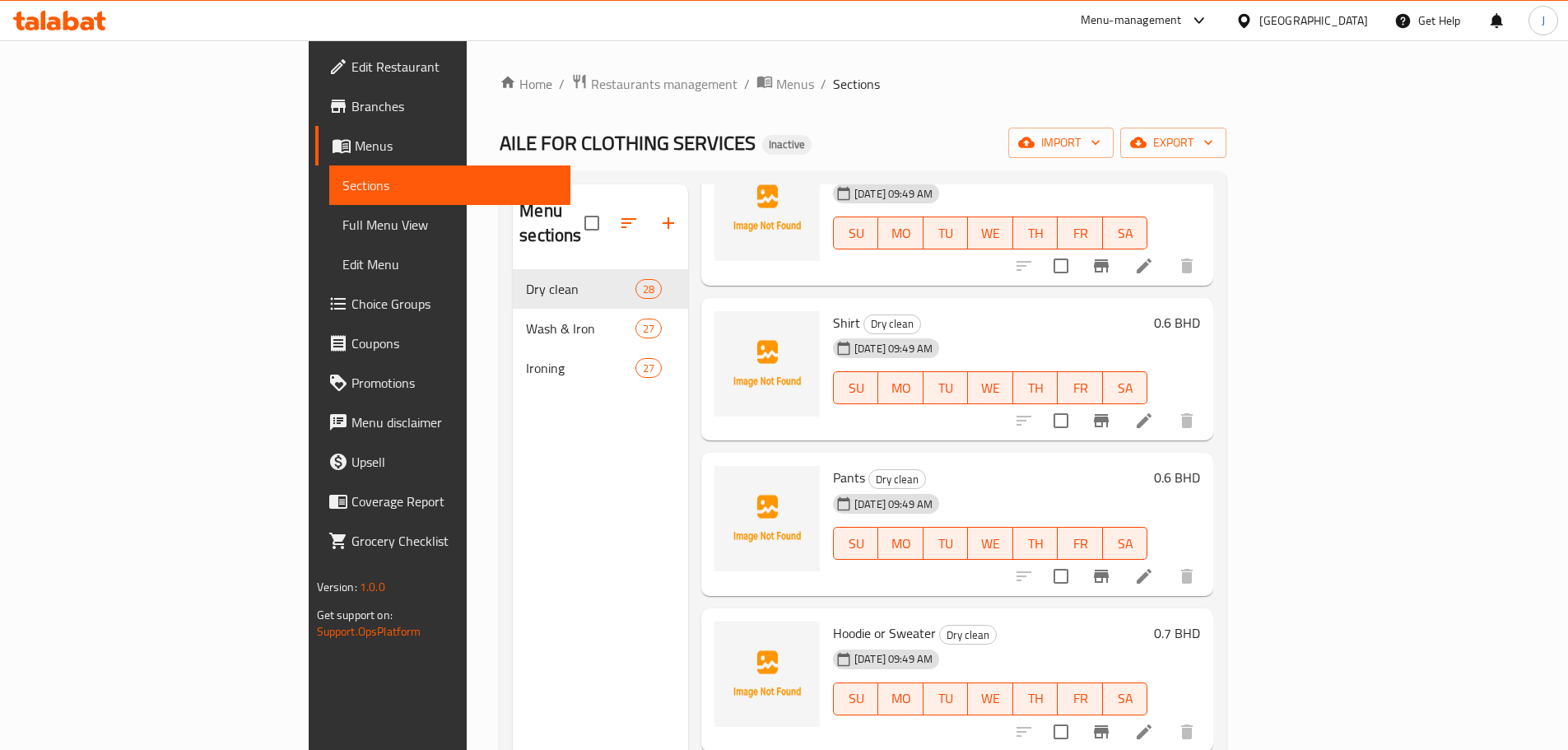
click at [833, 465] on span "Pants" at bounding box center [848, 477] width 32 height 25
copy span "Pants"
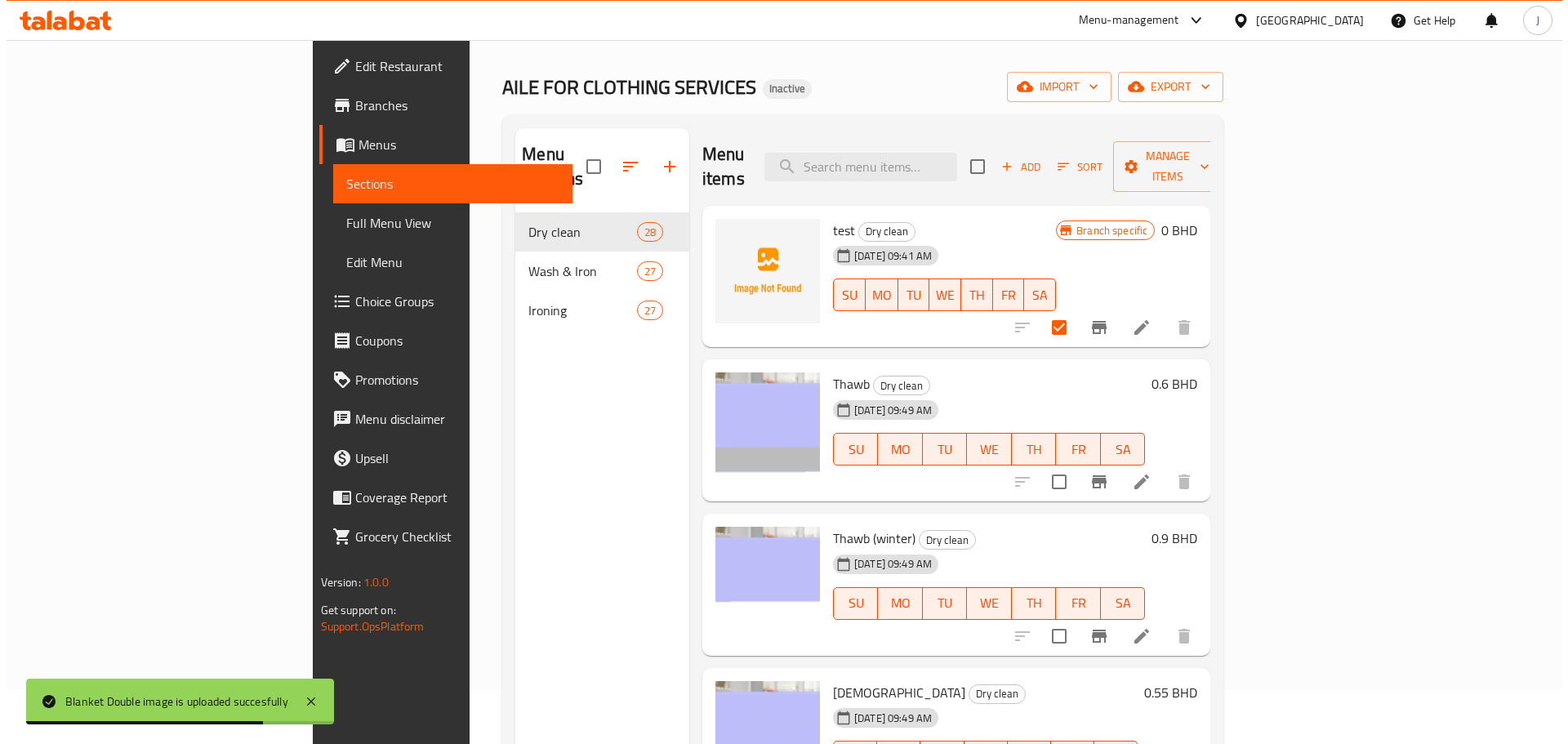
scroll to position [0, 0]
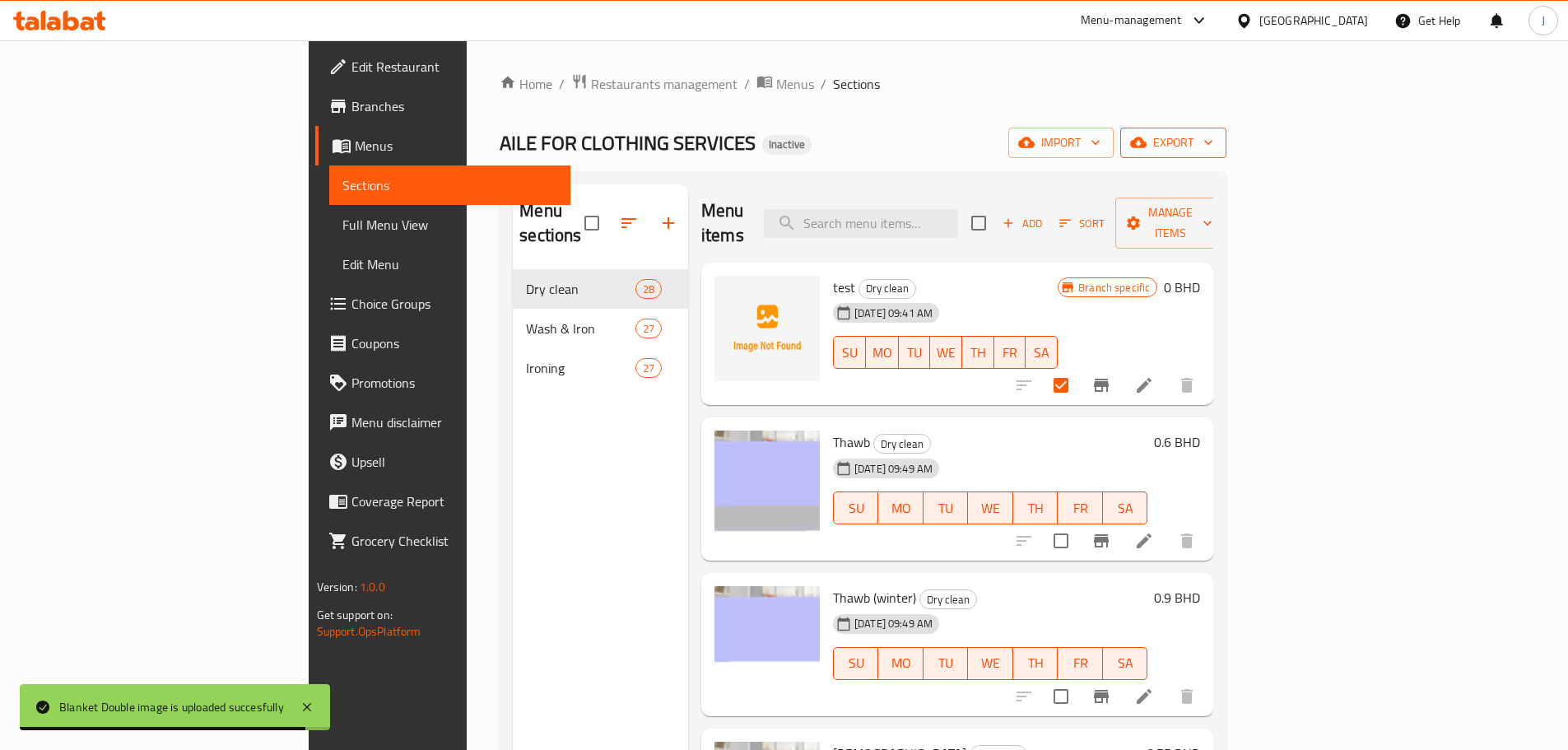
click at [1217, 143] on icon "button" at bounding box center [1208, 142] width 16 height 16
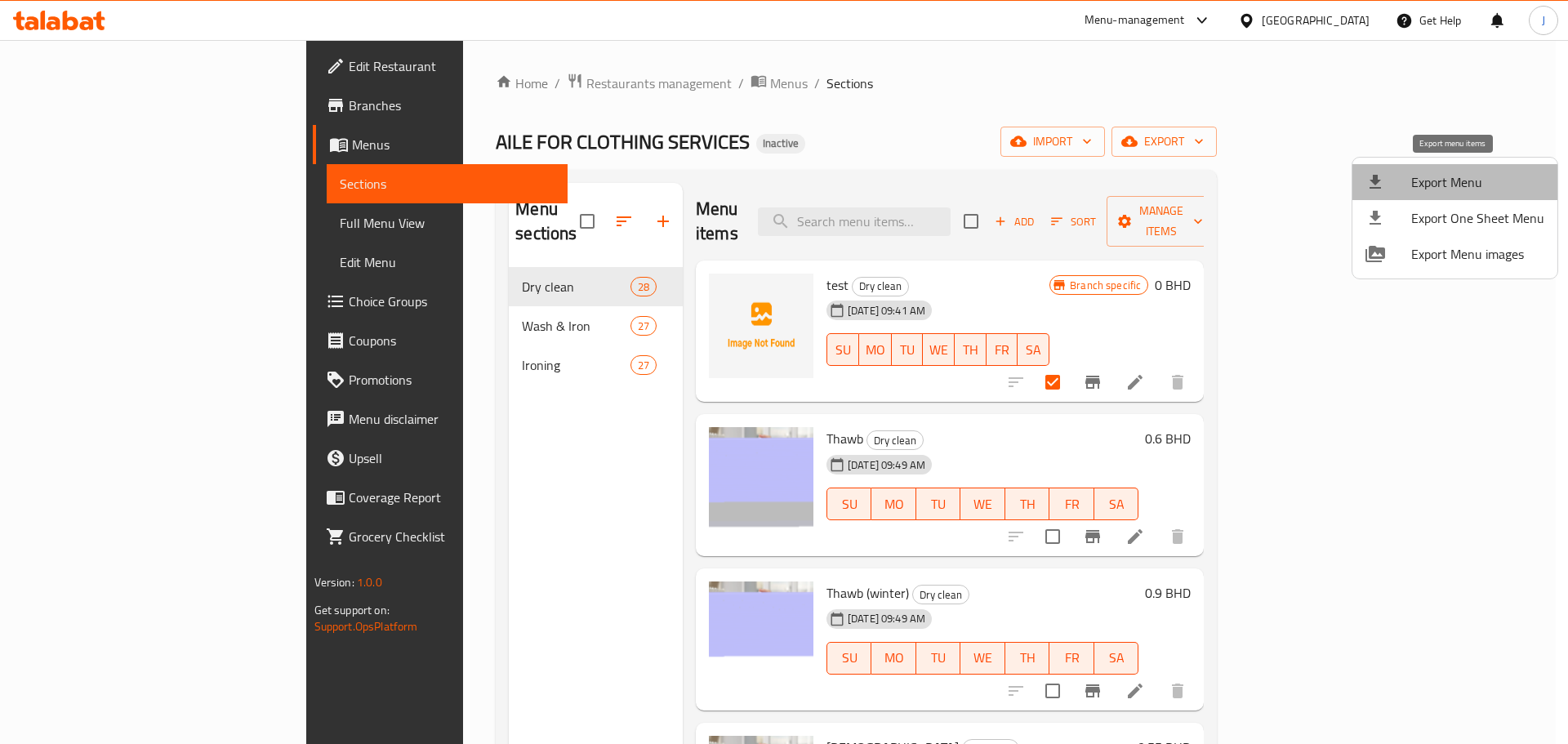
click at [1475, 185] on span "Export Menu" at bounding box center [1477, 182] width 133 height 20
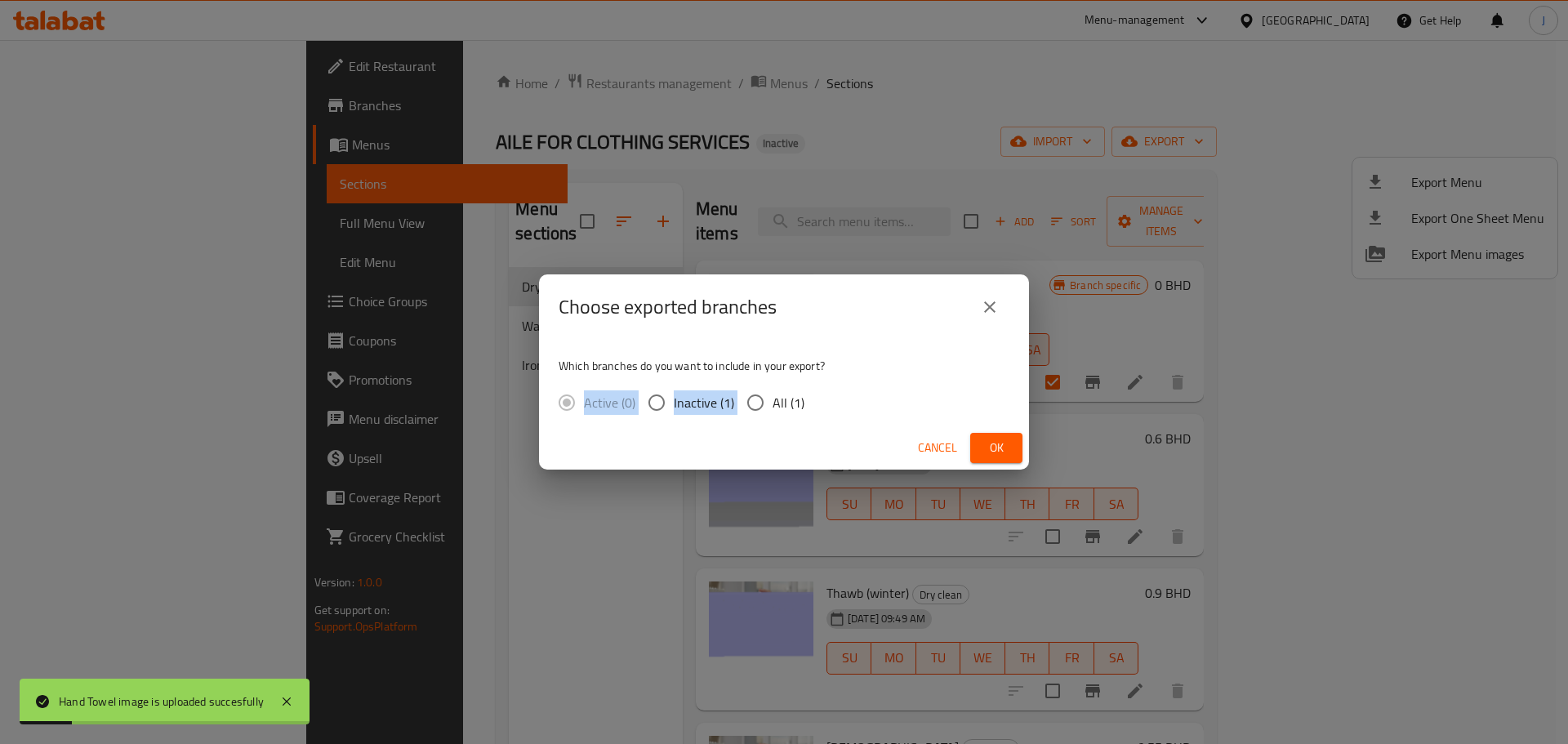
drag, startPoint x: 760, startPoint y: 385, endPoint x: 761, endPoint y: 406, distance: 21.0
click at [760, 388] on div "Which branches do you want to include in your export? Active (0) Inactive (1) A…" at bounding box center [784, 383] width 490 height 86
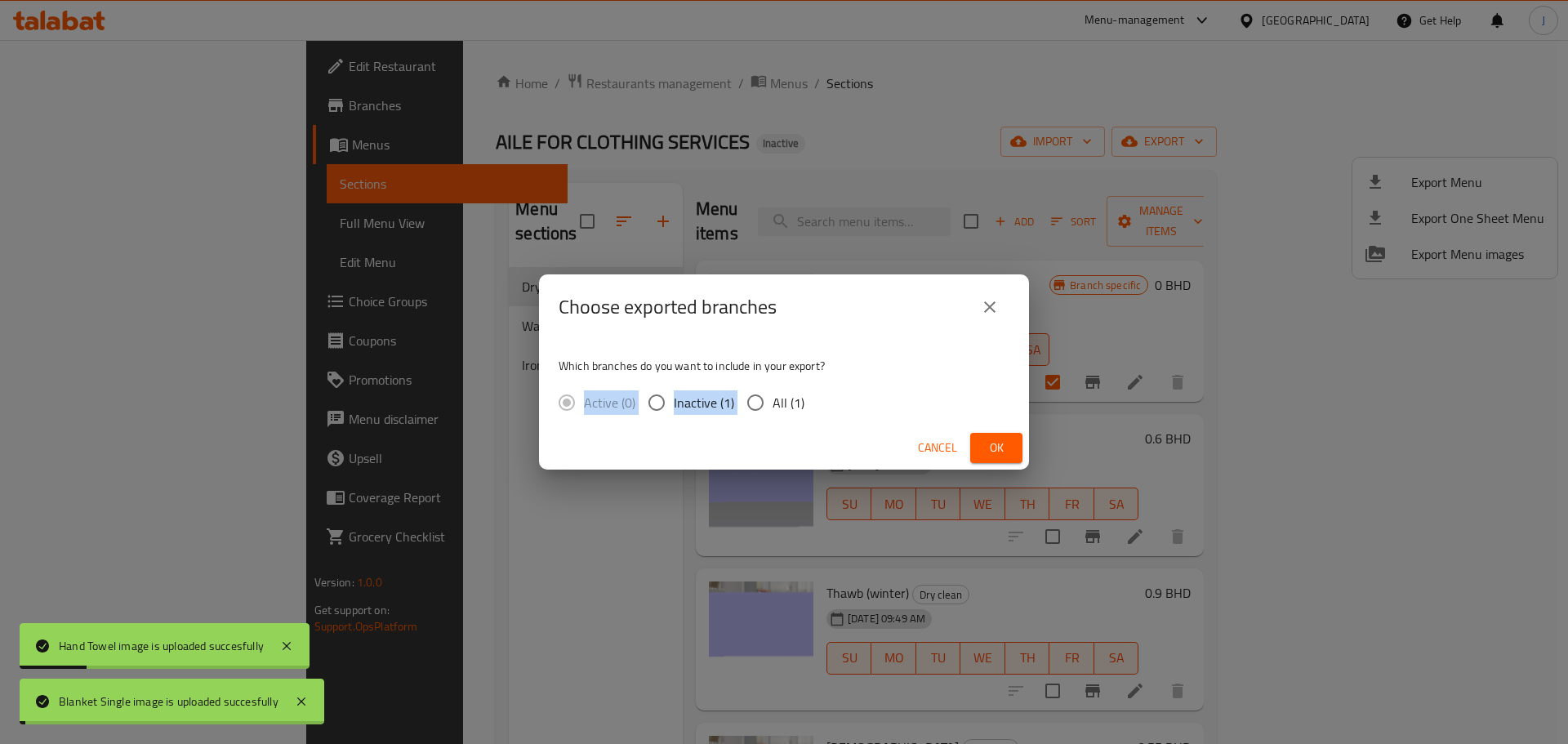
click at [761, 404] on input "All (1)" at bounding box center [755, 402] width 34 height 34
radio input "true"
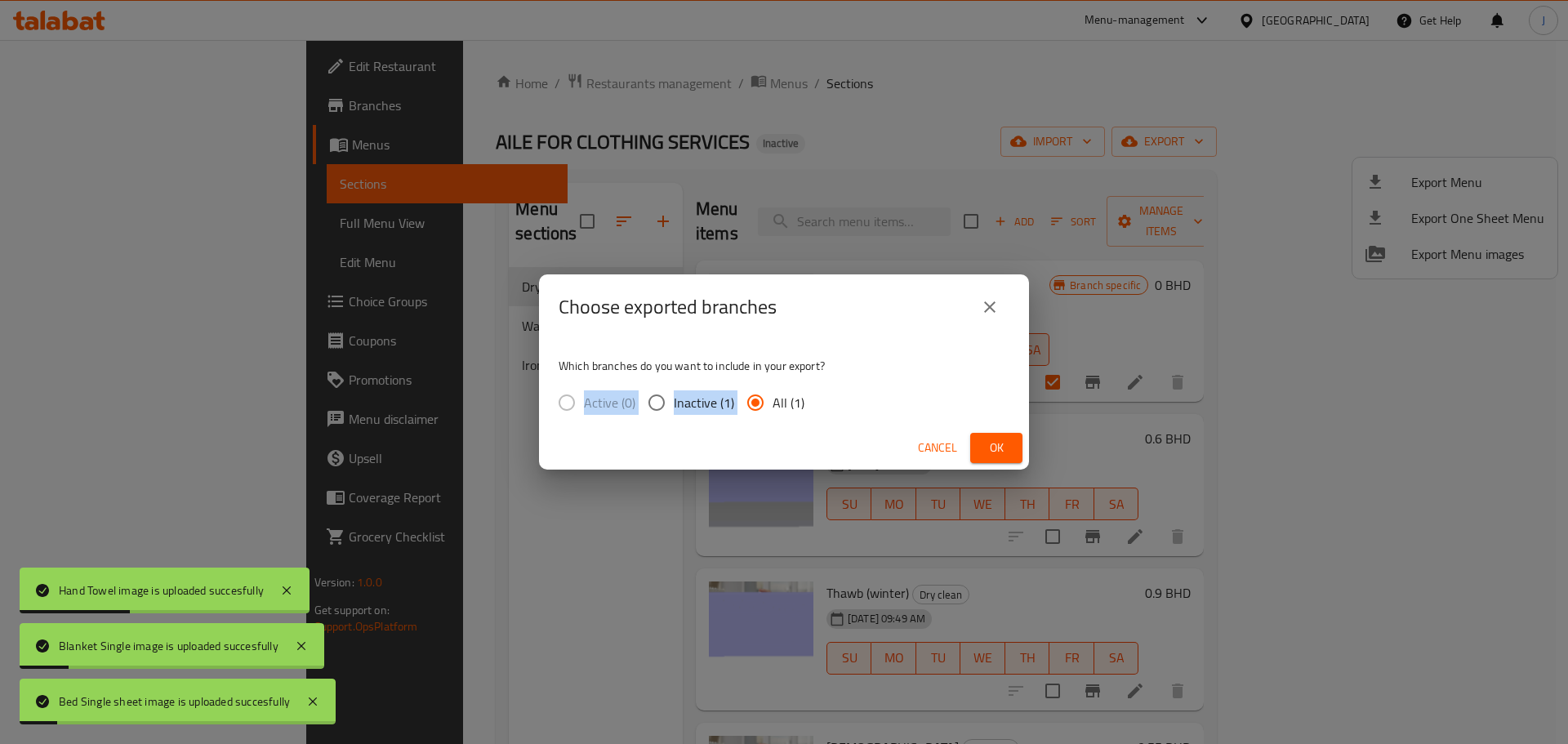
click at [1001, 442] on span "Ok" at bounding box center [996, 448] width 27 height 21
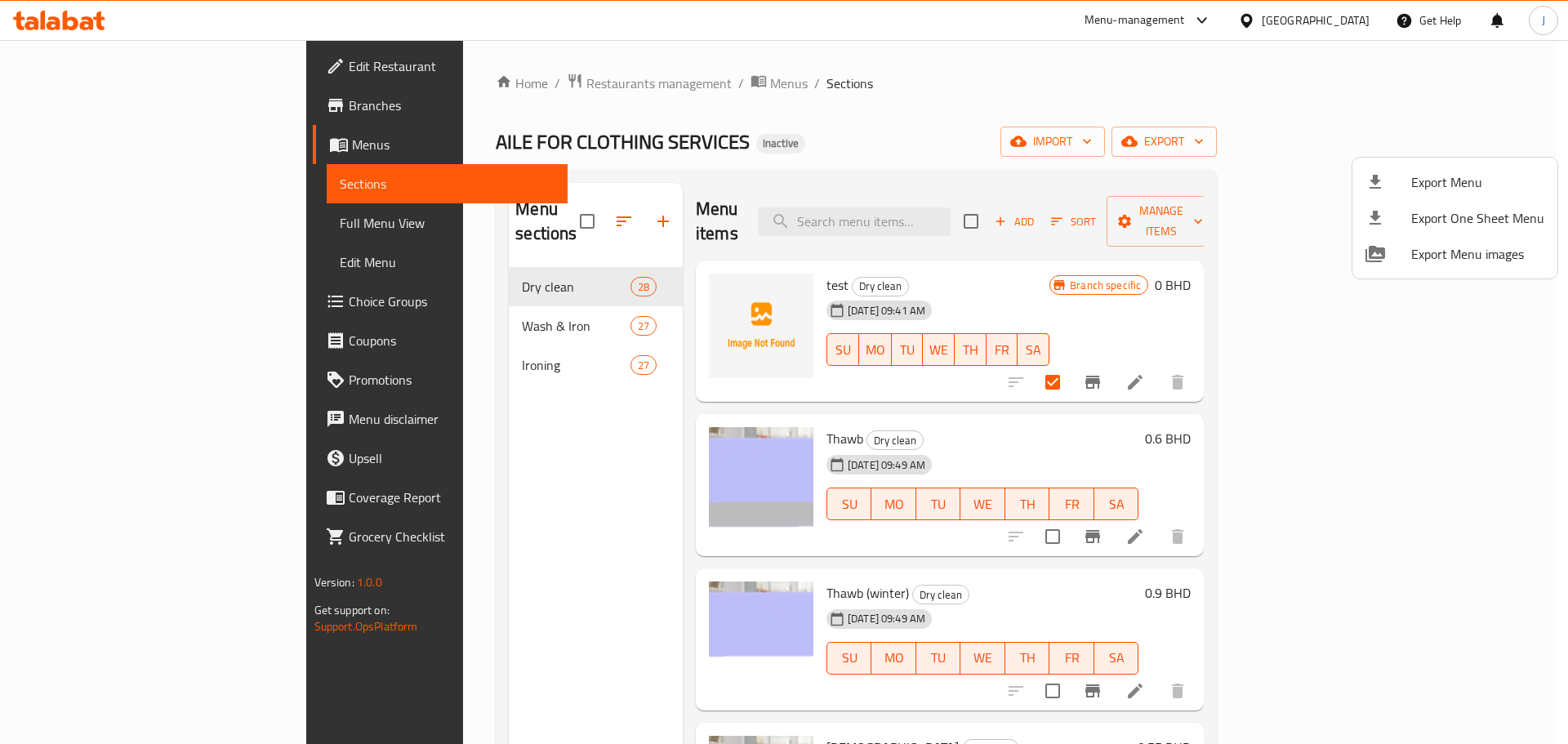
click at [590, 208] on div at bounding box center [784, 372] width 1568 height 744
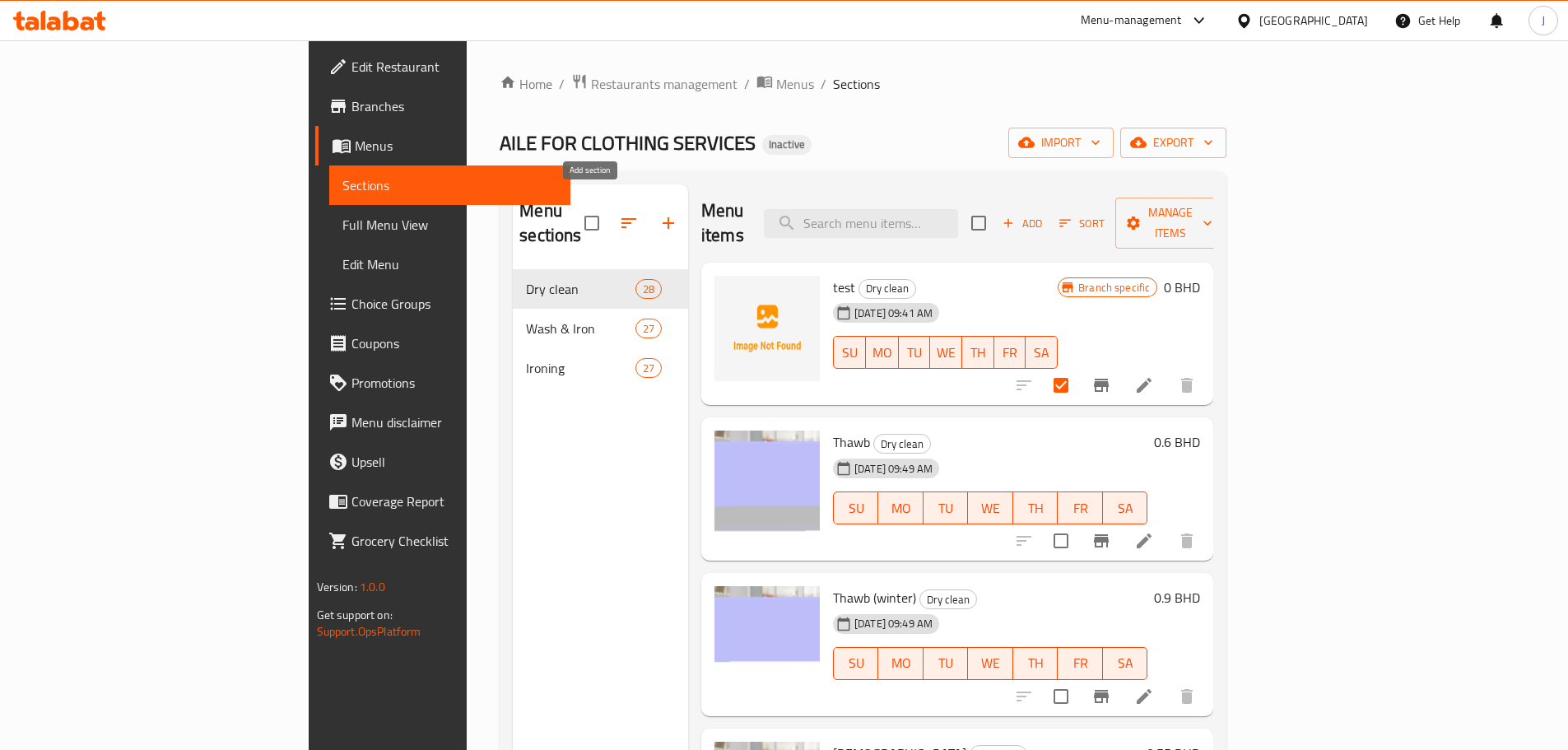
click at [658, 213] on icon "button" at bounding box center [668, 223] width 20 height 20
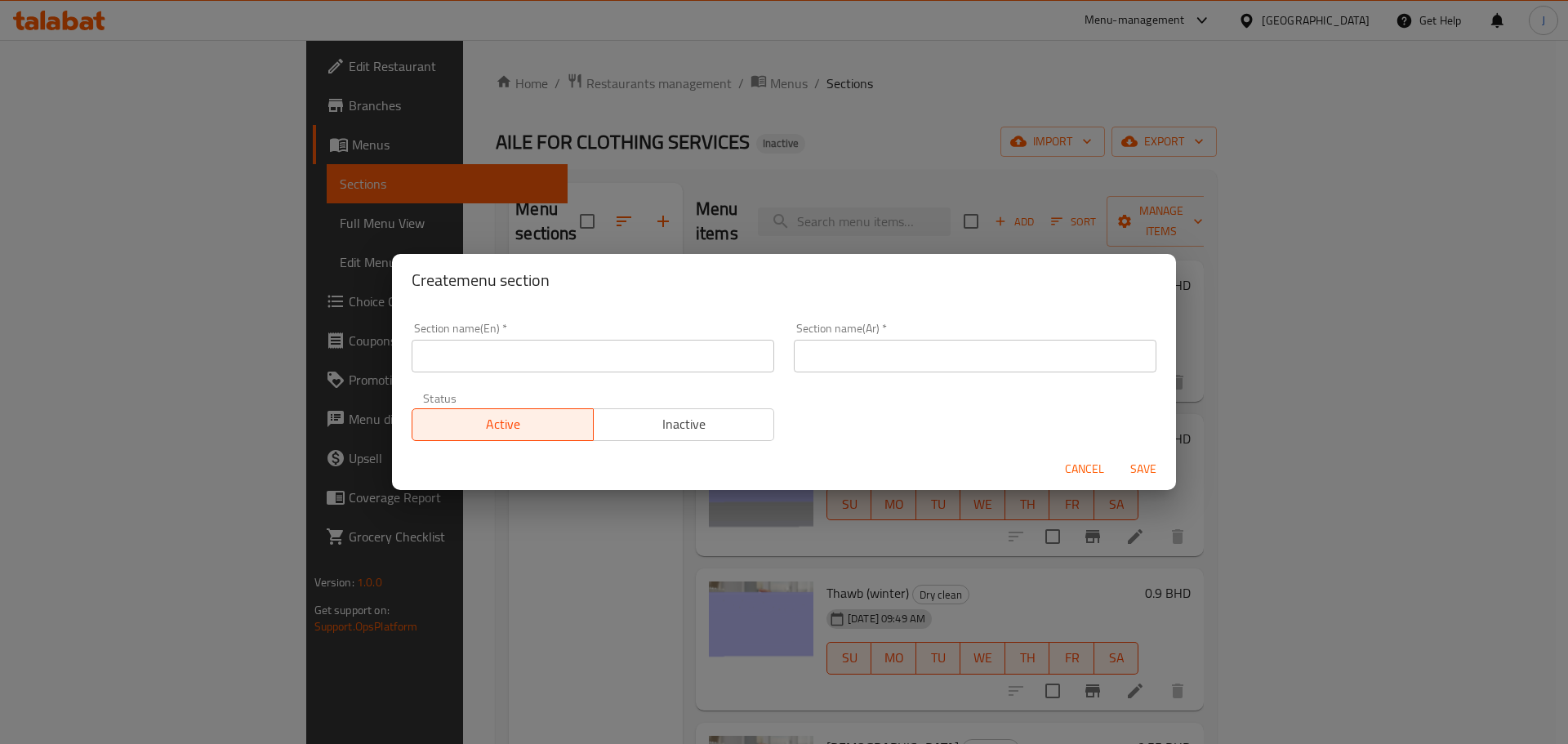
click at [541, 352] on input "text" at bounding box center [593, 356] width 363 height 33
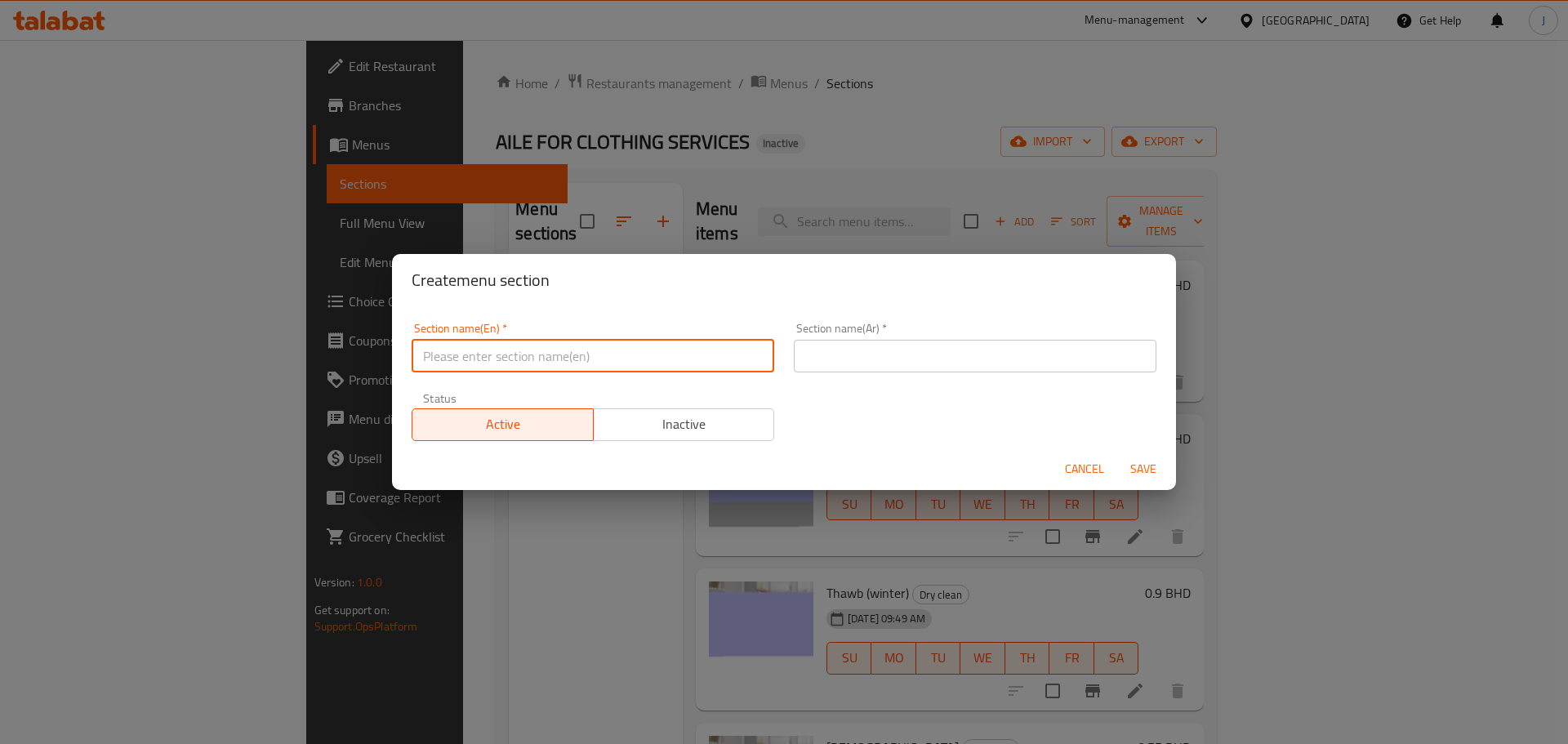
click at [610, 150] on div "Create menu section Section name(En)   * Section name(En) * Section name(Ar)   …" at bounding box center [784, 372] width 1568 height 744
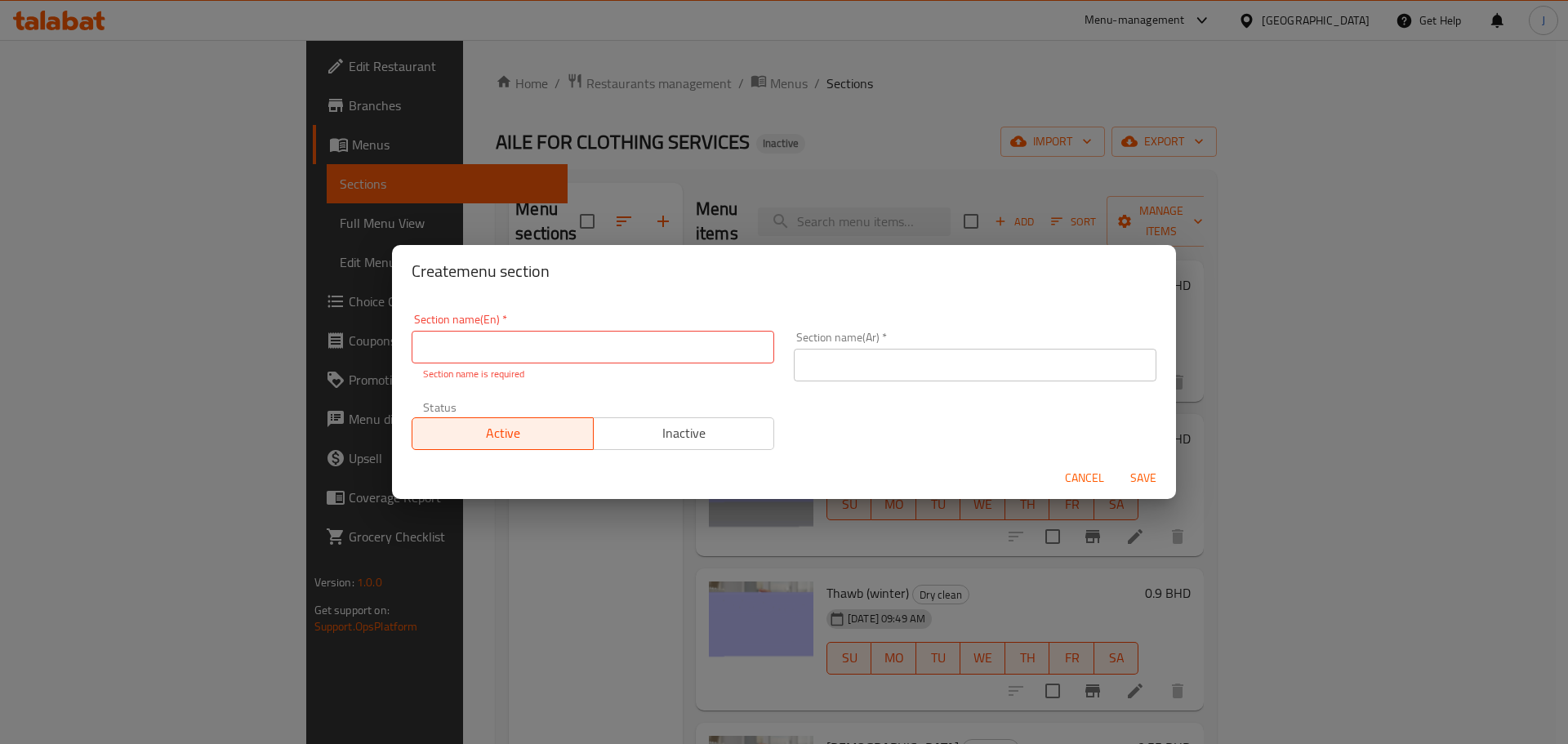
click at [1088, 476] on span "Cancel" at bounding box center [1085, 479] width 39 height 21
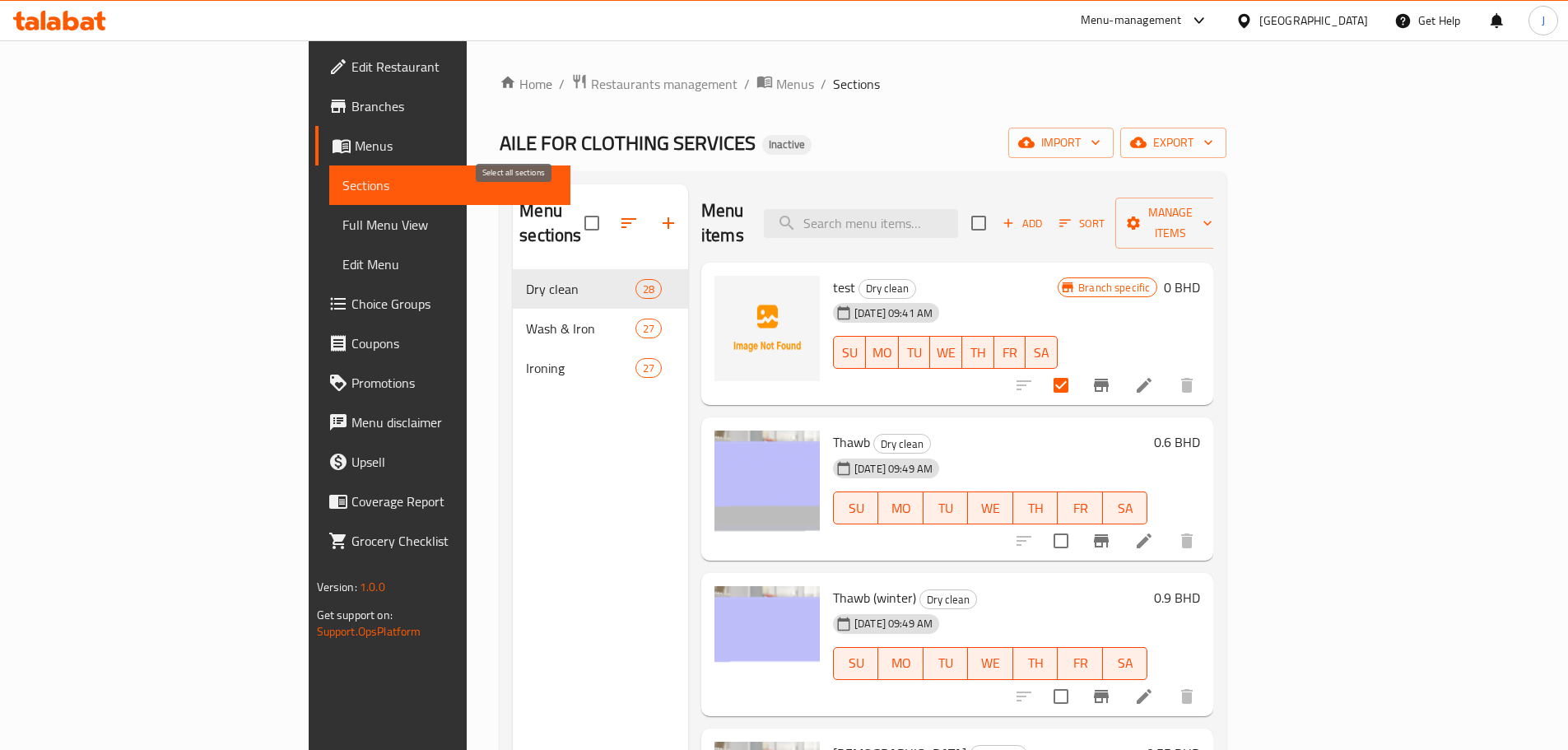
click at [575, 211] on input "checkbox" at bounding box center [592, 223] width 35 height 35
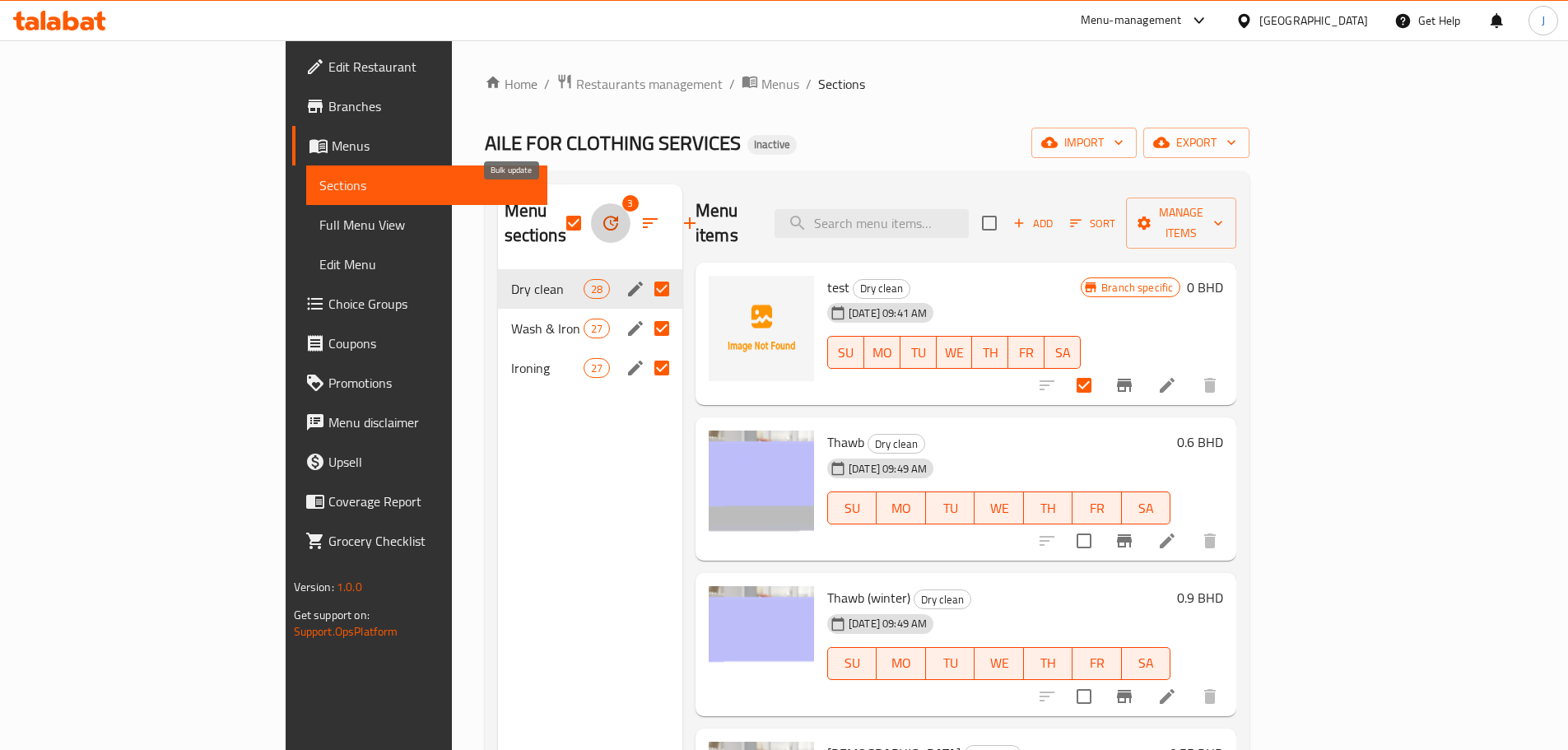
click at [601, 213] on icon "button" at bounding box center [610, 223] width 20 height 20
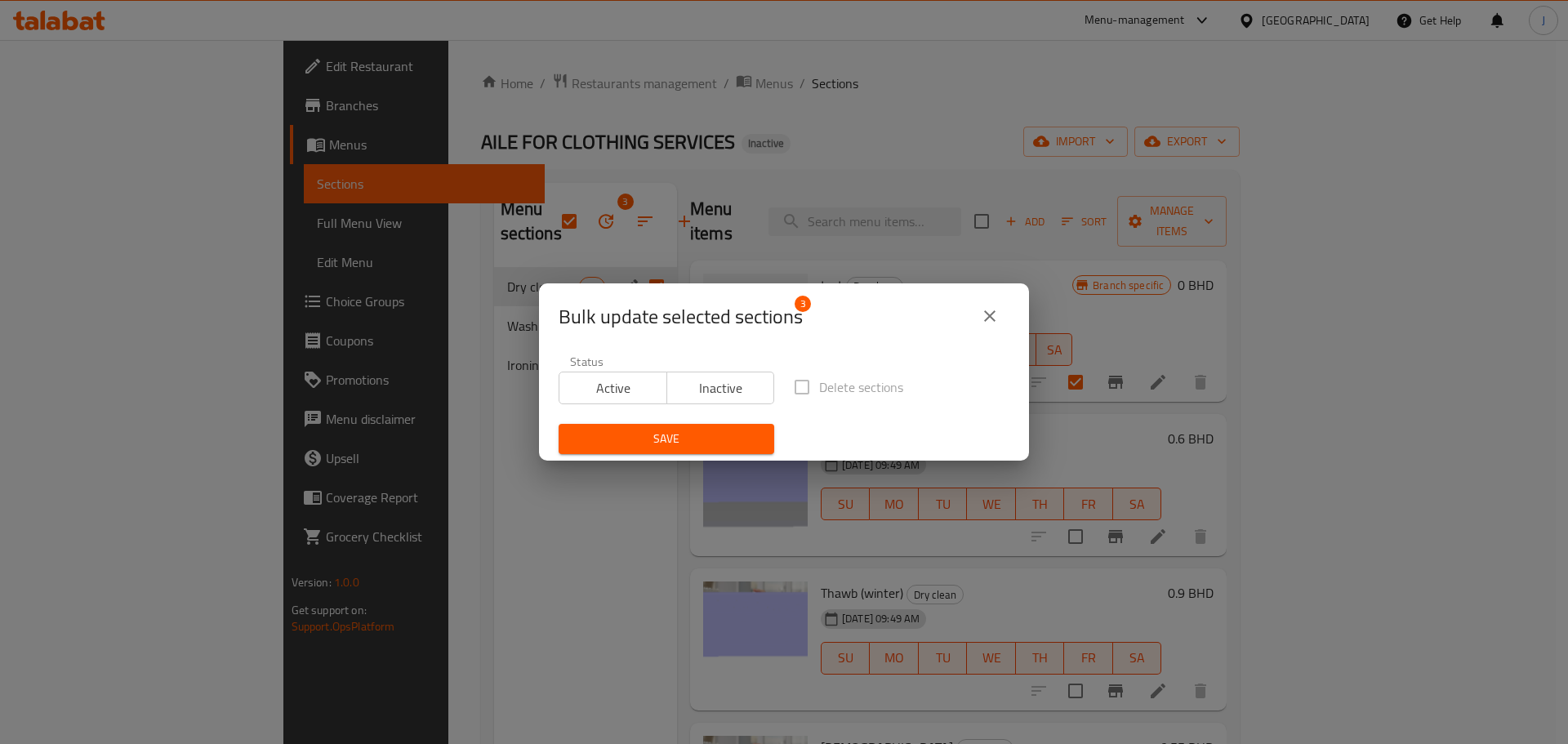
drag, startPoint x: 988, startPoint y: 315, endPoint x: 980, endPoint y: 318, distance: 8.5
click at [989, 315] on icon "close" at bounding box center [989, 315] width 11 height 11
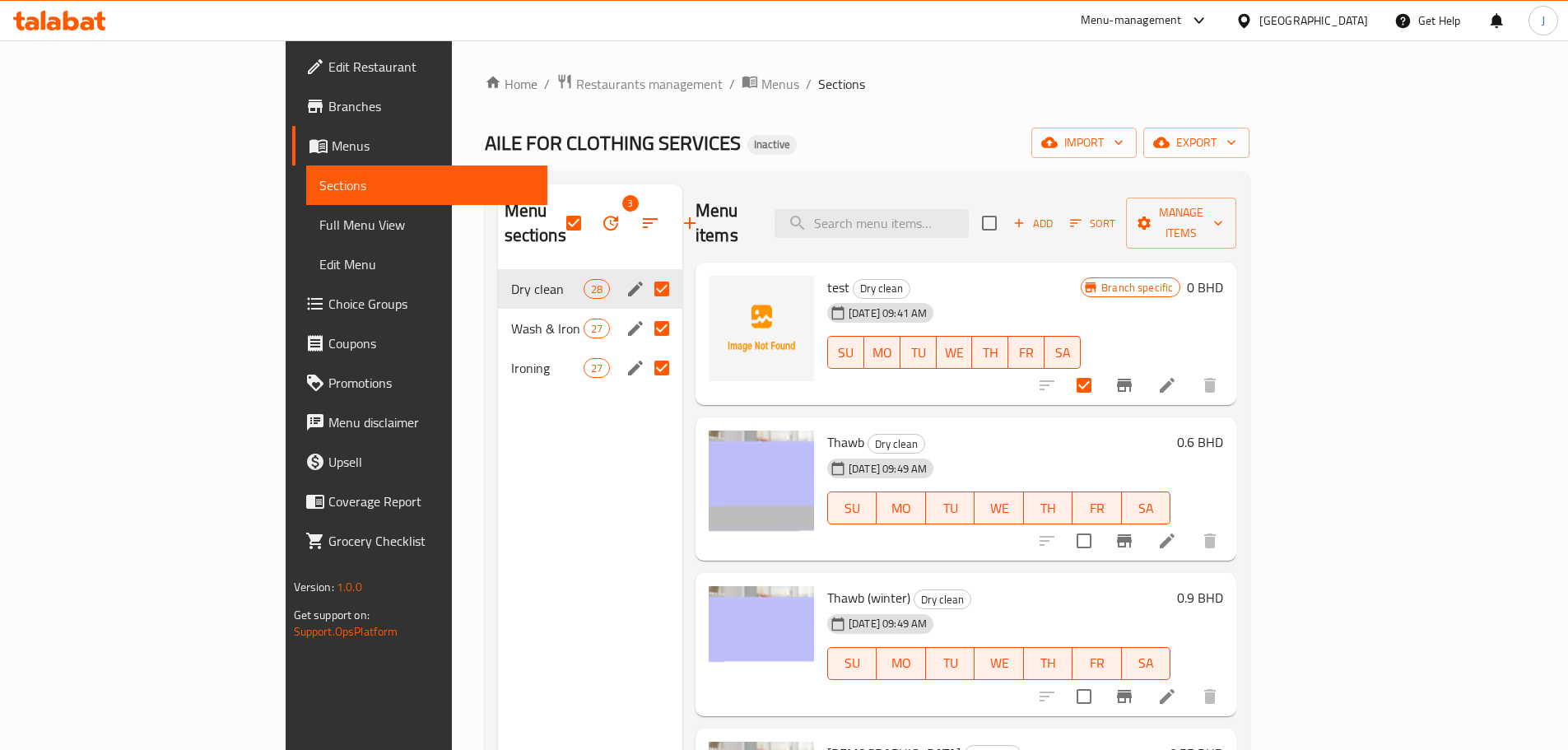
click at [505, 439] on div "Menu sections 3 Dry clean 28 Wash & Iron 27 Ironing 27" at bounding box center [590, 559] width 185 height 750
click at [511, 318] on span "Wash & Iron" at bounding box center [547, 328] width 72 height 20
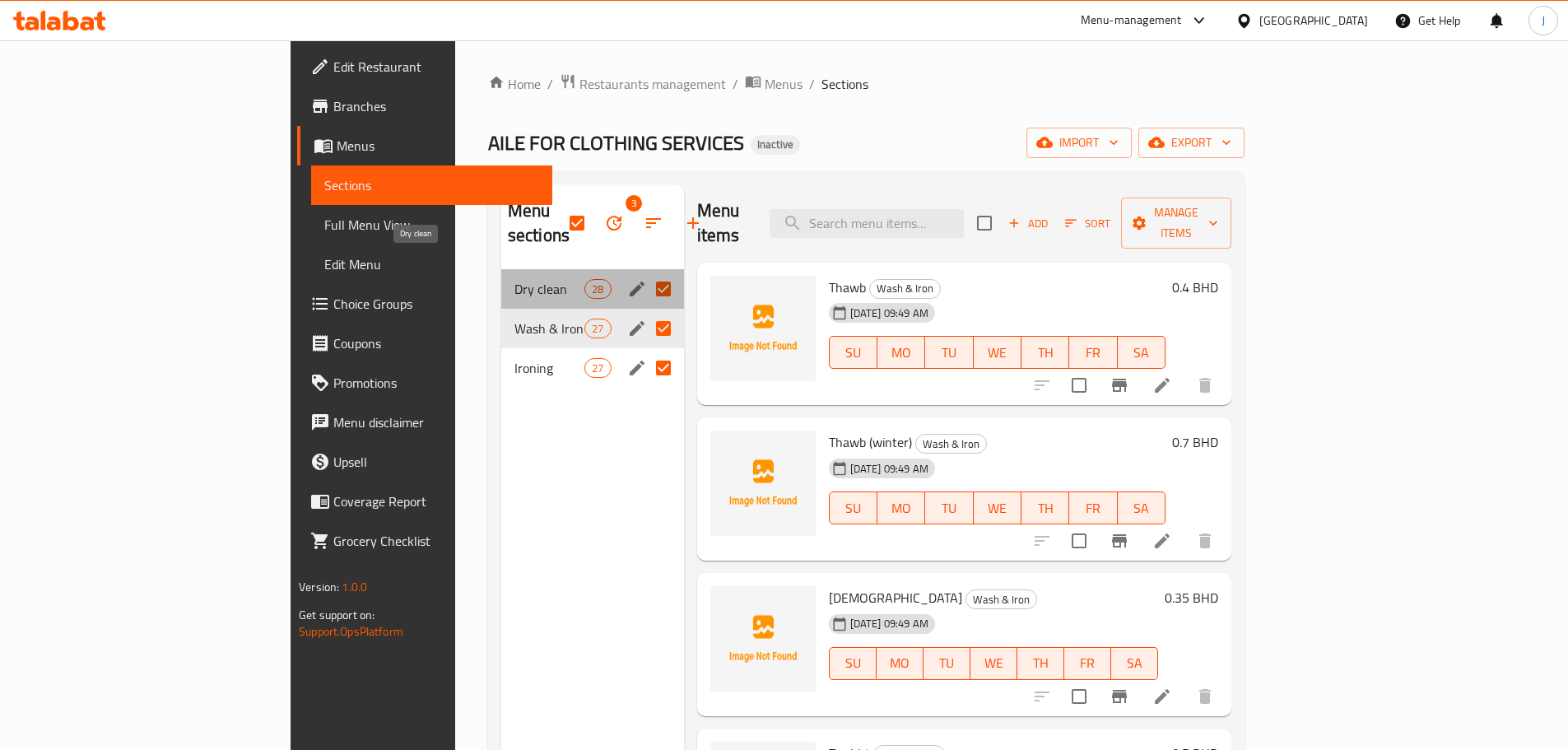
click at [514, 279] on span "Dry clean" at bounding box center [549, 288] width 70 height 20
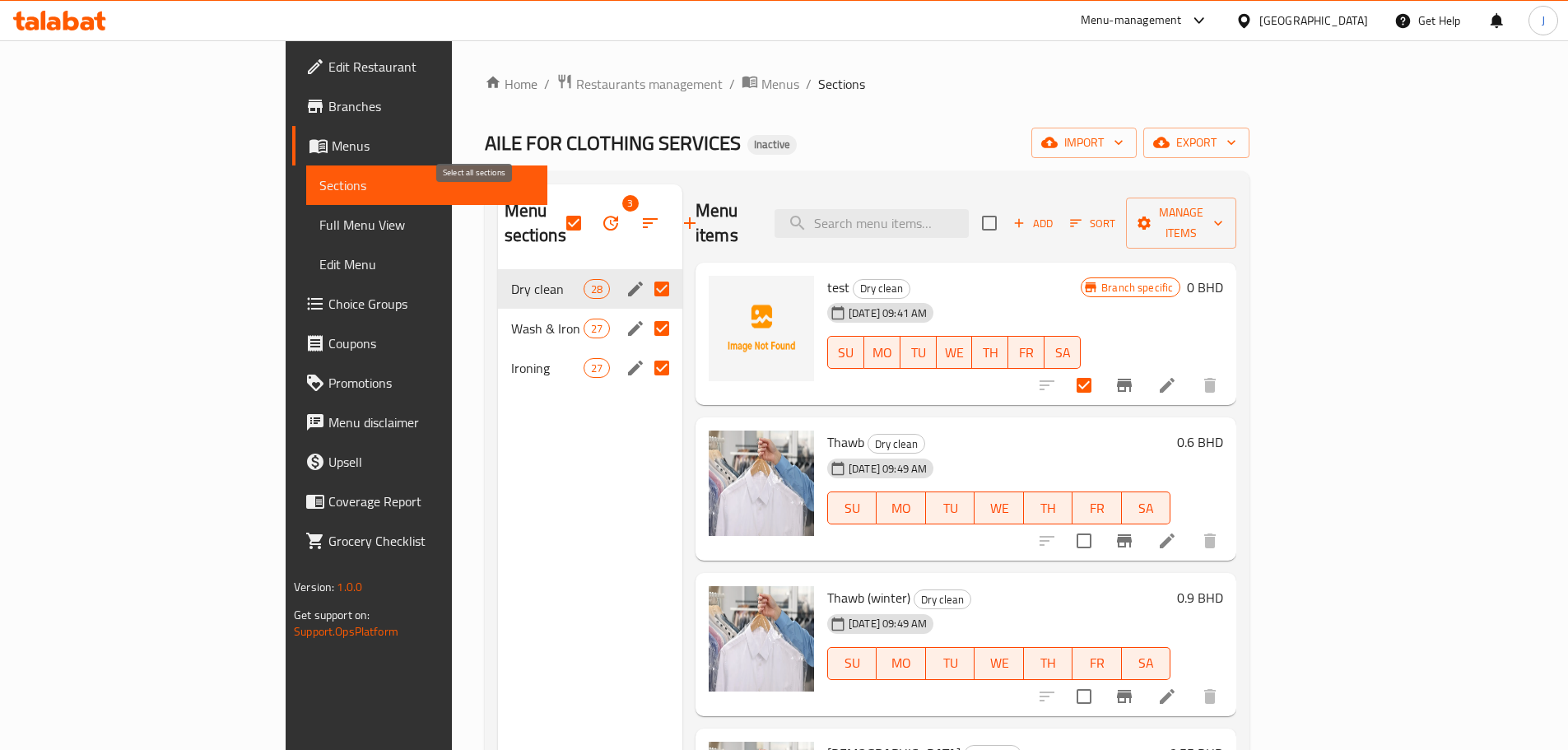
click at [557, 213] on input "checkbox" at bounding box center [574, 223] width 35 height 35
checkbox input "false"
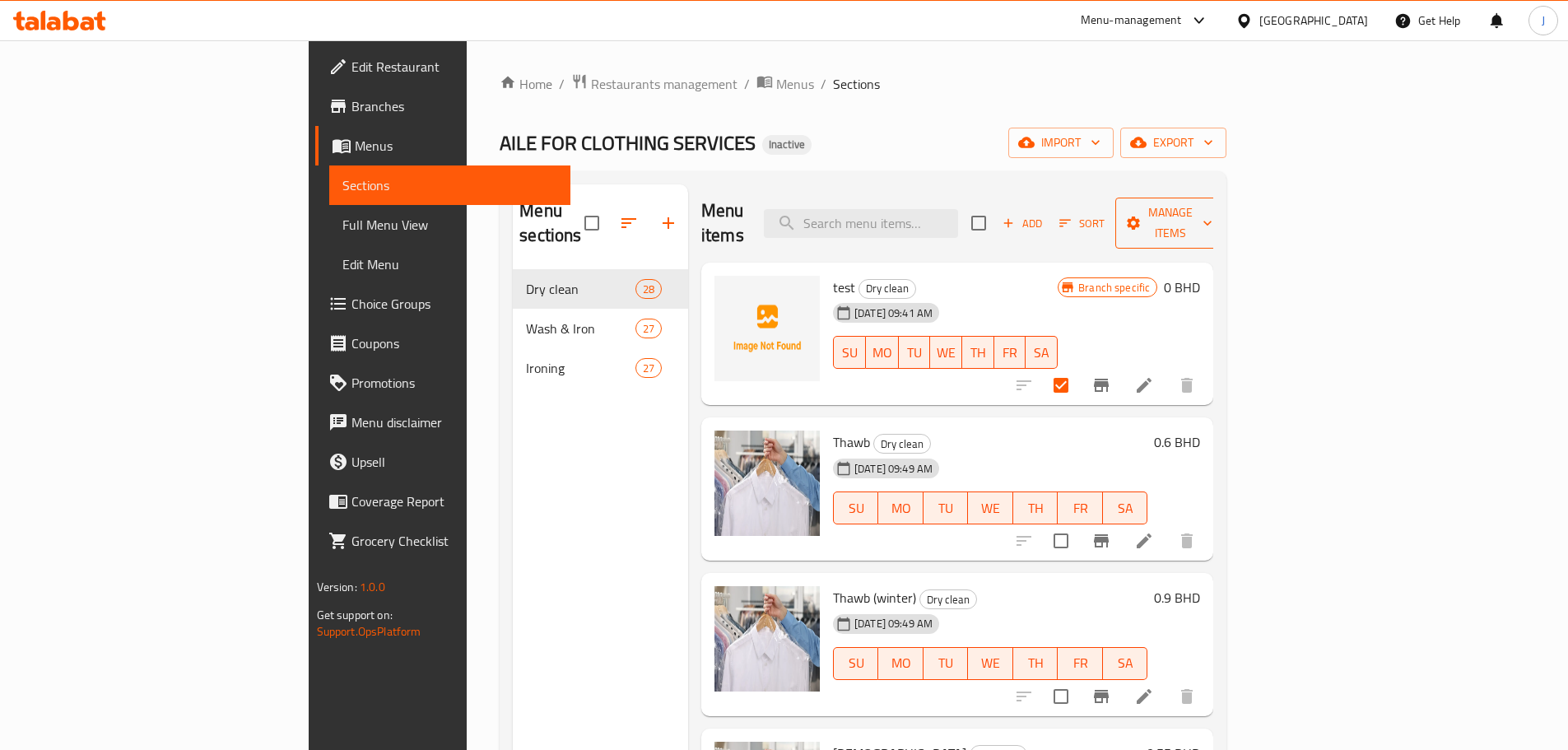
click at [1212, 213] on span "Manage items" at bounding box center [1170, 224] width 84 height 41
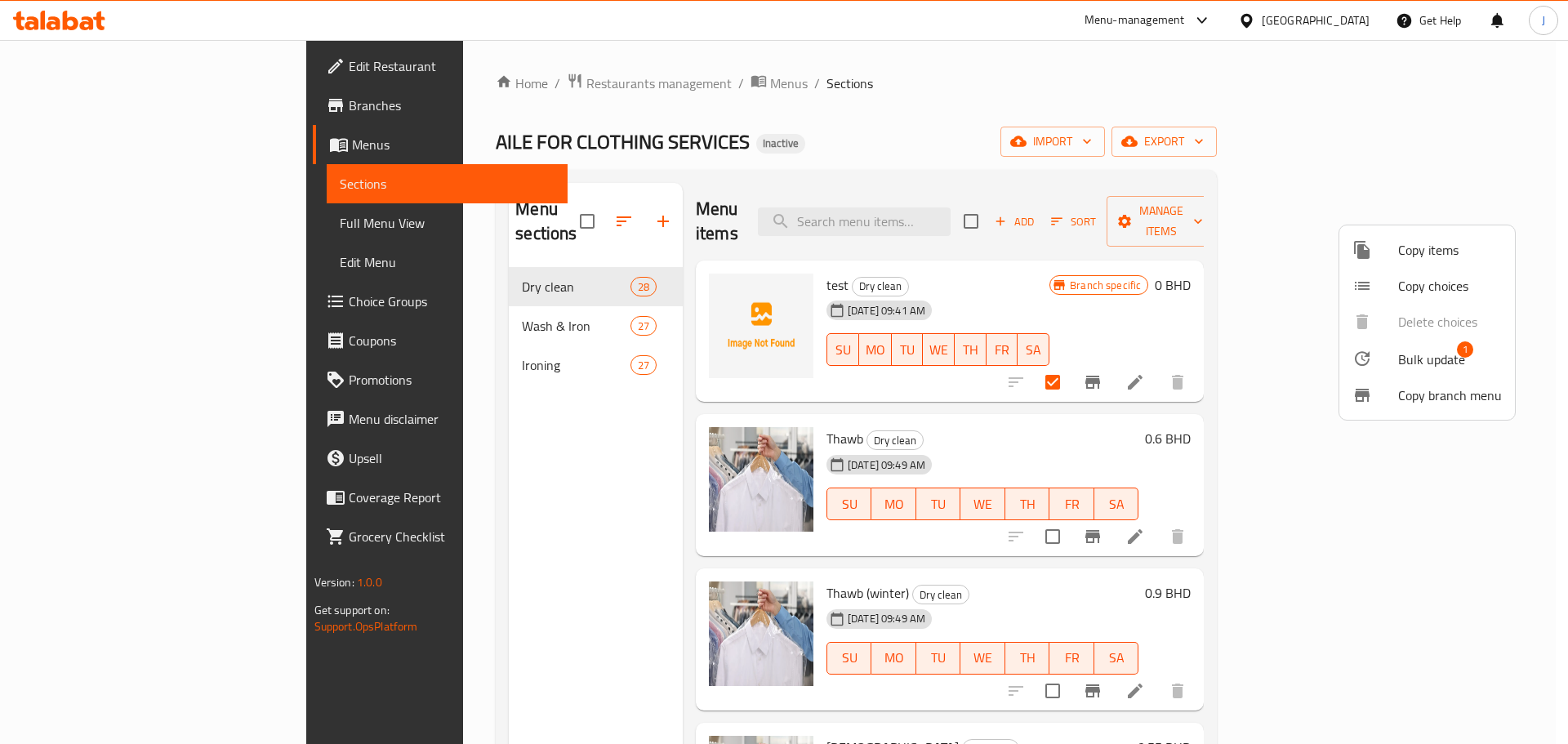
click at [1457, 209] on div at bounding box center [784, 372] width 1568 height 744
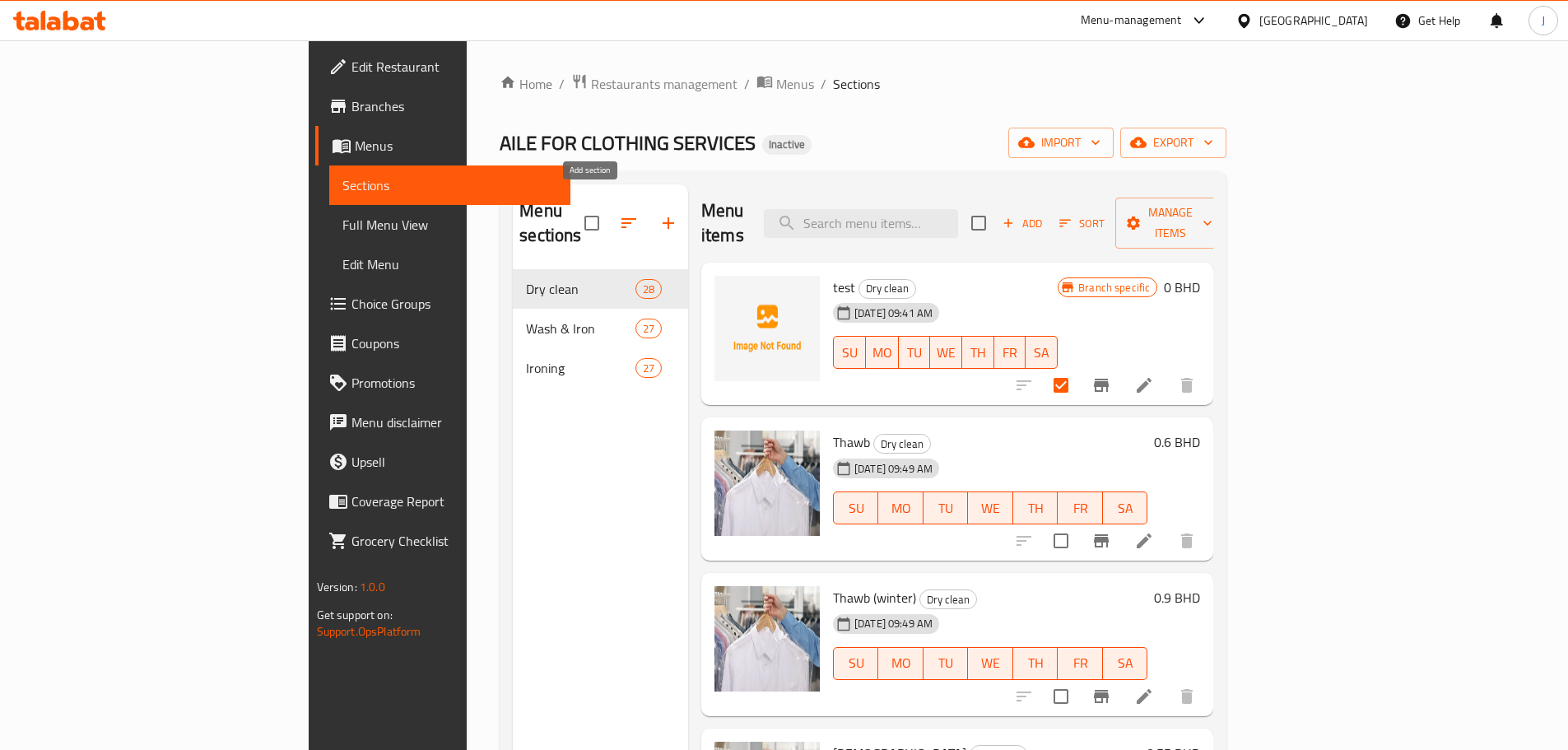
click at [658, 213] on icon "button" at bounding box center [668, 223] width 20 height 20
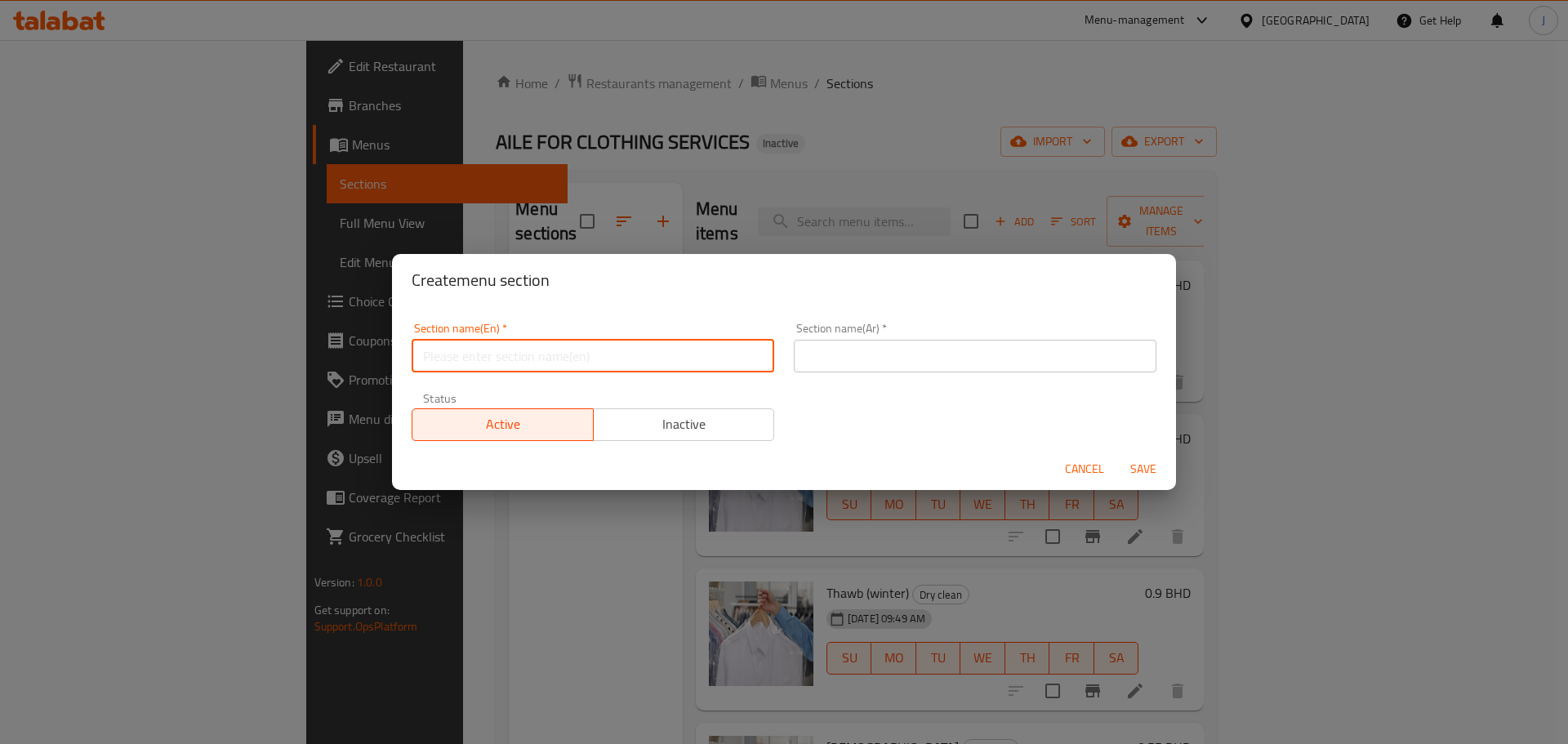
click at [485, 372] on input "text" at bounding box center [593, 356] width 363 height 33
click at [510, 360] on input "Dry clean (Fast)" at bounding box center [593, 356] width 363 height 33
click at [511, 360] on input "Dry clean (Fast)" at bounding box center [593, 356] width 363 height 33
type input "Dry clean (Fast)"
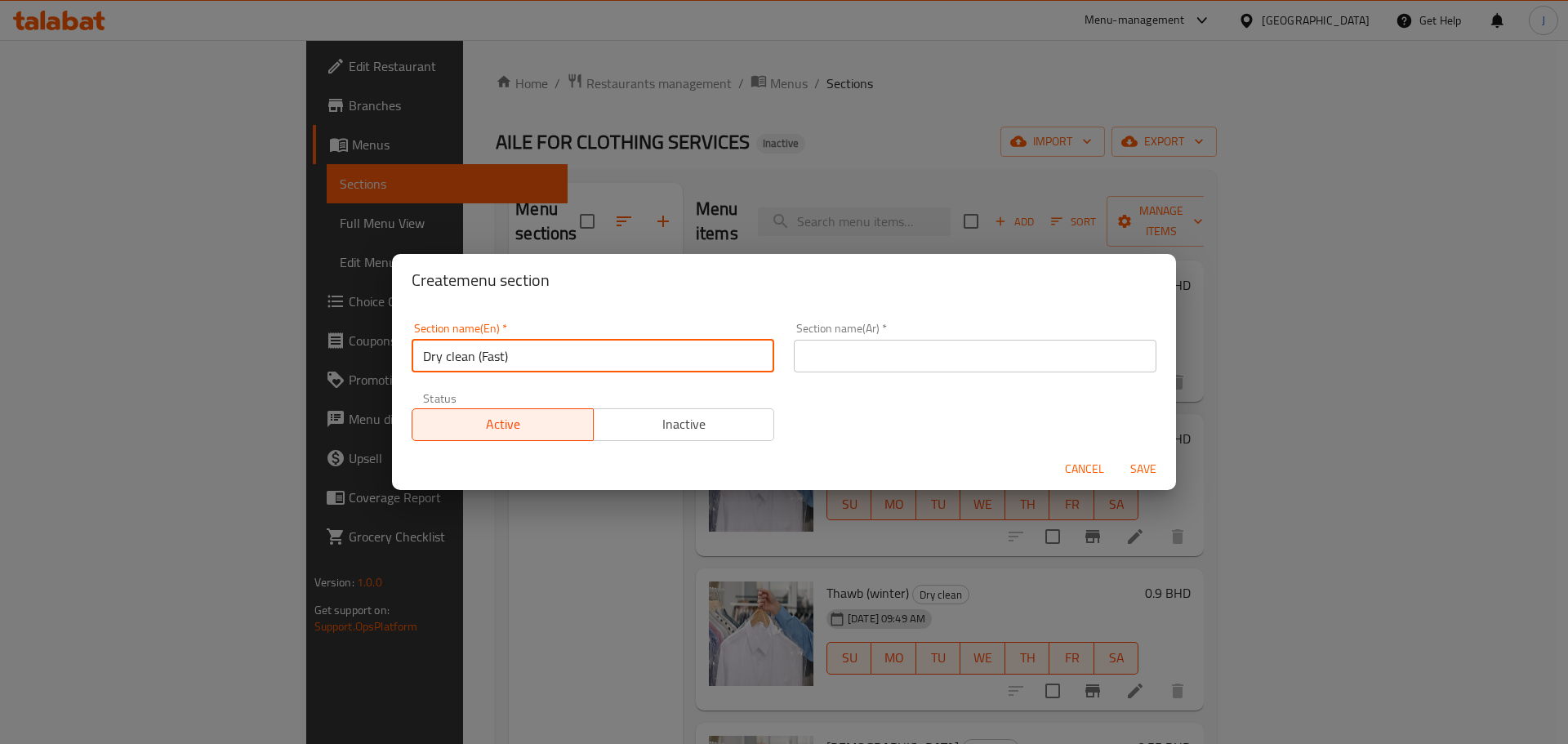
click at [856, 354] on input "text" at bounding box center [975, 356] width 363 height 33
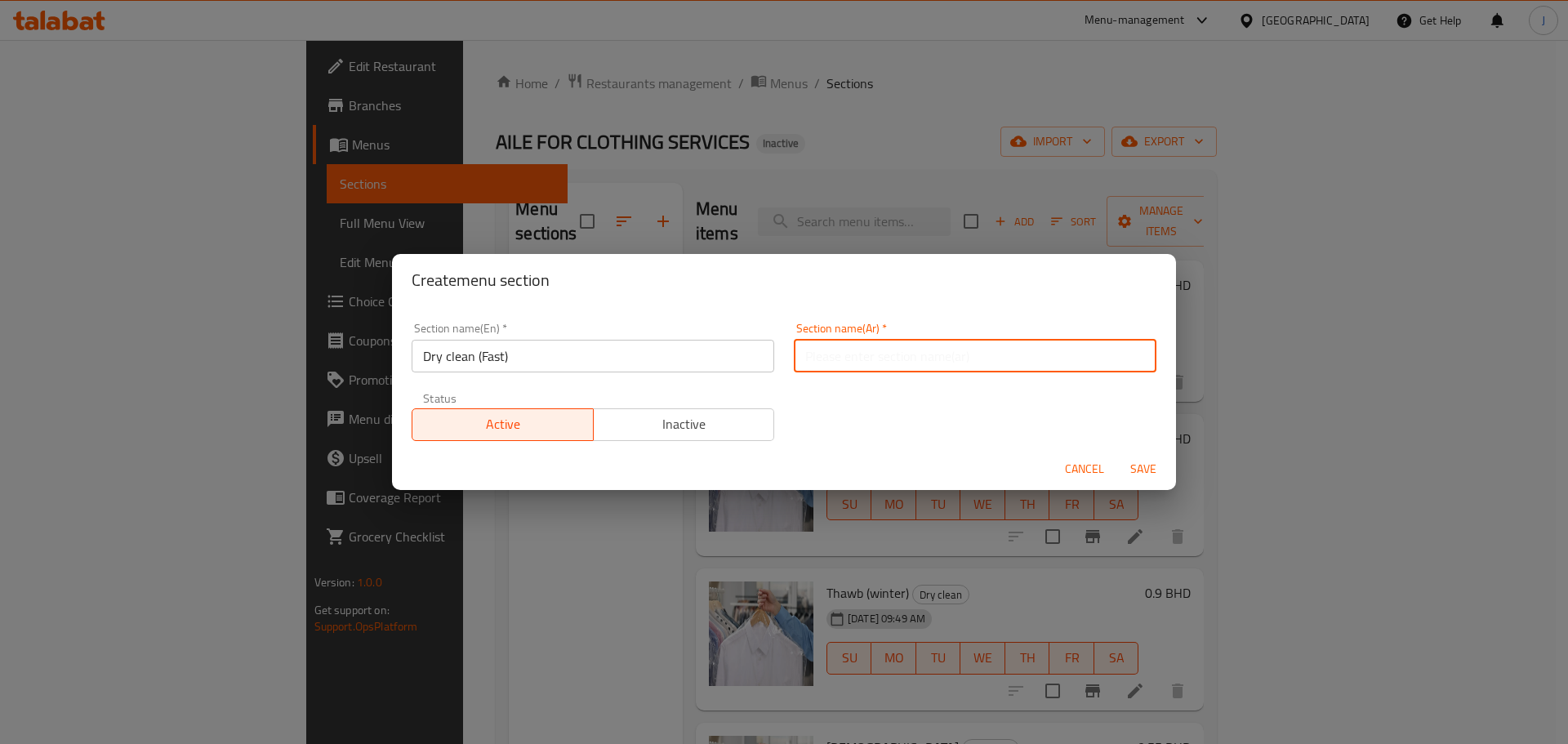
paste input "Dry clean (Fast)"
type input "Dry clean (Fast)"
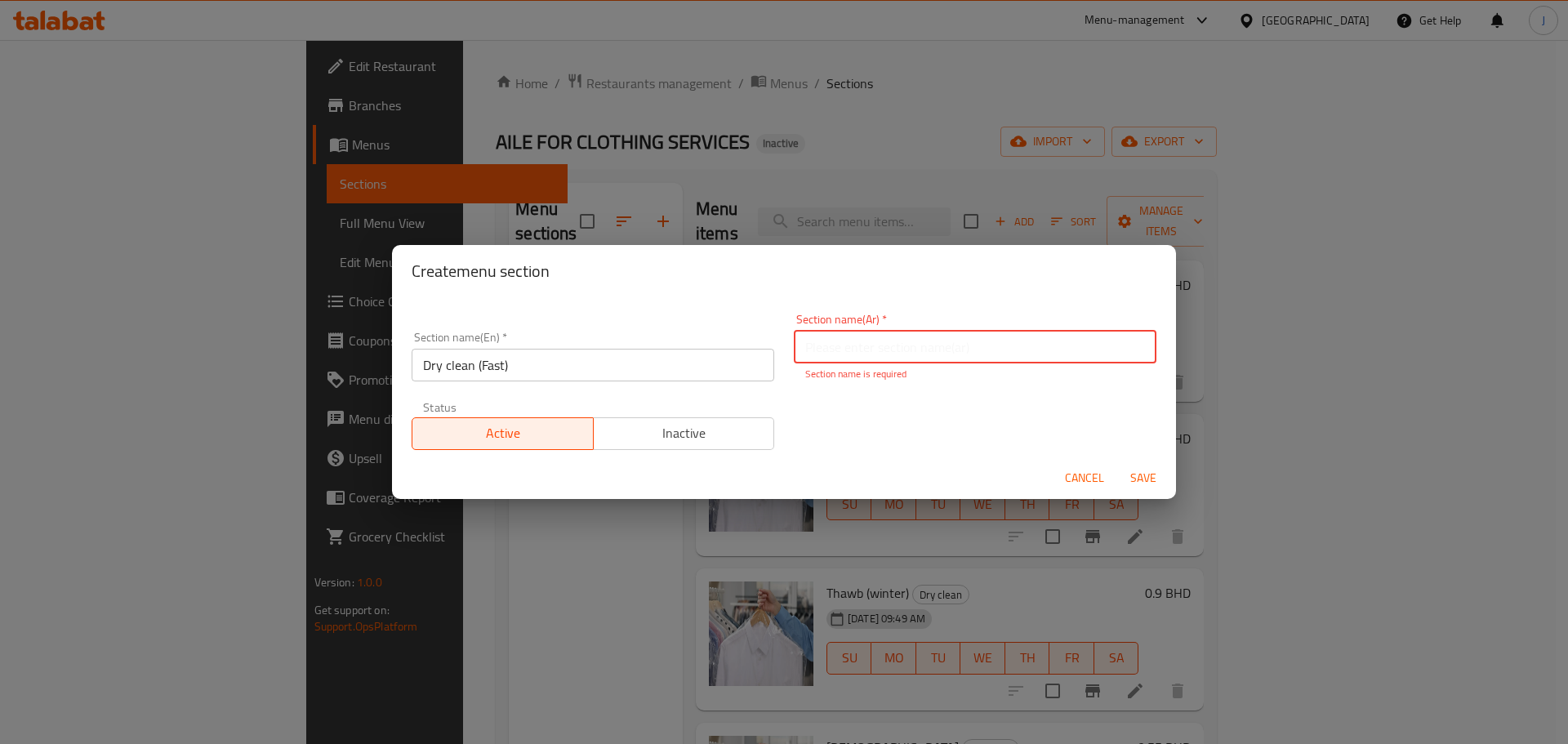
paste input "التنظيف الجاف (سريع)"
type input "التنظيف الجاف (سريع)"
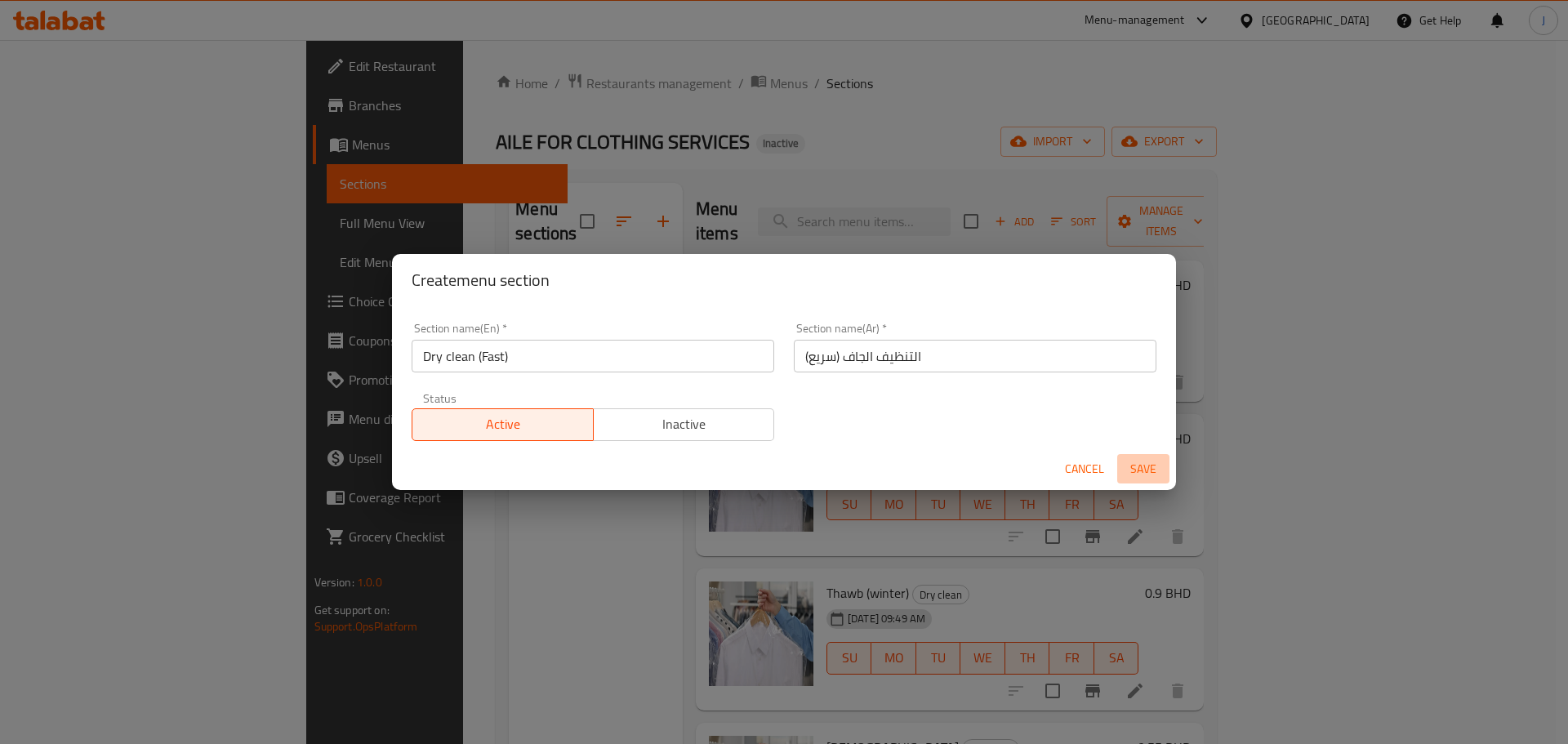
click at [1150, 475] on span "Save" at bounding box center [1143, 469] width 39 height 21
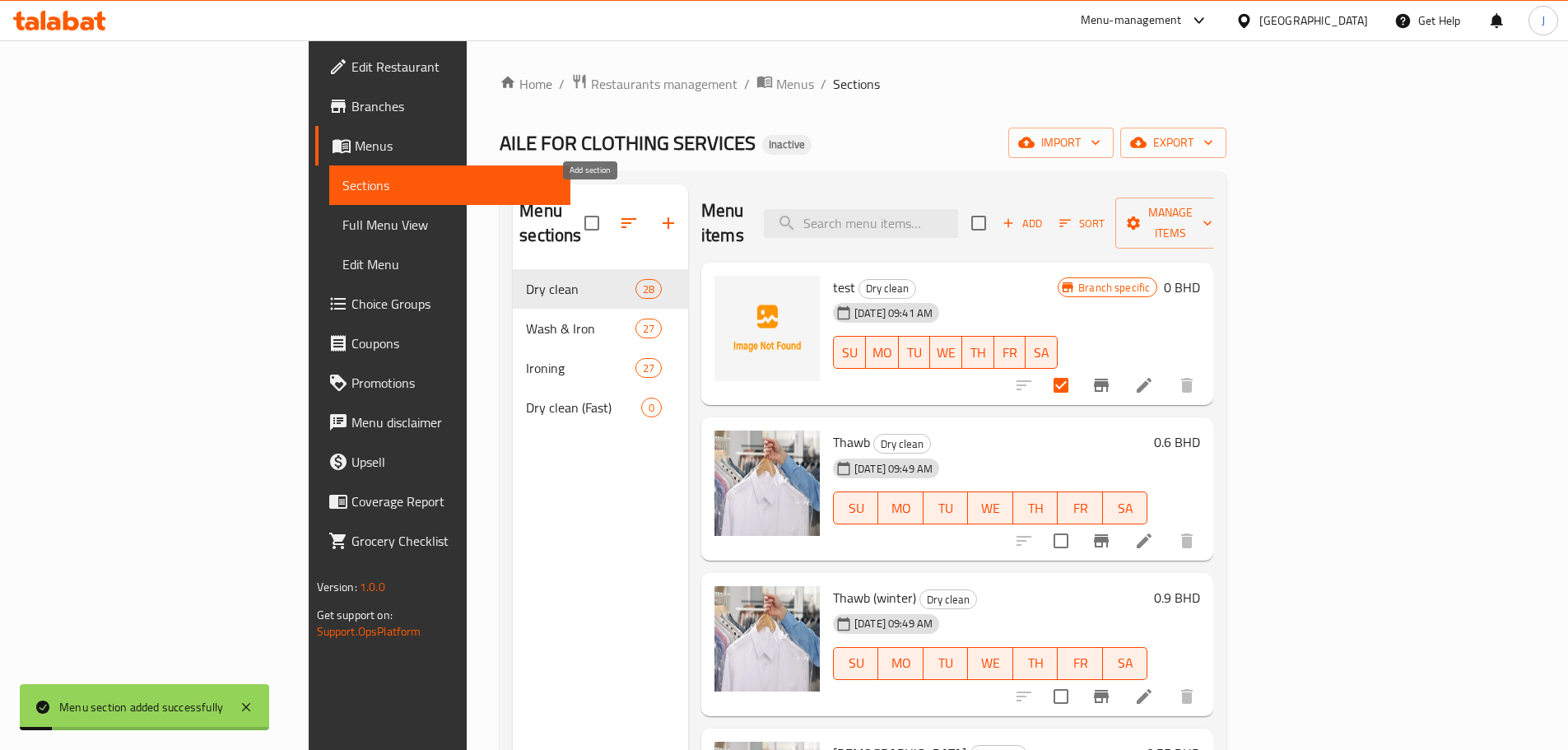
click at [658, 213] on icon "button" at bounding box center [668, 223] width 20 height 20
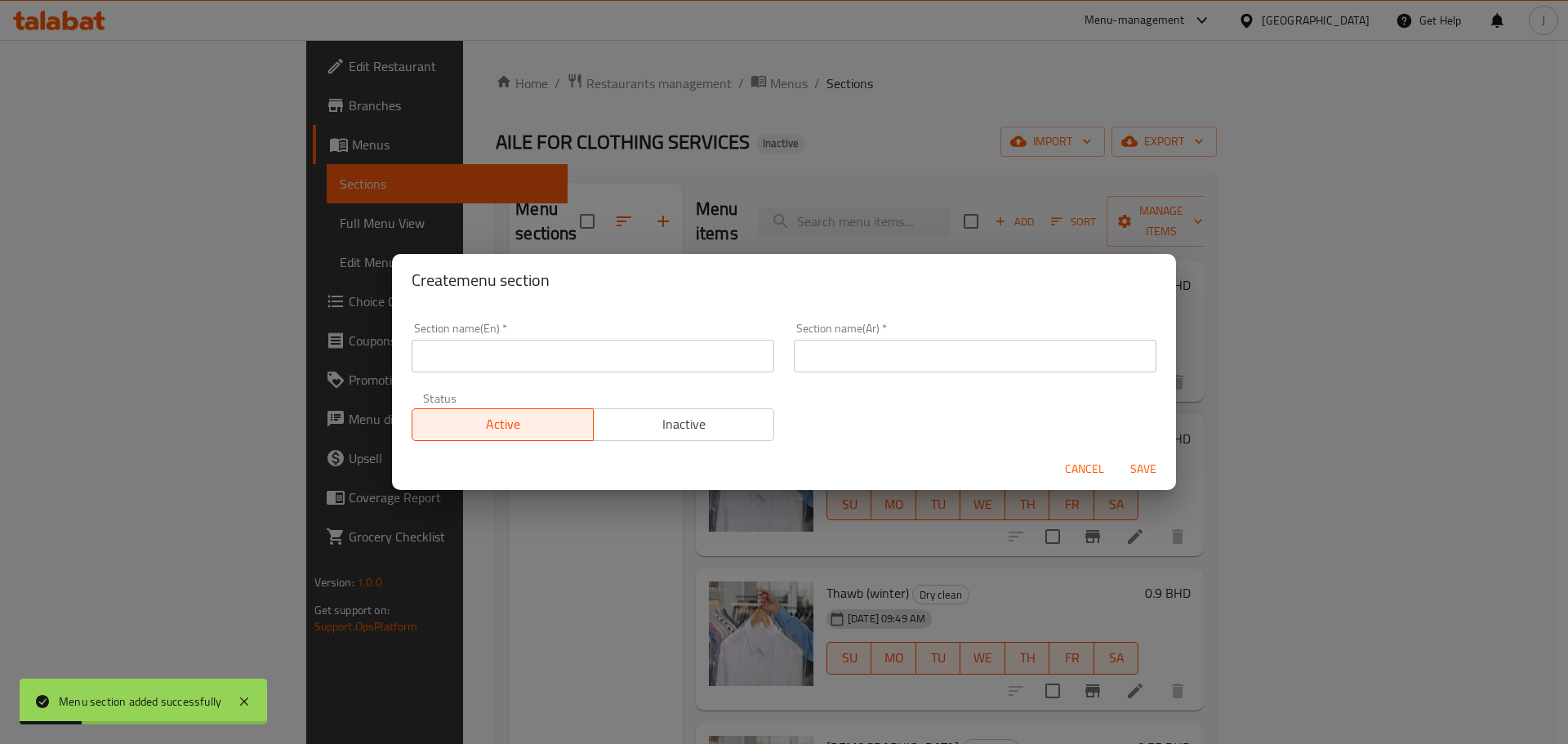
click at [577, 366] on input "text" at bounding box center [593, 356] width 363 height 33
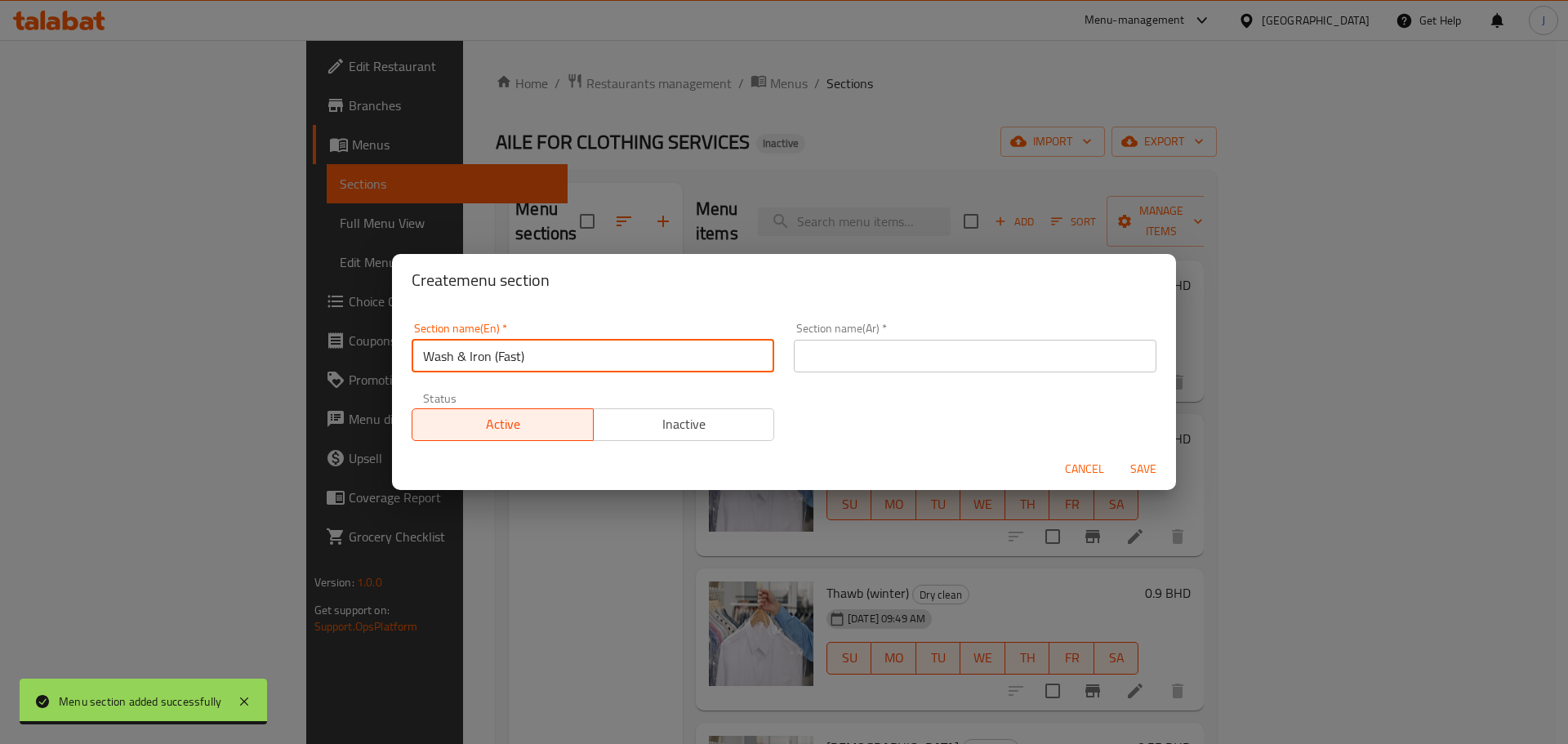
type input "Wash & Iron (Fast)"
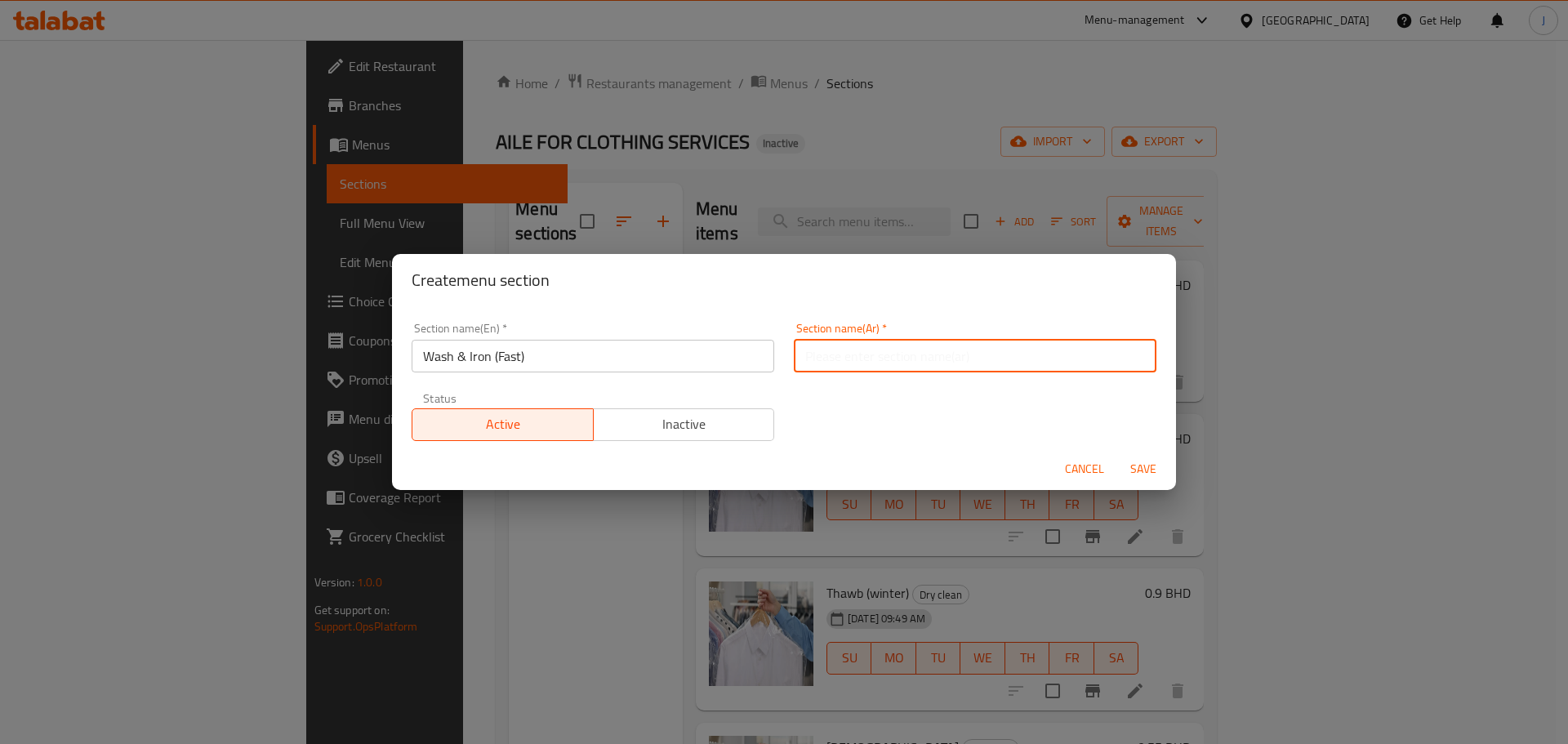
click at [844, 360] on input "text" at bounding box center [975, 356] width 363 height 33
paste input "غسيل وكي (سريع)"
type input "غسيل وكي (سريع)"
click at [1136, 473] on span "Save" at bounding box center [1143, 469] width 39 height 21
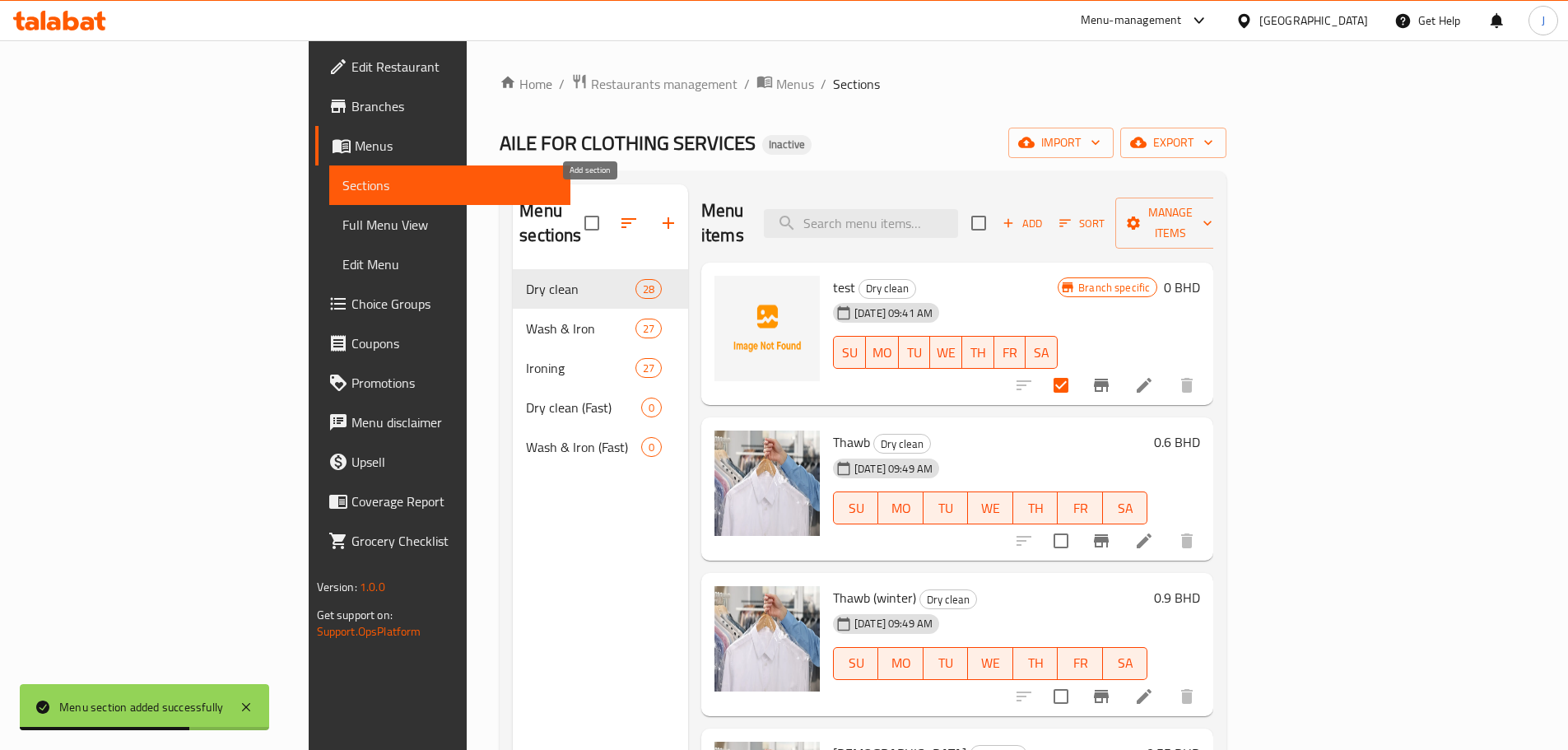
click at [658, 213] on icon "button" at bounding box center [668, 223] width 20 height 20
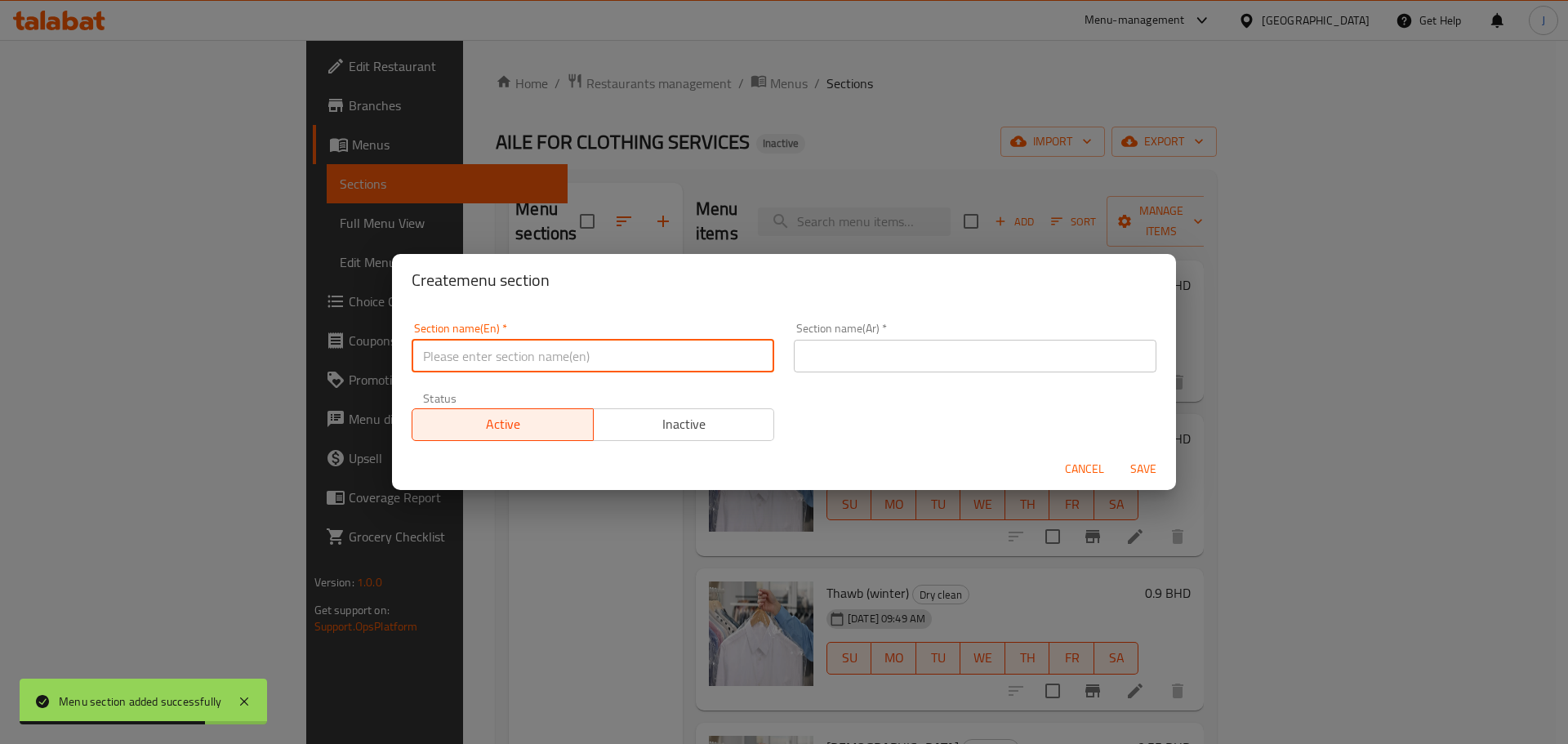
click at [586, 362] on input "text" at bounding box center [593, 356] width 363 height 33
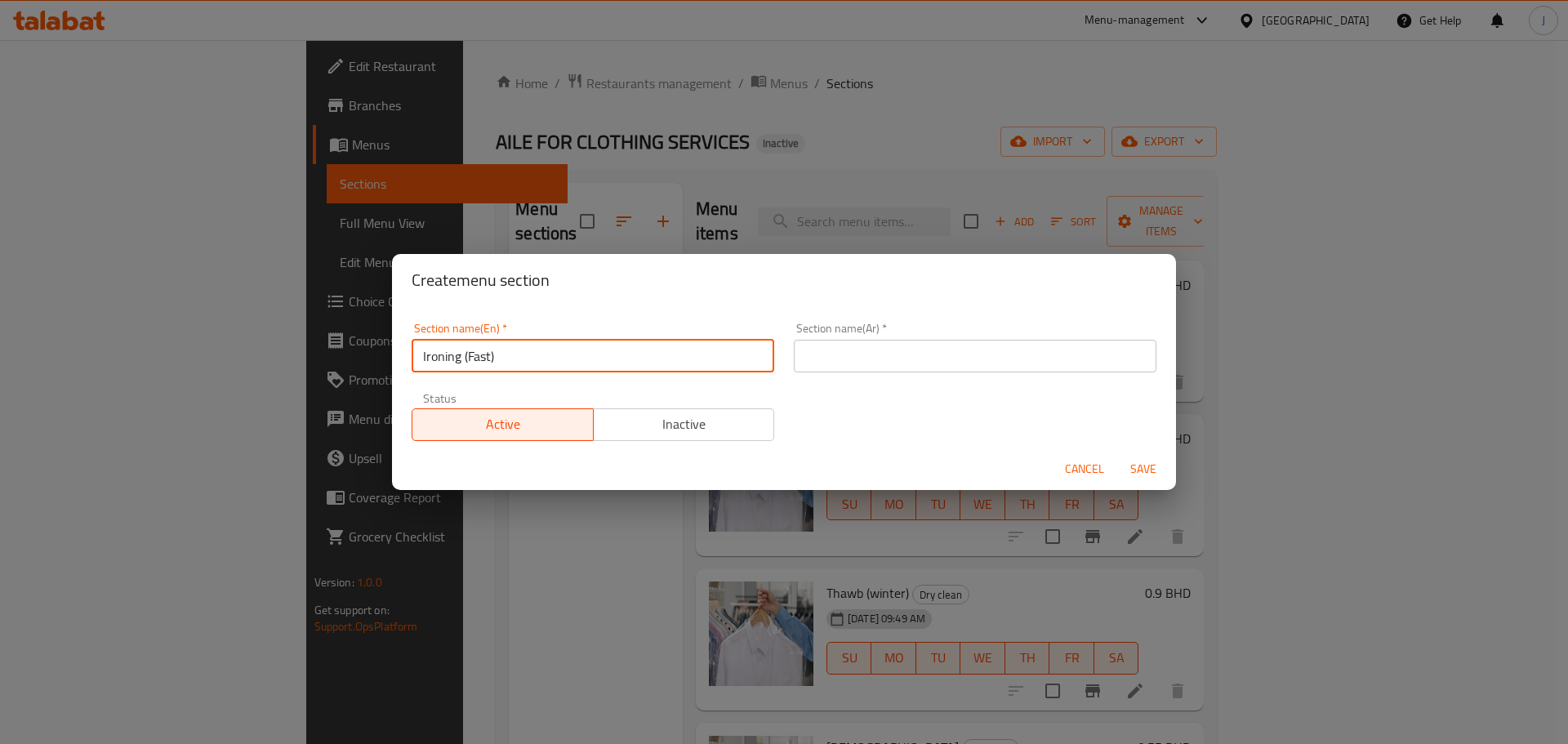
type input "Ironing (Fast)"
click at [893, 364] on input "text" at bounding box center [975, 356] width 363 height 33
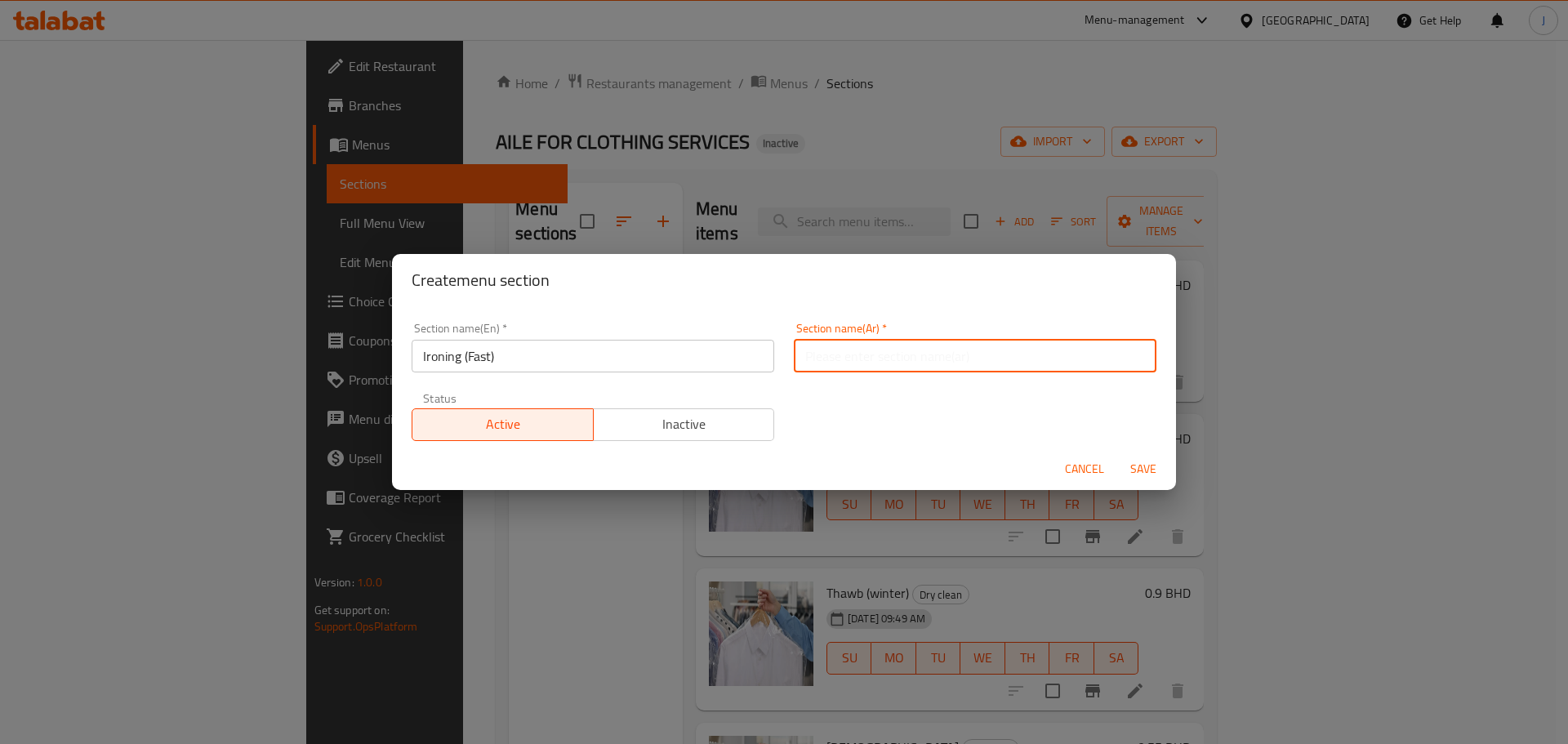
paste input "الكي (سريع)"
type input "الكي (سريع)"
click at [1137, 479] on span "Save" at bounding box center [1143, 469] width 39 height 21
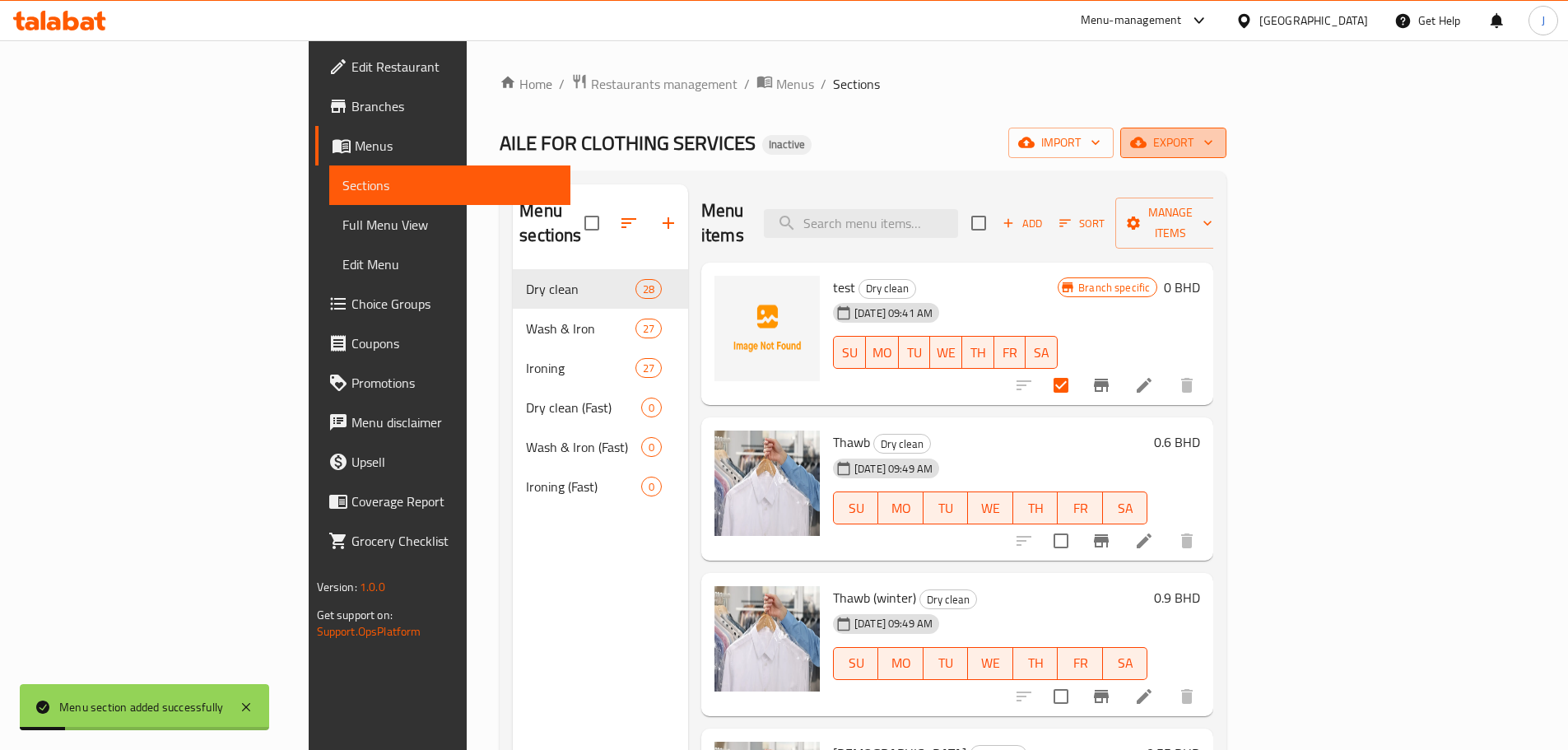
click at [1213, 152] on span "export" at bounding box center [1173, 143] width 80 height 21
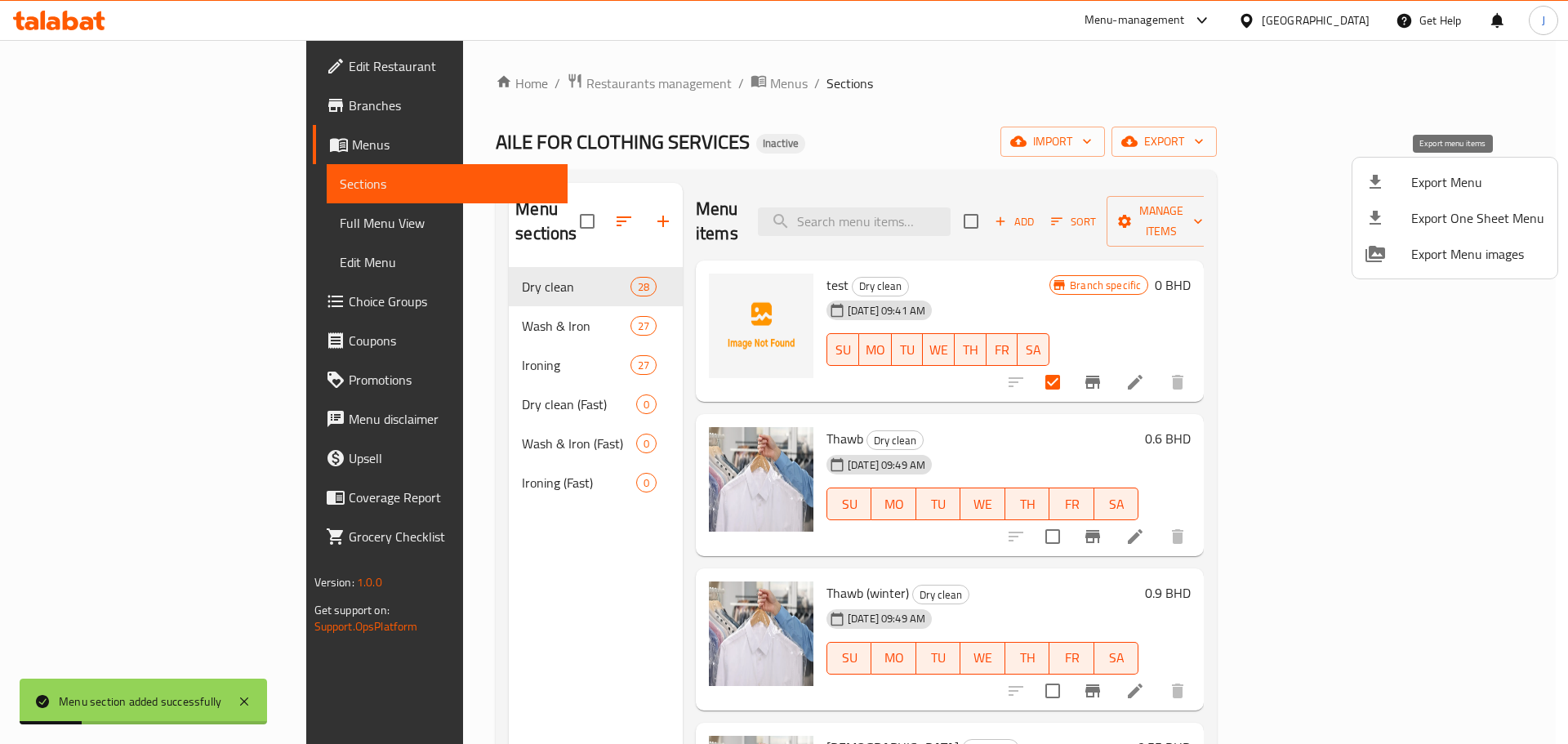
click at [1477, 188] on span "Export Menu" at bounding box center [1477, 182] width 133 height 20
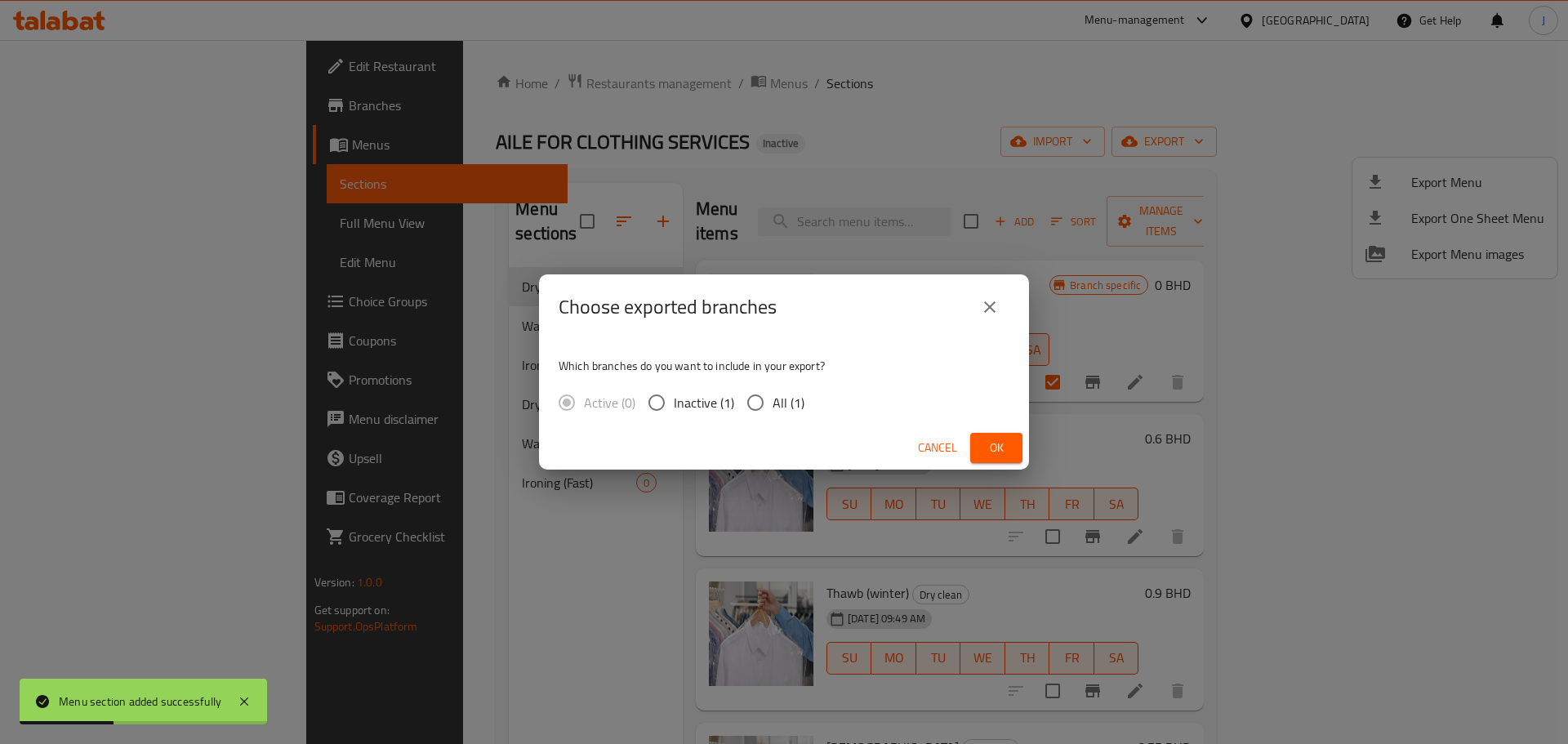
drag, startPoint x: 784, startPoint y: 401, endPoint x: 933, endPoint y: 468, distance: 163.4
click at [782, 402] on span "All (1)" at bounding box center [788, 402] width 32 height 20
click at [772, 402] on input "All (1)" at bounding box center [755, 402] width 34 height 34
radio input "true"
click at [1017, 447] on button "Ok" at bounding box center [996, 448] width 52 height 30
